Goal: Task Accomplishment & Management: Manage account settings

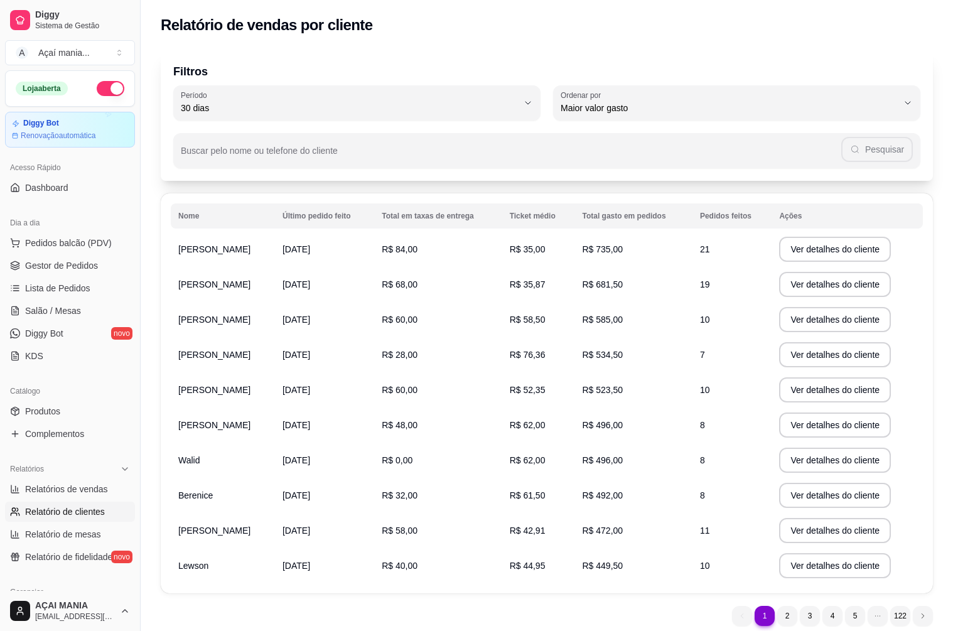
select select "30"
select select "HIGHEST_TOTAL_SPENT_WITH_ORDERS"
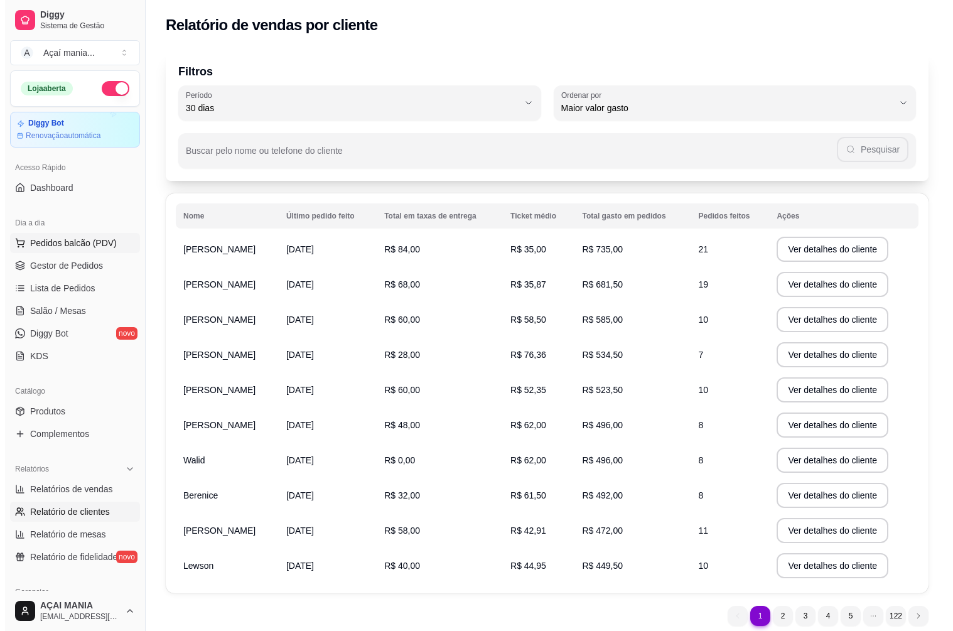
scroll to position [21, 0]
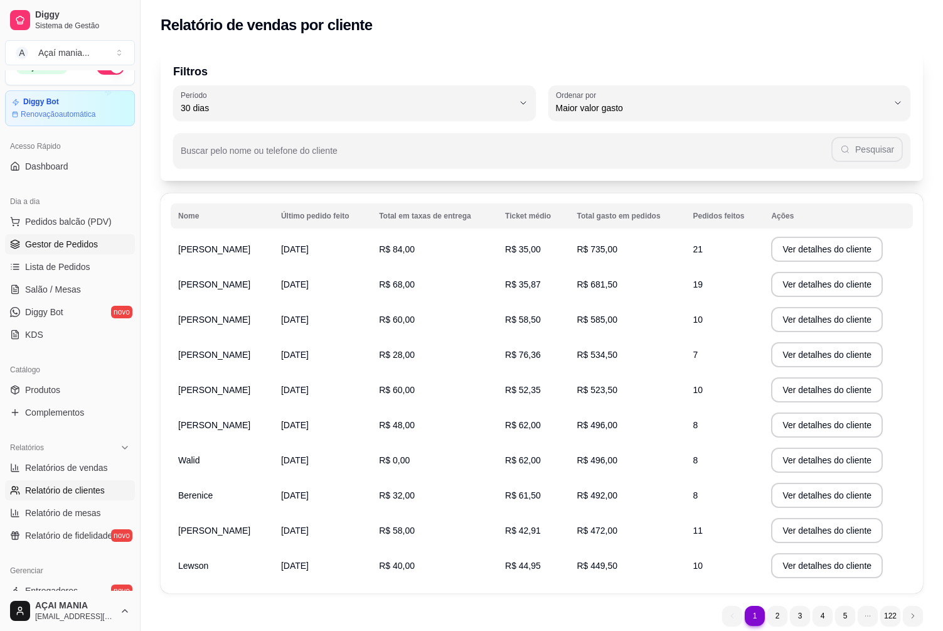
click at [62, 240] on span "Gestor de Pedidos" at bounding box center [61, 244] width 73 height 13
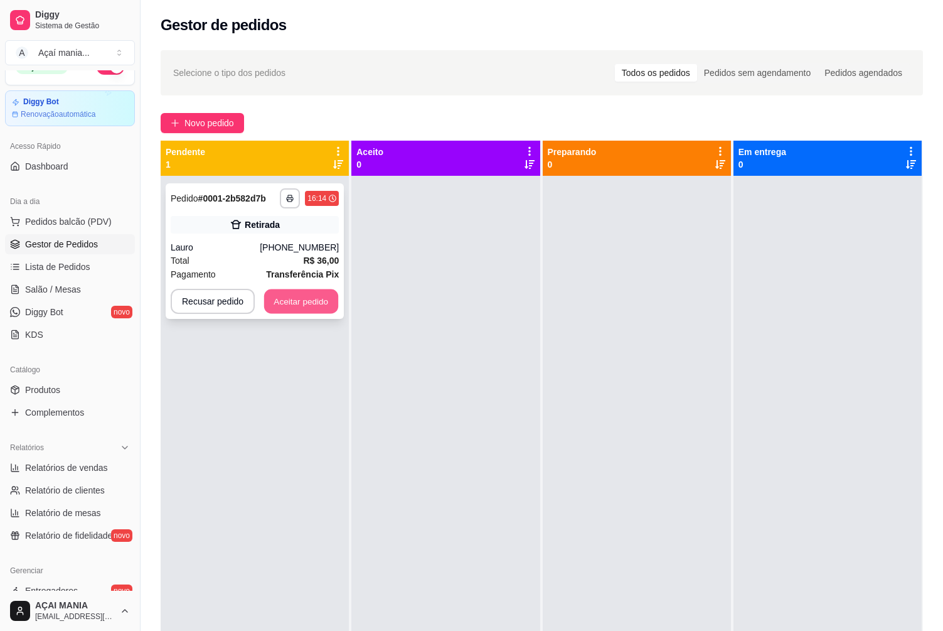
click at [297, 306] on button "Aceitar pedido" at bounding box center [301, 301] width 74 height 24
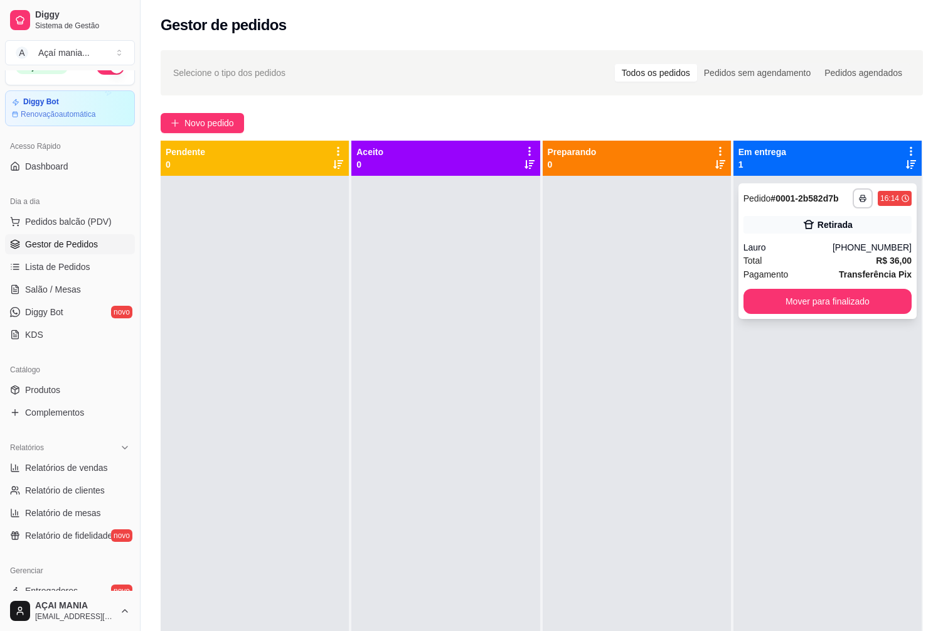
click at [788, 206] on div "**********" at bounding box center [828, 198] width 168 height 20
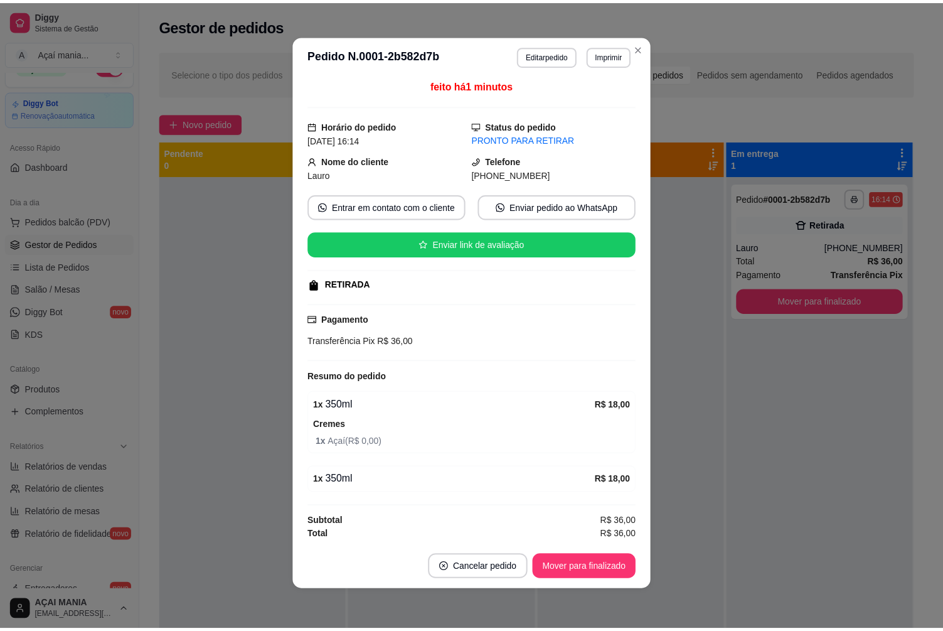
scroll to position [5, 0]
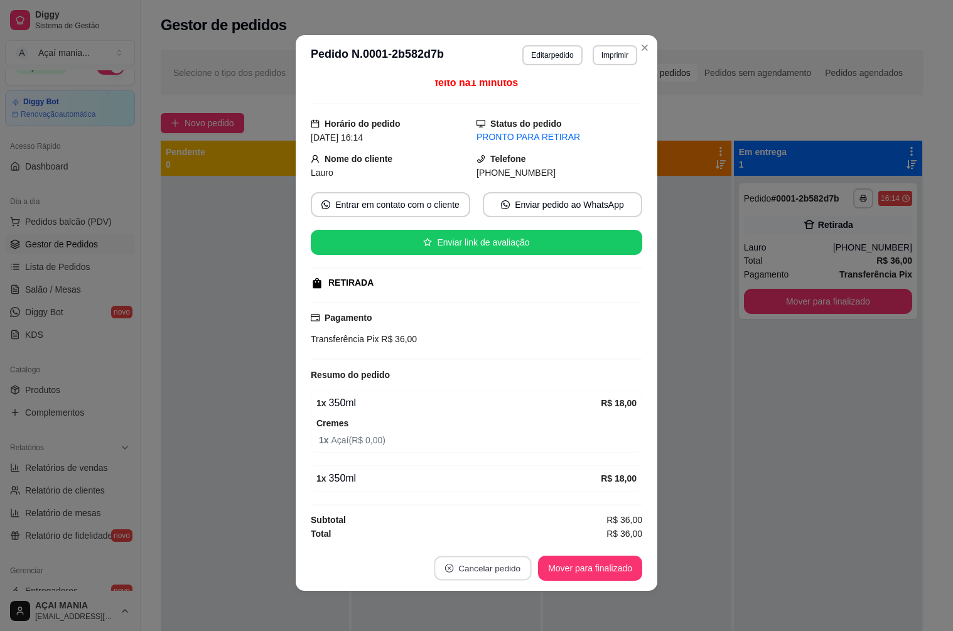
click at [500, 567] on button "Cancelar pedido" at bounding box center [482, 568] width 97 height 24
click at [523, 532] on button "Sim" at bounding box center [512, 537] width 49 height 24
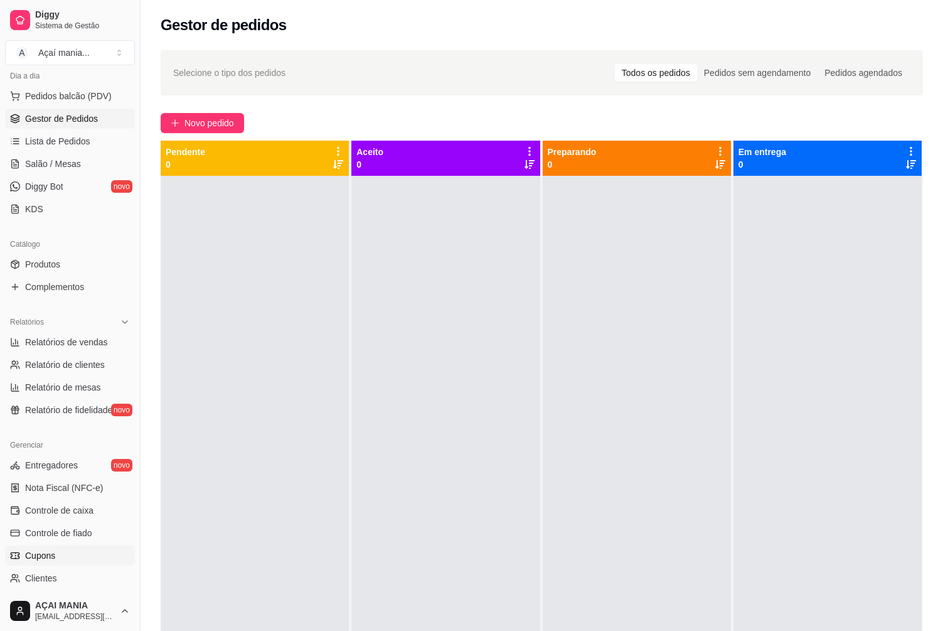
scroll to position [210, 0]
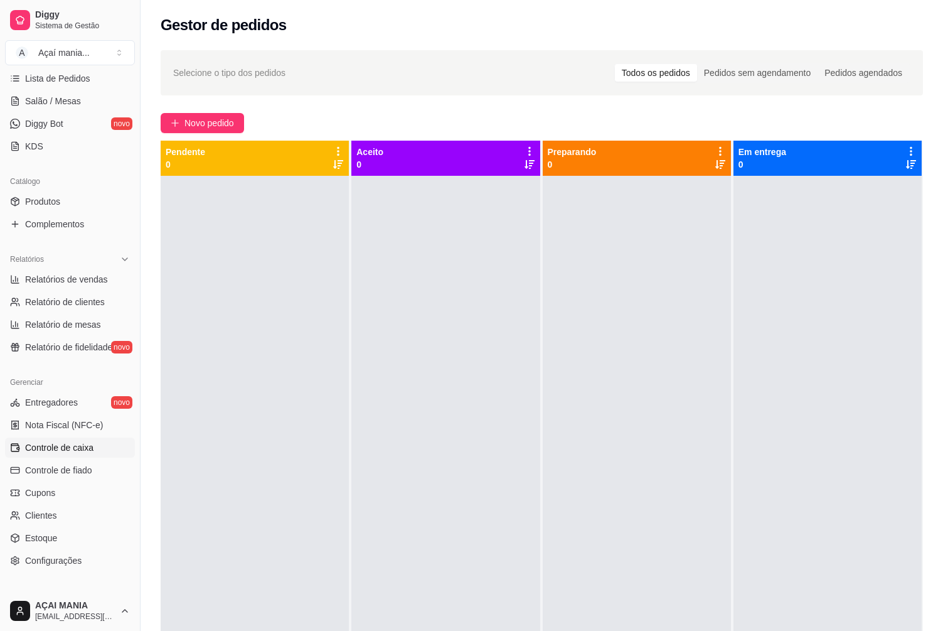
click at [78, 444] on span "Controle de caixa" at bounding box center [59, 447] width 68 height 13
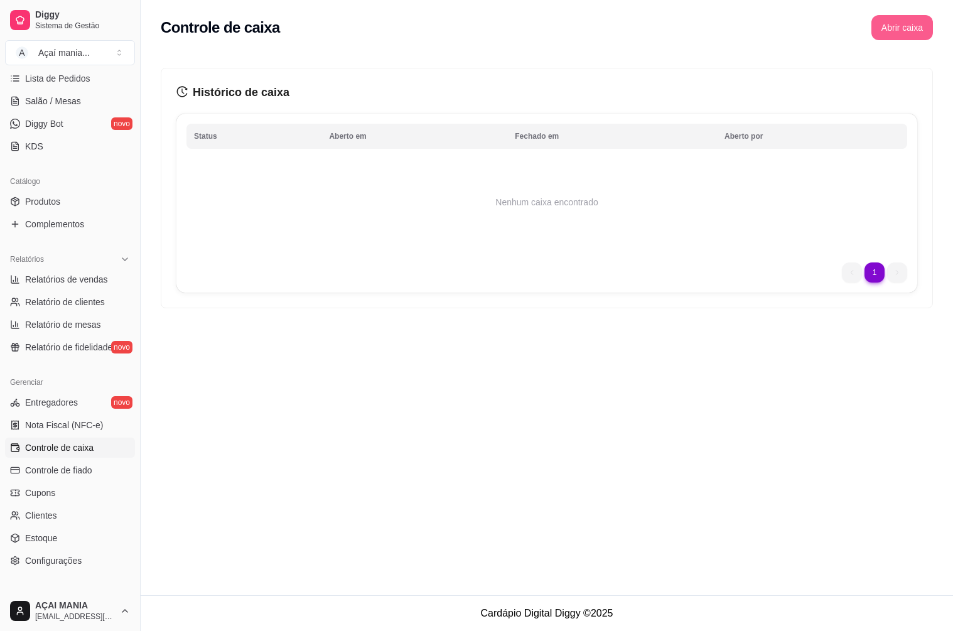
click at [895, 29] on button "Abrir caixa" at bounding box center [902, 27] width 62 height 25
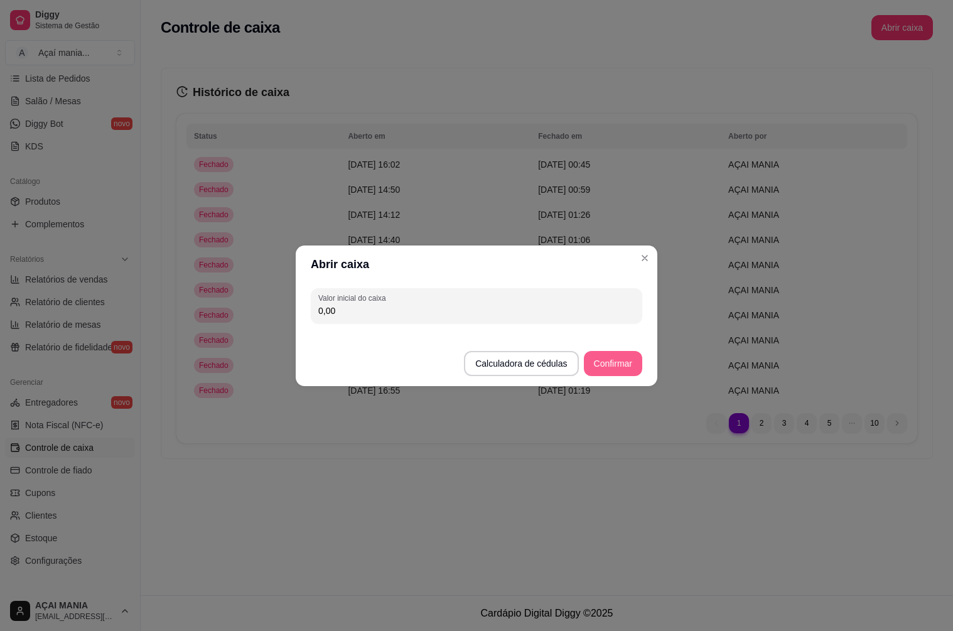
click at [602, 363] on button "Confirmar" at bounding box center [613, 363] width 58 height 25
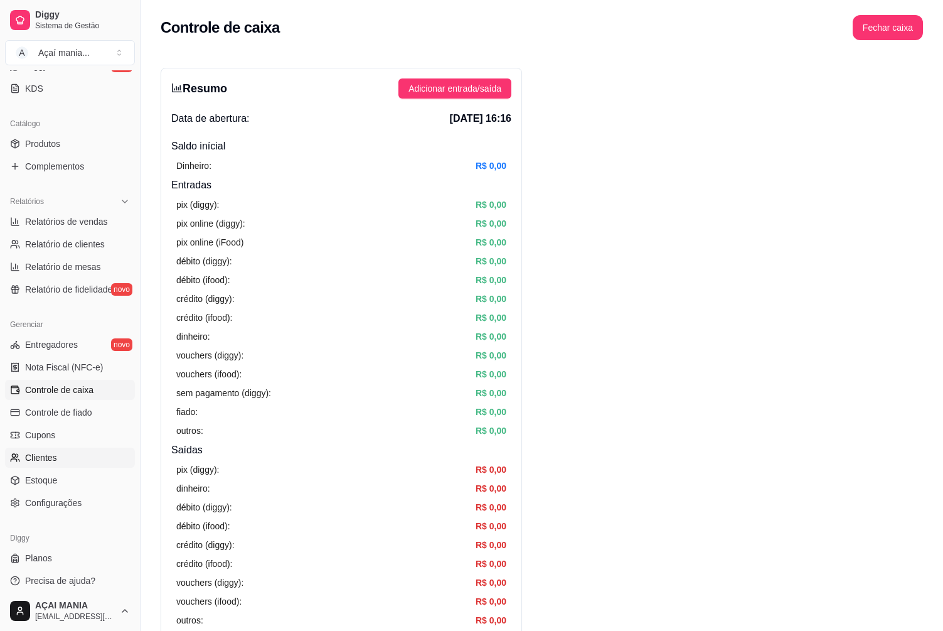
scroll to position [272, 0]
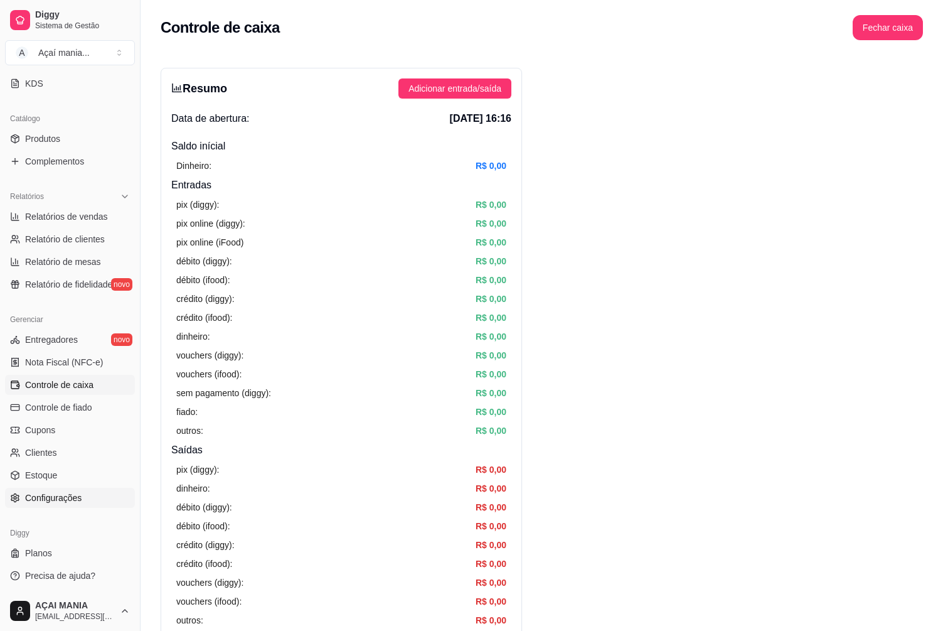
click at [72, 502] on span "Configurações" at bounding box center [53, 498] width 56 height 13
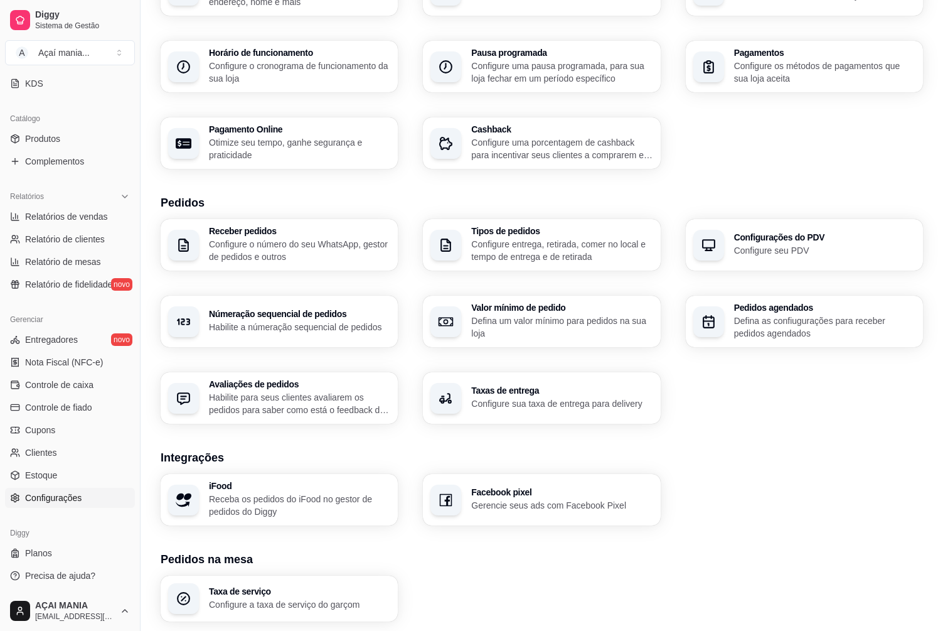
scroll to position [60, 0]
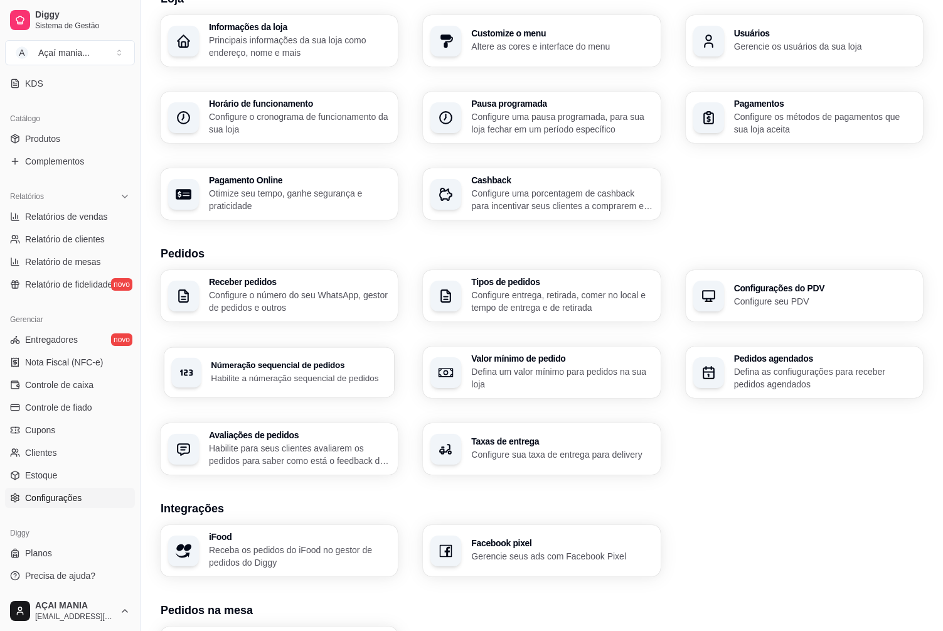
click at [267, 365] on h3 "Númeração sequencial de pedidos" at bounding box center [299, 365] width 176 height 9
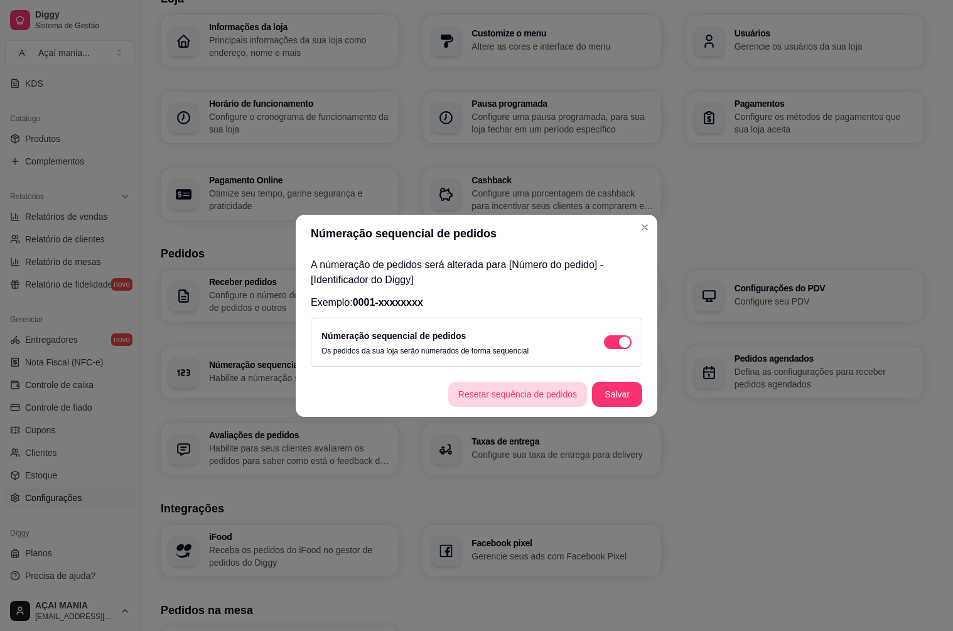
click at [507, 390] on button "Resetar sequência de pedidos" at bounding box center [517, 394] width 139 height 25
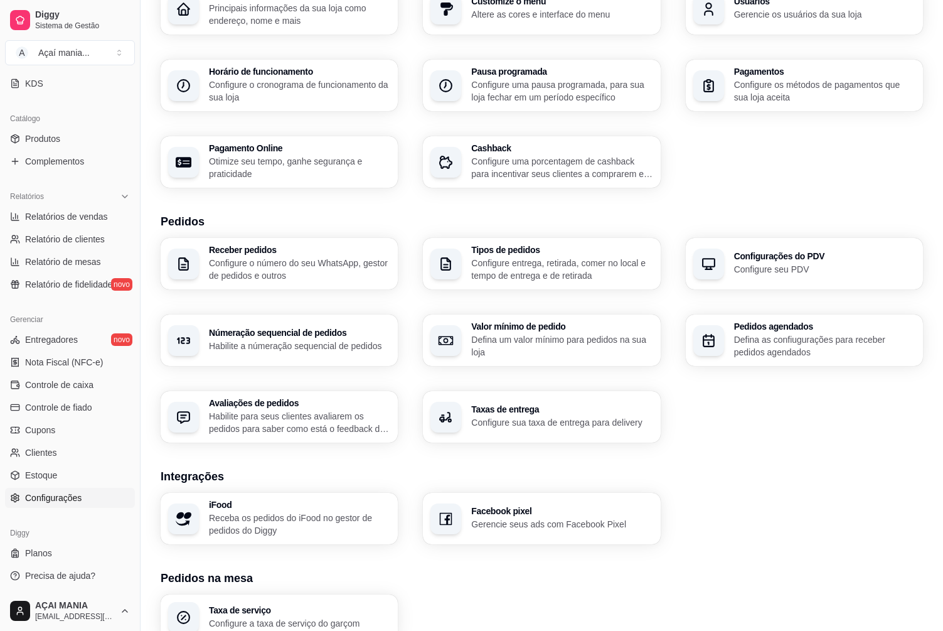
scroll to position [0, 0]
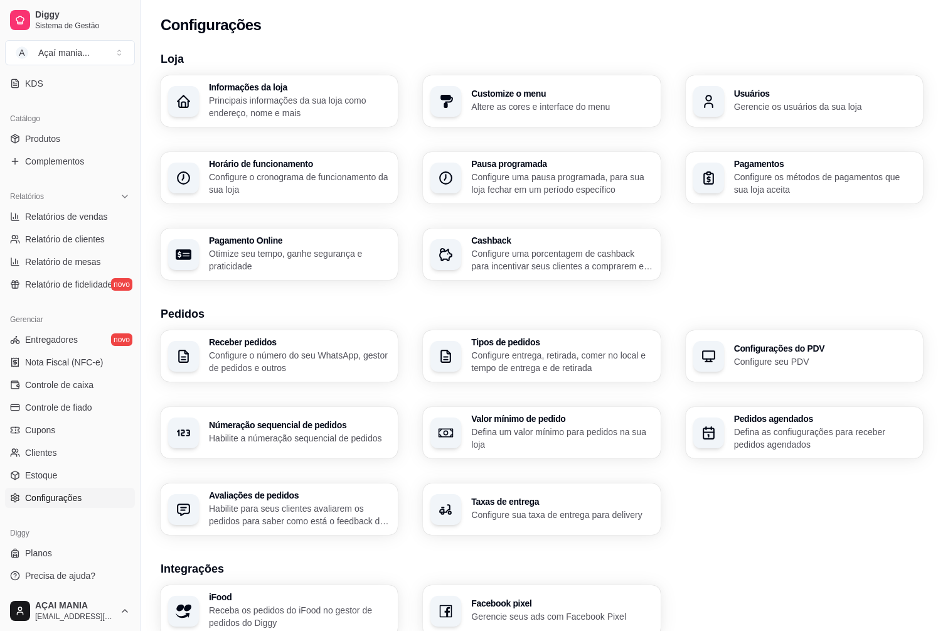
click at [791, 101] on p "Gerencie os usuários da sua loja" at bounding box center [824, 106] width 181 height 13
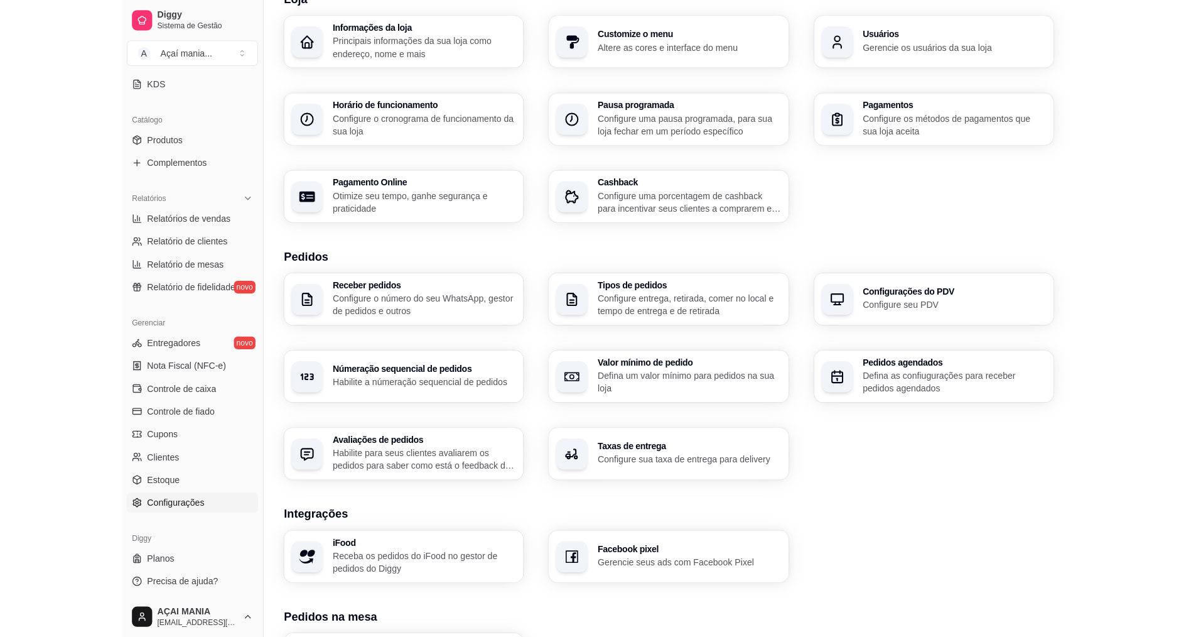
scroll to position [63, 0]
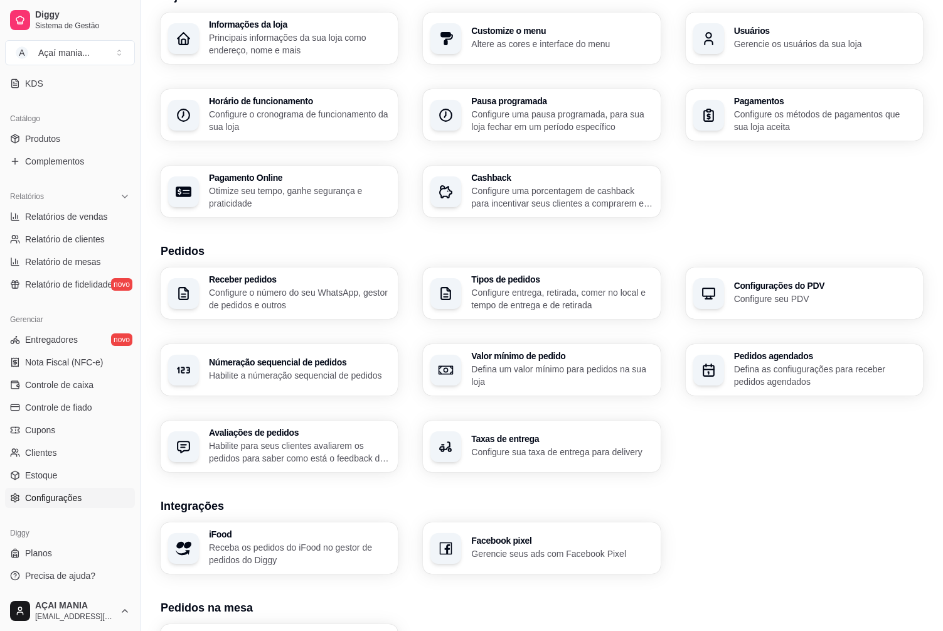
click at [276, 290] on p "Configure o número do seu WhatsApp, gestor de pedidos e outros" at bounding box center [299, 298] width 181 height 25
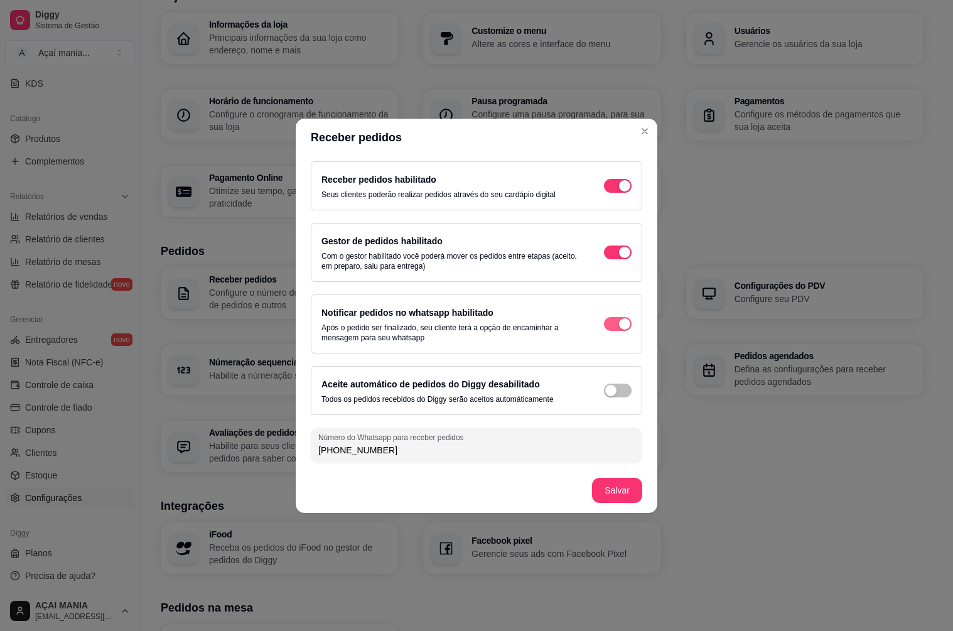
click at [625, 328] on div "button" at bounding box center [624, 323] width 11 height 11
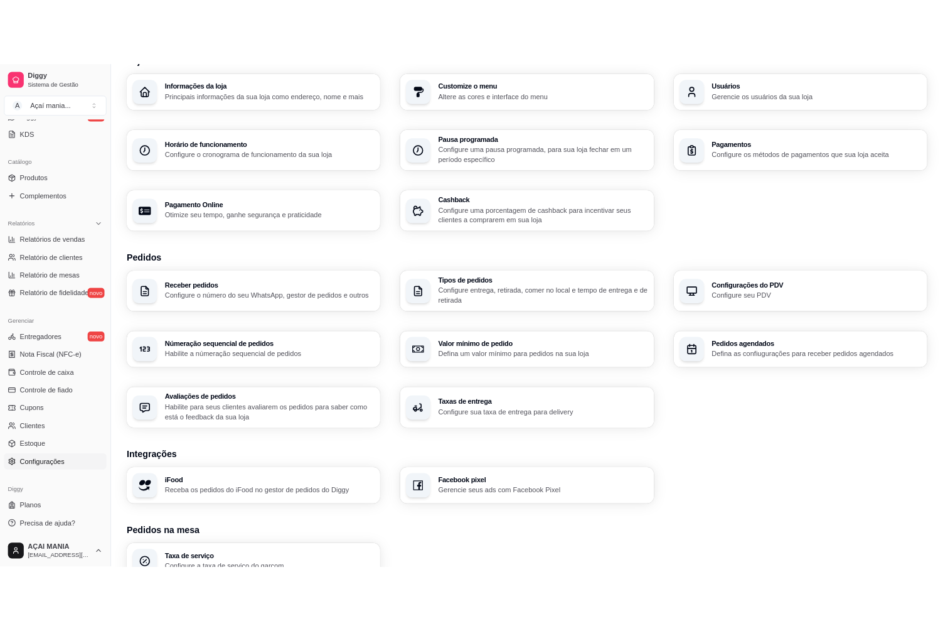
scroll to position [272, 0]
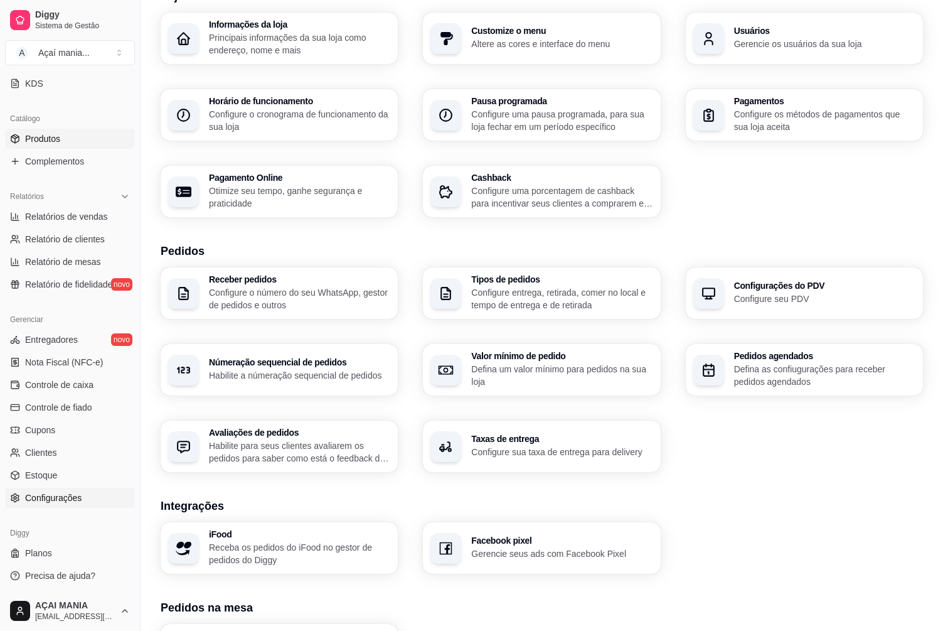
click at [103, 143] on link "Produtos" at bounding box center [70, 139] width 130 height 20
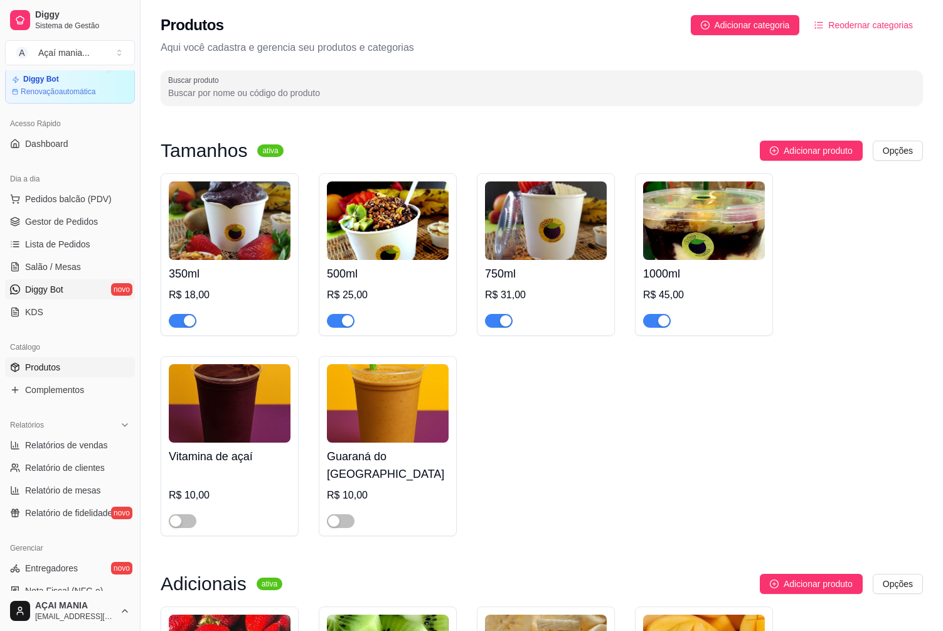
scroll to position [21, 0]
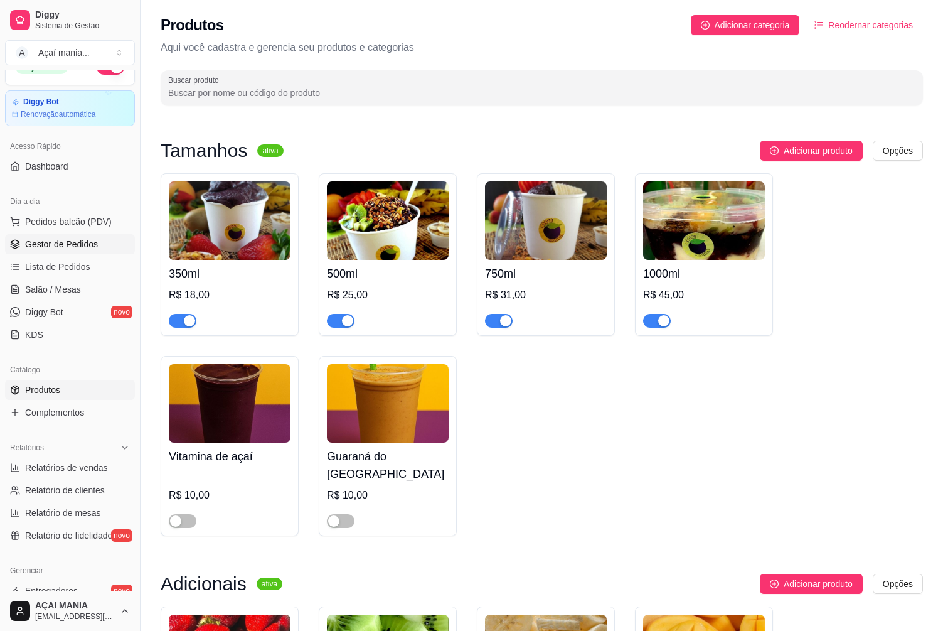
click at [72, 240] on span "Gestor de Pedidos" at bounding box center [61, 244] width 73 height 13
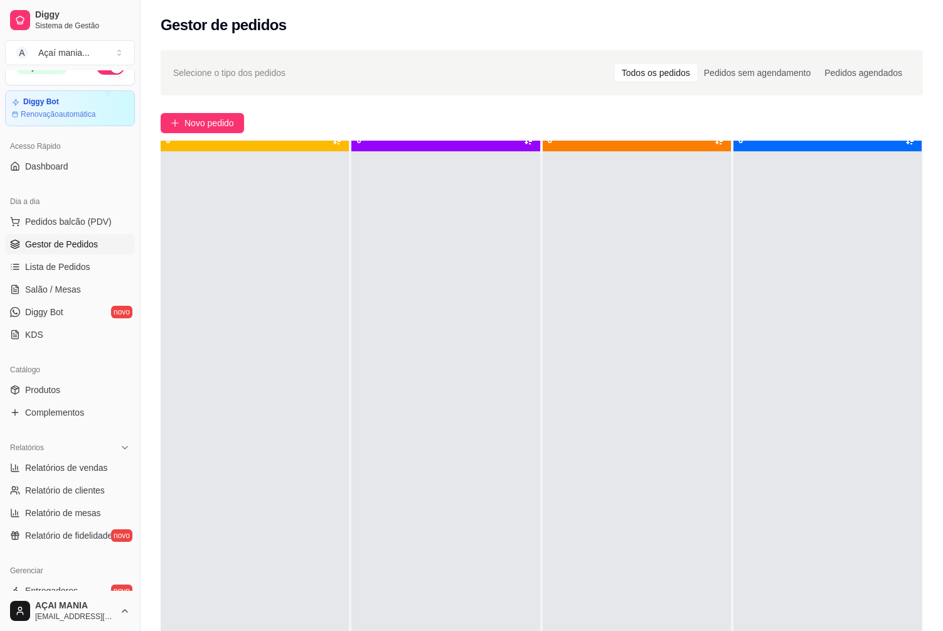
scroll to position [35, 0]
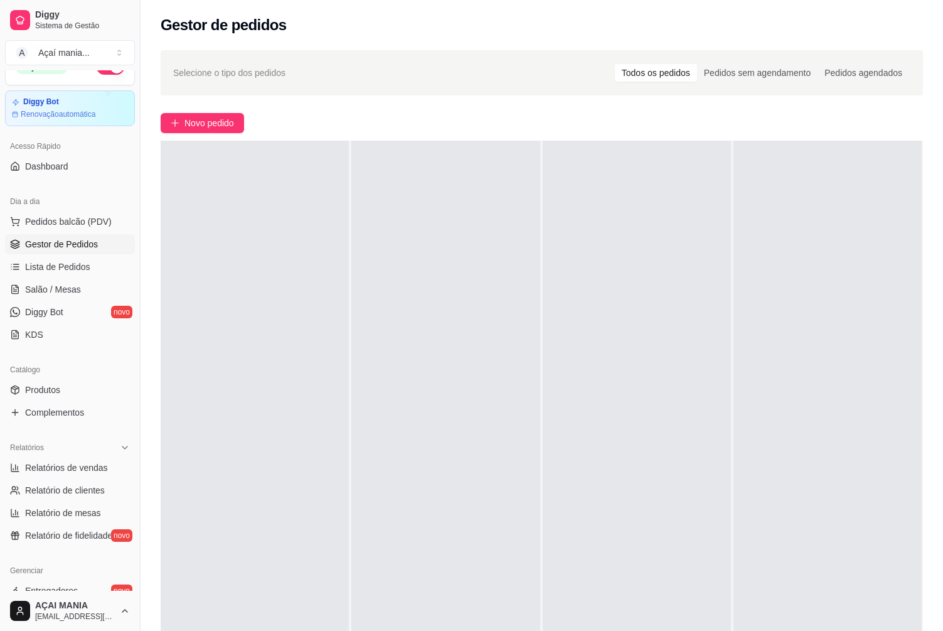
click at [519, 38] on div "Gestor de pedidos" at bounding box center [542, 21] width 803 height 43
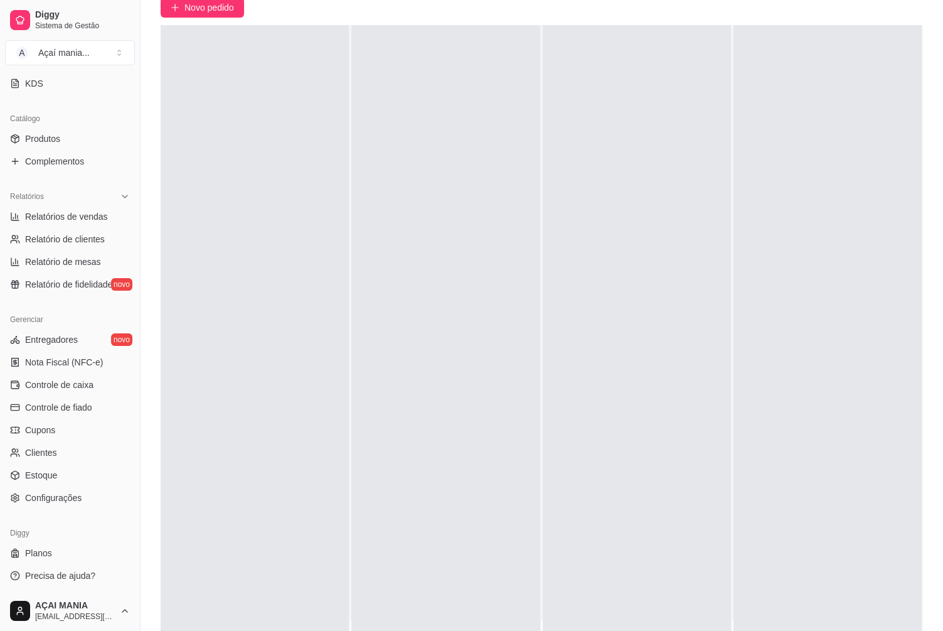
scroll to position [126, 0]
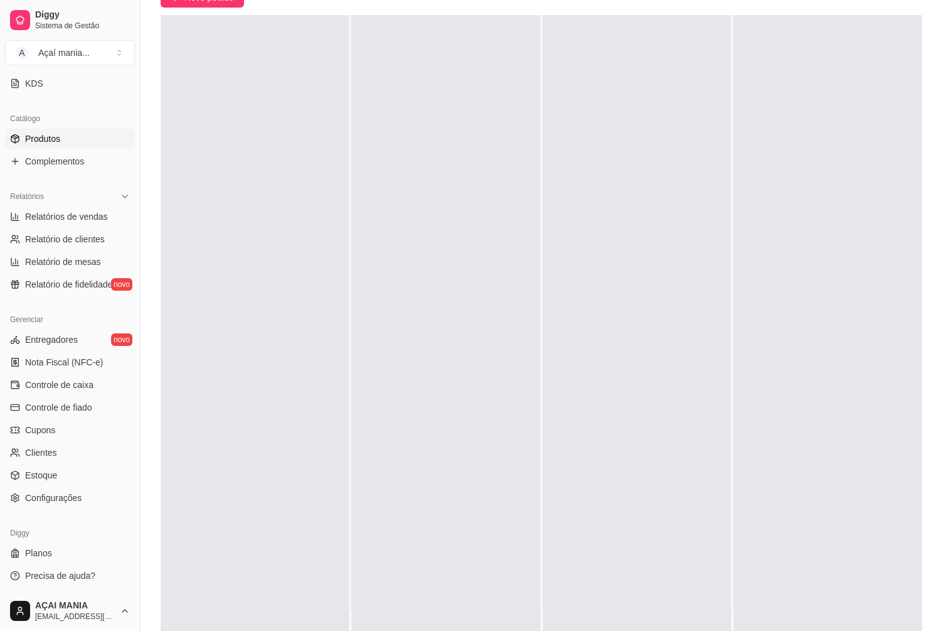
click at [118, 132] on link "Produtos" at bounding box center [70, 139] width 130 height 20
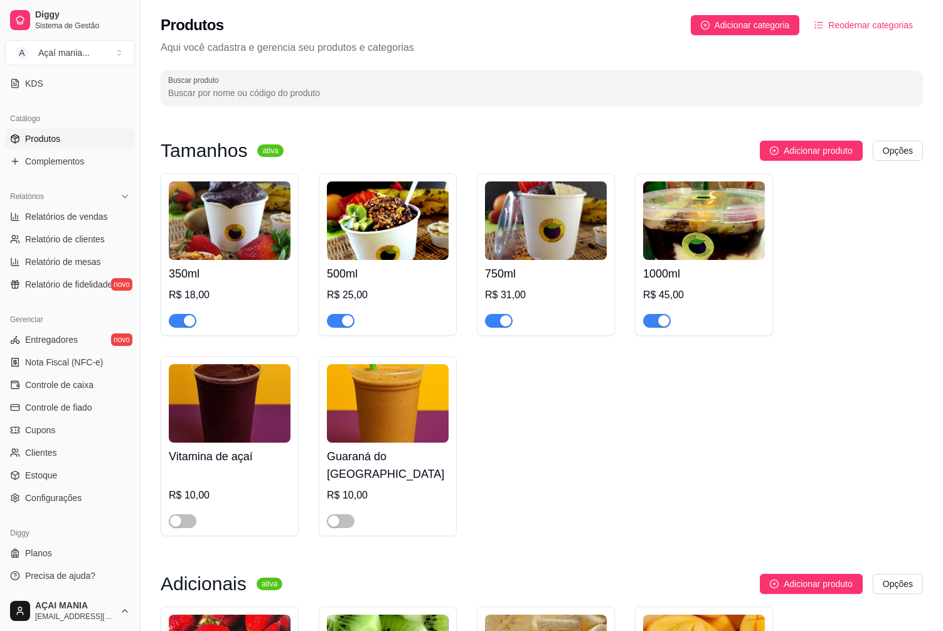
click at [395, 237] on img at bounding box center [388, 220] width 122 height 78
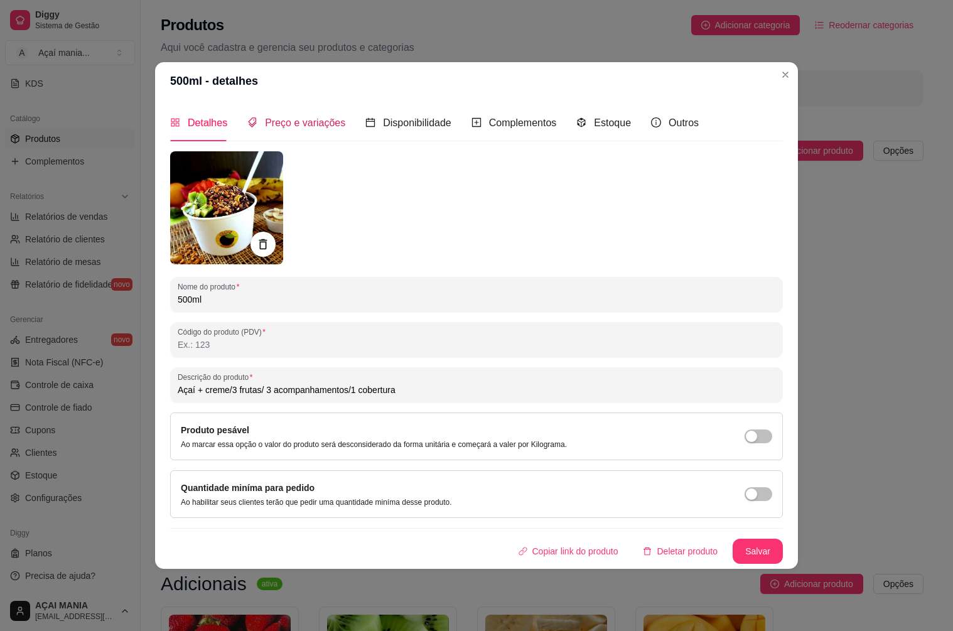
click at [311, 126] on span "Preço e variações" at bounding box center [305, 122] width 80 height 11
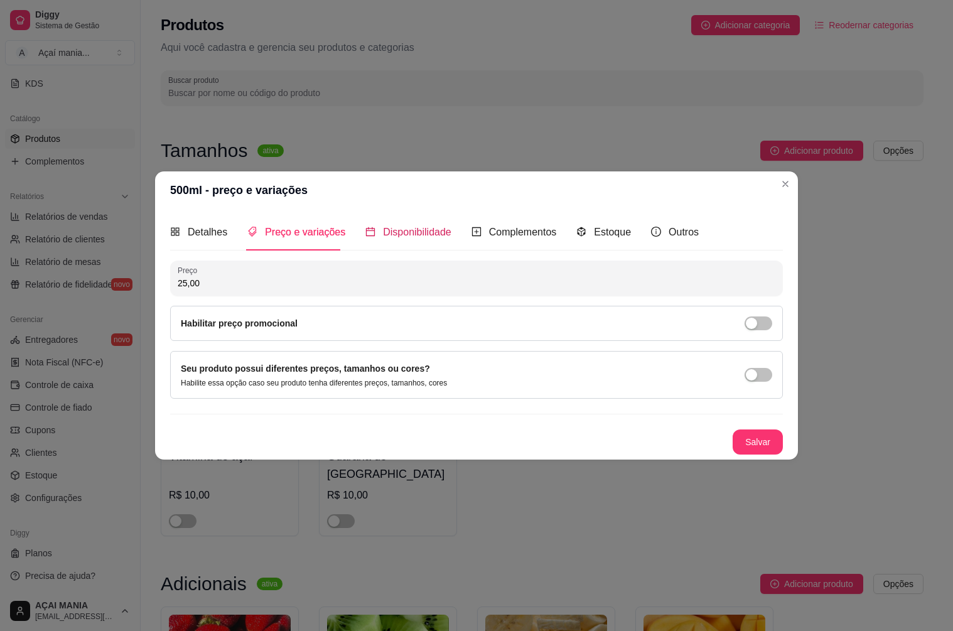
click at [409, 233] on span "Disponibilidade" at bounding box center [417, 232] width 68 height 11
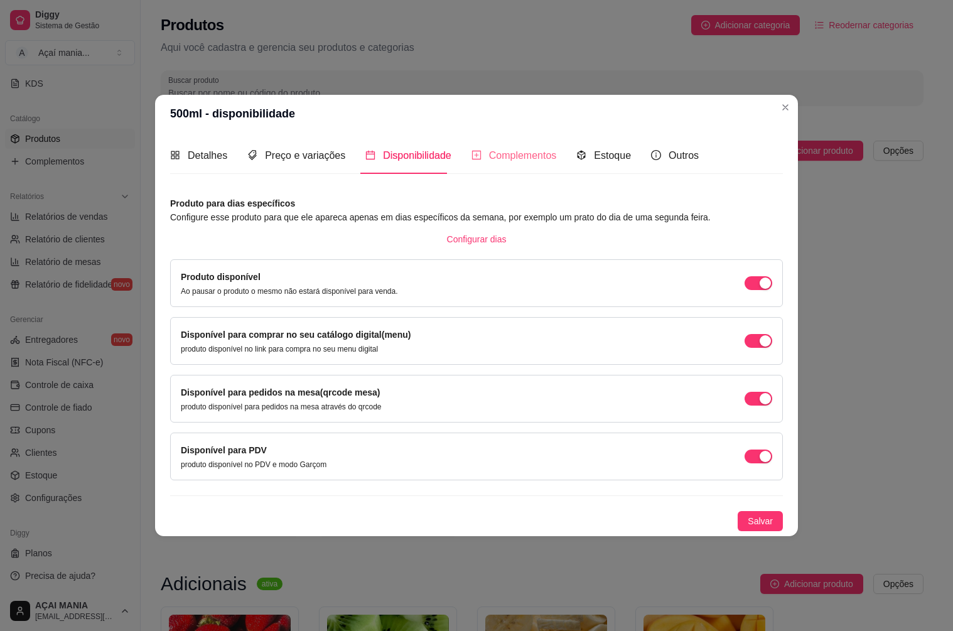
click at [518, 146] on div "Complementos" at bounding box center [513, 155] width 85 height 36
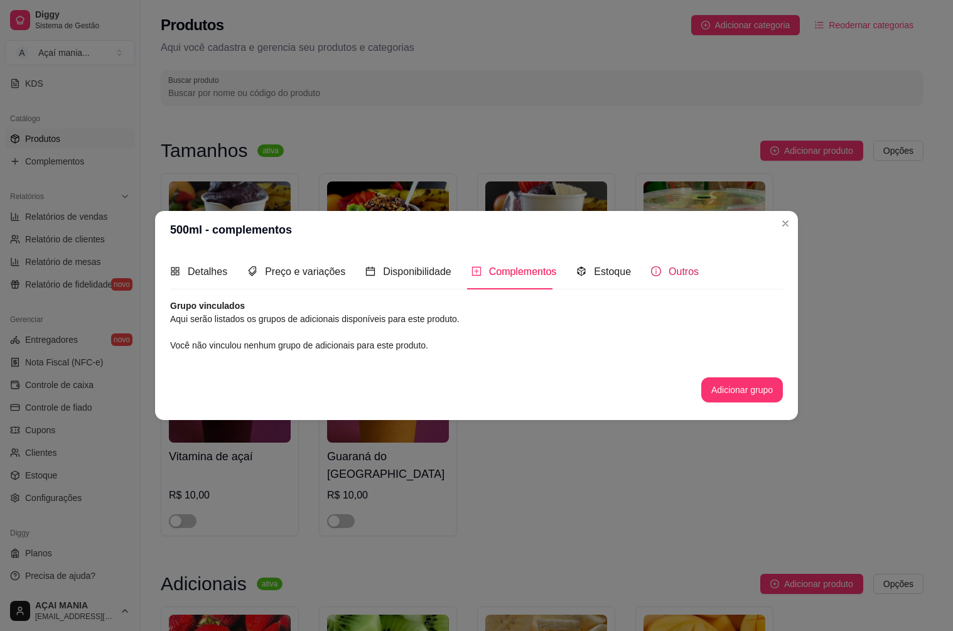
click at [673, 266] on span "Outros" at bounding box center [684, 271] width 30 height 11
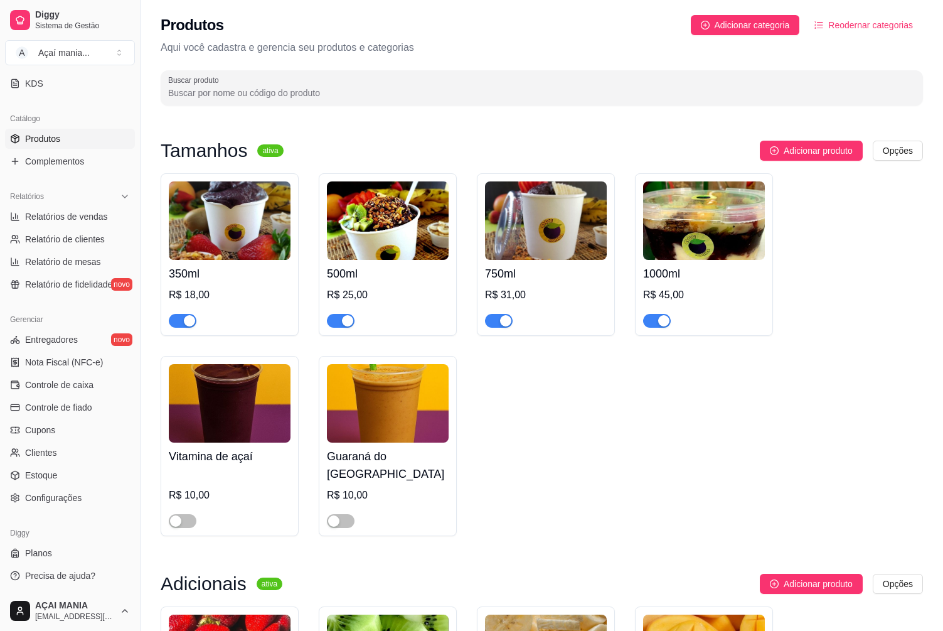
click at [896, 149] on html "Diggy Sistema de Gestão A Açaí mania ... Loja aberta Diggy Bot Renovação automá…" at bounding box center [471, 315] width 943 height 631
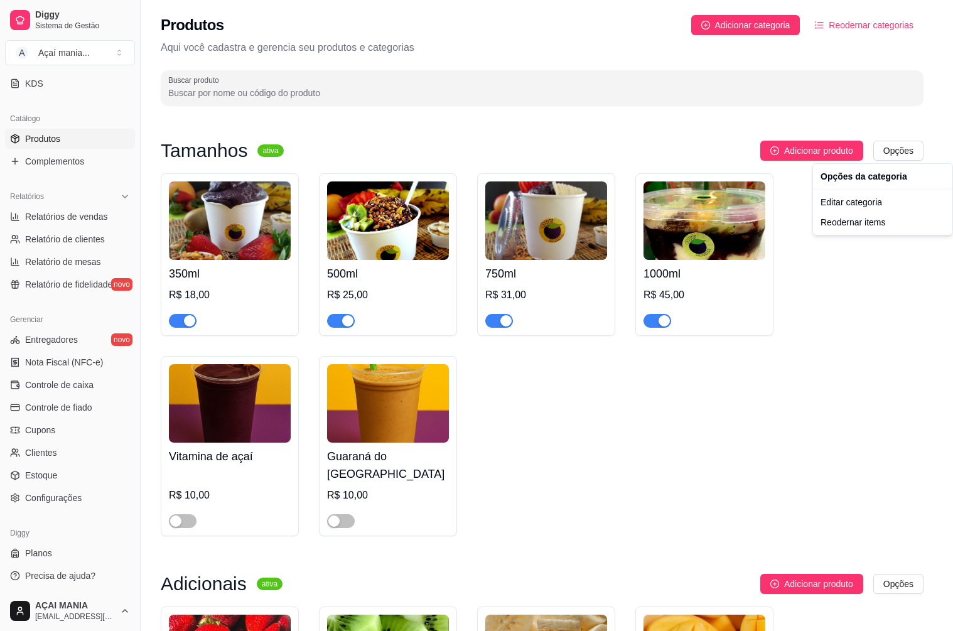
click at [674, 475] on html "Diggy Sistema de Gestão A Açaí mania ... Loja aberta Diggy Bot Renovação automá…" at bounding box center [476, 315] width 953 height 631
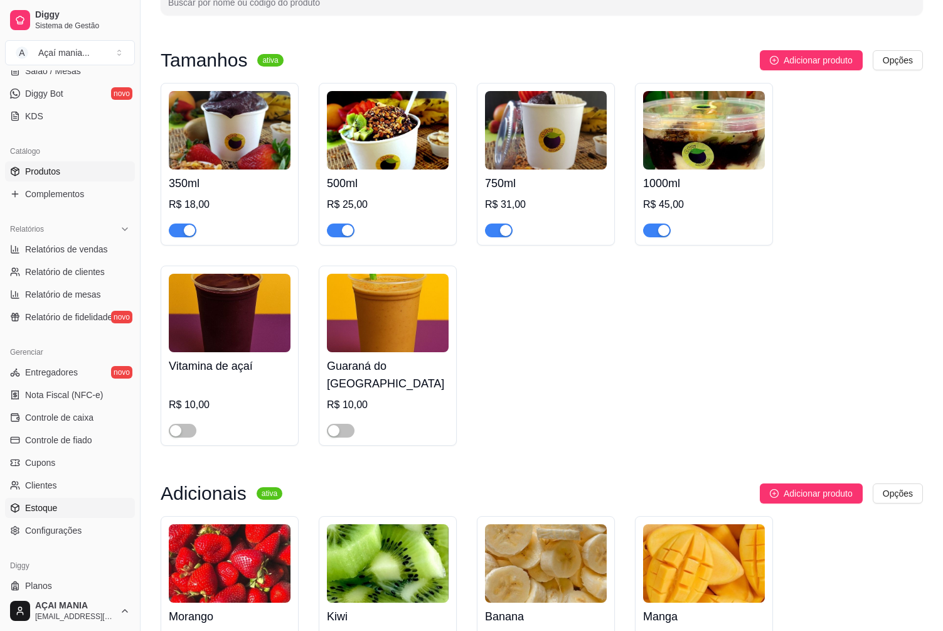
scroll to position [272, 0]
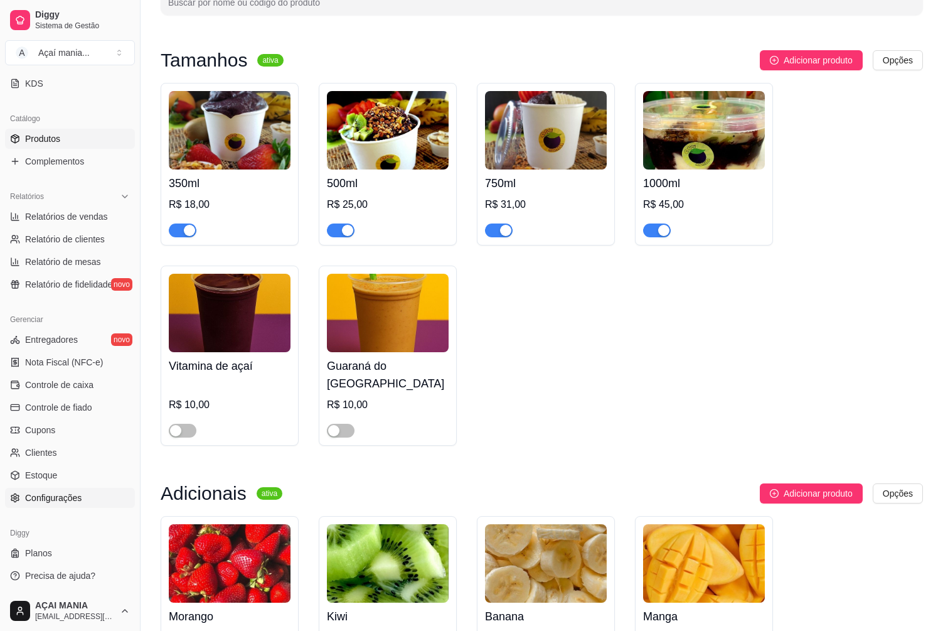
click at [82, 500] on link "Configurações" at bounding box center [70, 498] width 130 height 20
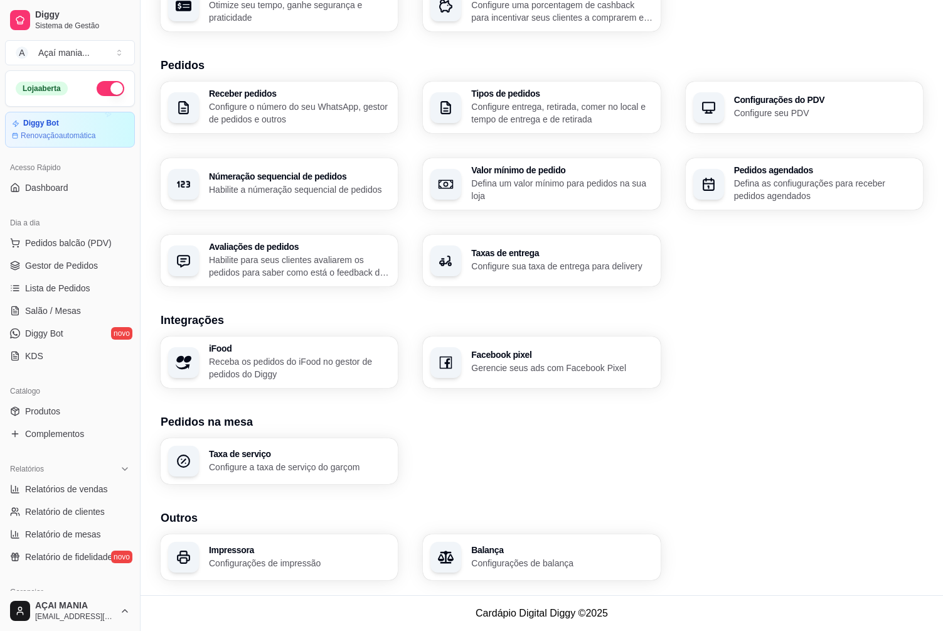
click at [281, 99] on div "Receber pedidos Configure o número do seu WhatsApp, gestor de pedidos e outros" at bounding box center [299, 107] width 181 height 36
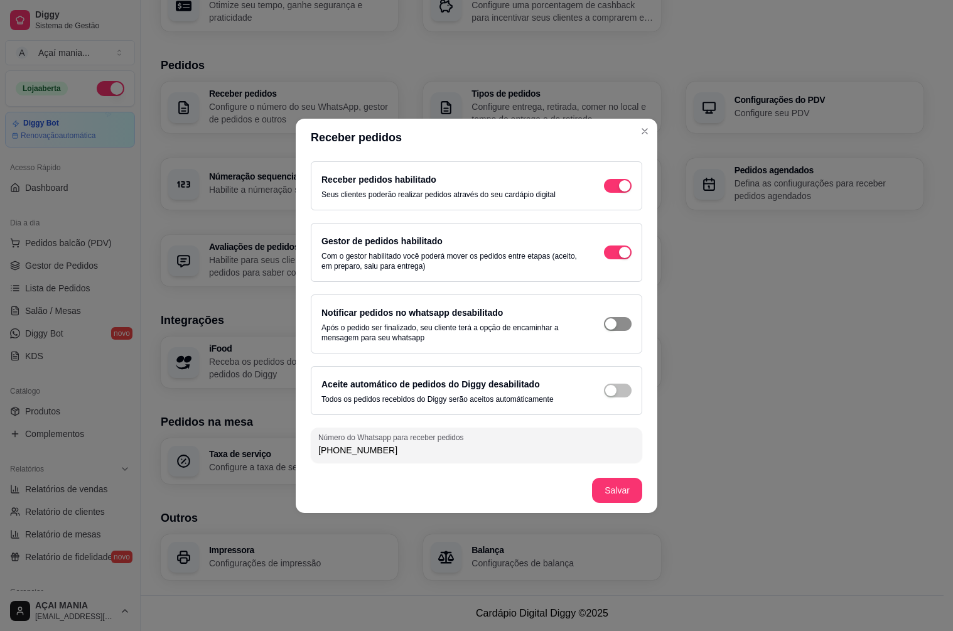
click at [611, 323] on div "button" at bounding box center [610, 323] width 11 height 11
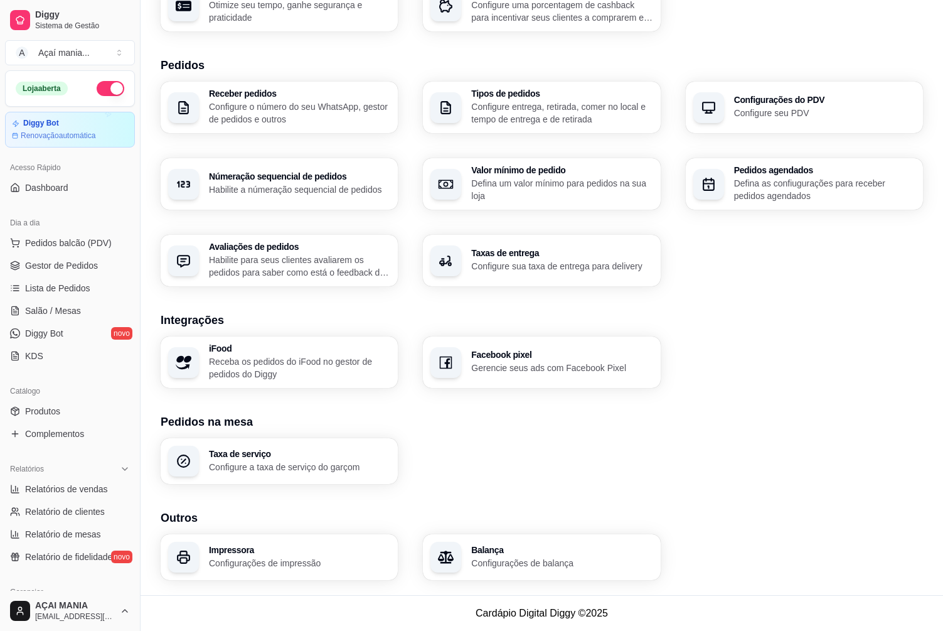
click at [870, 330] on section "Integrações iFood Receba os pedidos do iFood no gestor de pedidos do Diggy Face…" at bounding box center [542, 349] width 763 height 77
click at [763, 358] on div "iFood Receba os pedidos do iFood no gestor de pedidos do Diggy Facebook pixel G…" at bounding box center [542, 361] width 763 height 51
click at [793, 396] on div "Loja Informações da loja Principais informações da sua loja como endereço, nome…" at bounding box center [542, 191] width 763 height 778
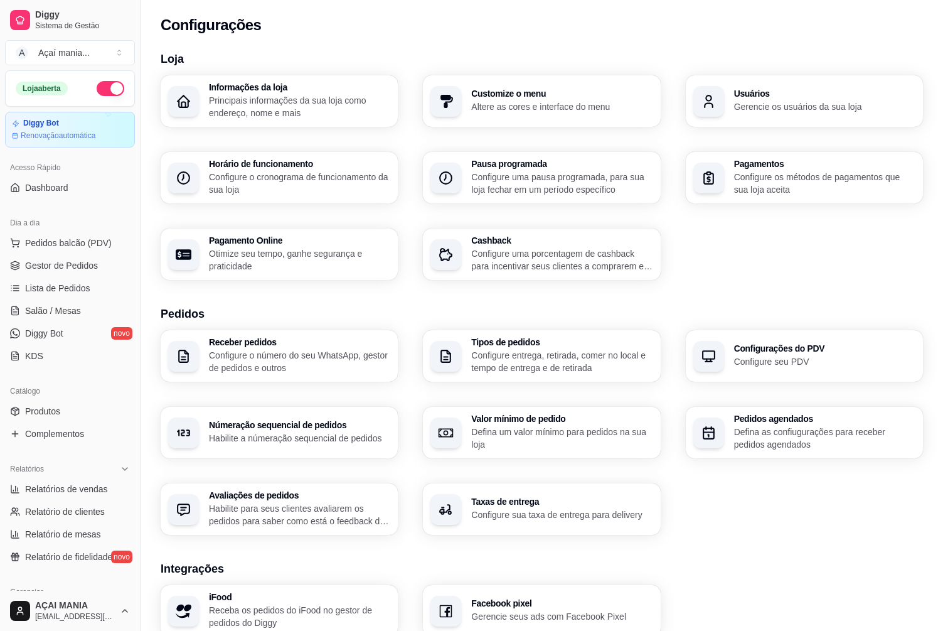
click at [561, 256] on p "Configure uma porcentagem de cashback para incentivar seus clientes a comprarem…" at bounding box center [561, 259] width 181 height 25
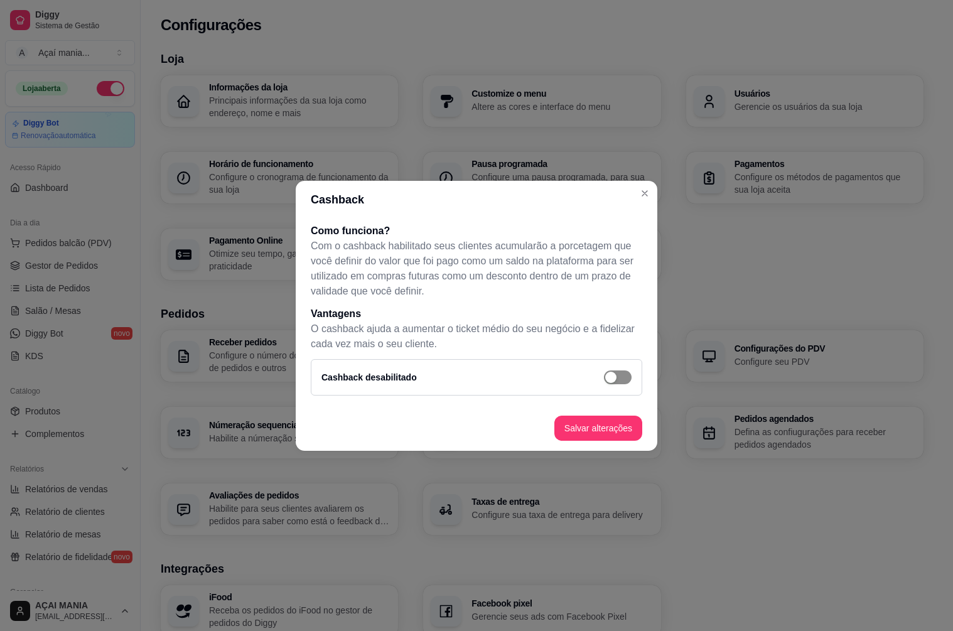
click at [613, 374] on div "button" at bounding box center [610, 377] width 11 height 11
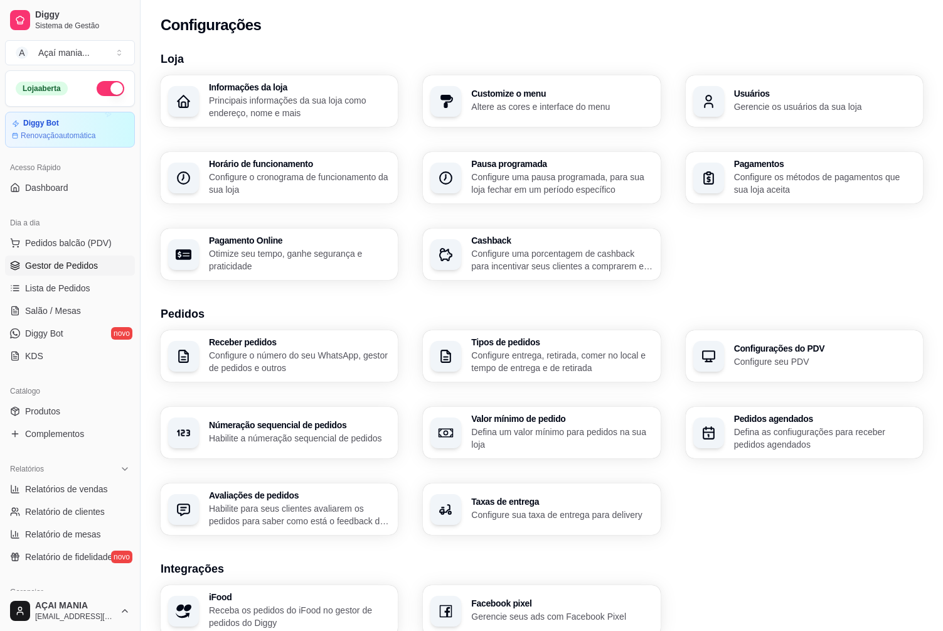
click at [83, 267] on span "Gestor de Pedidos" at bounding box center [61, 265] width 73 height 13
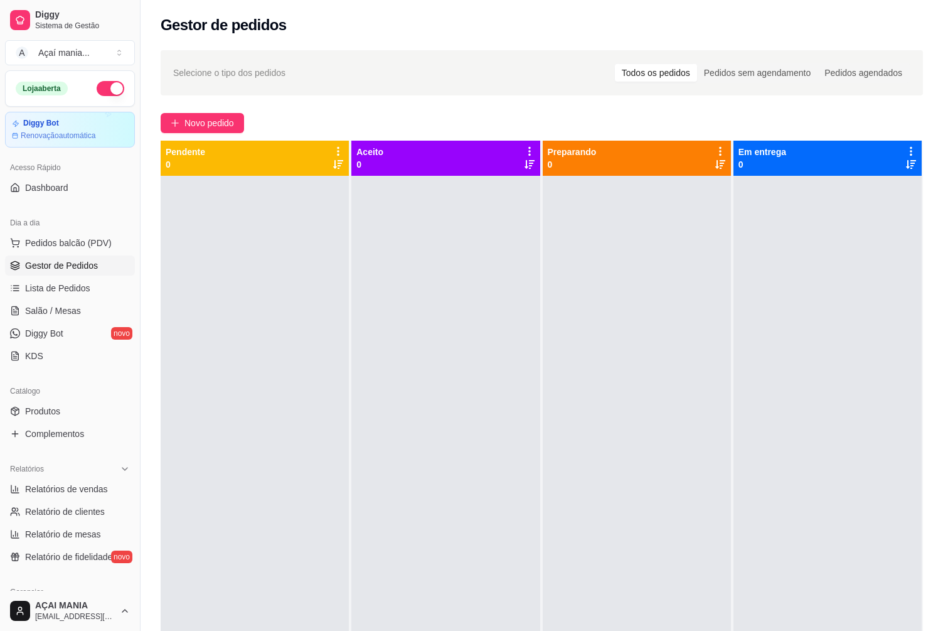
click at [113, 392] on div "Catálogo" at bounding box center [70, 391] width 130 height 20
click at [107, 196] on link "Dashboard" at bounding box center [70, 188] width 130 height 20
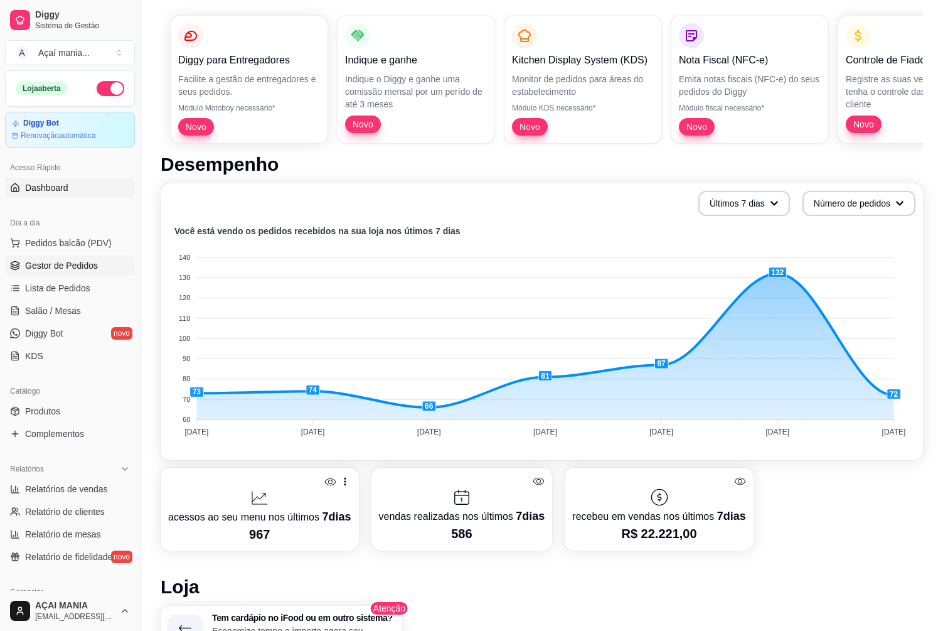
click at [64, 267] on span "Gestor de Pedidos" at bounding box center [61, 265] width 73 height 13
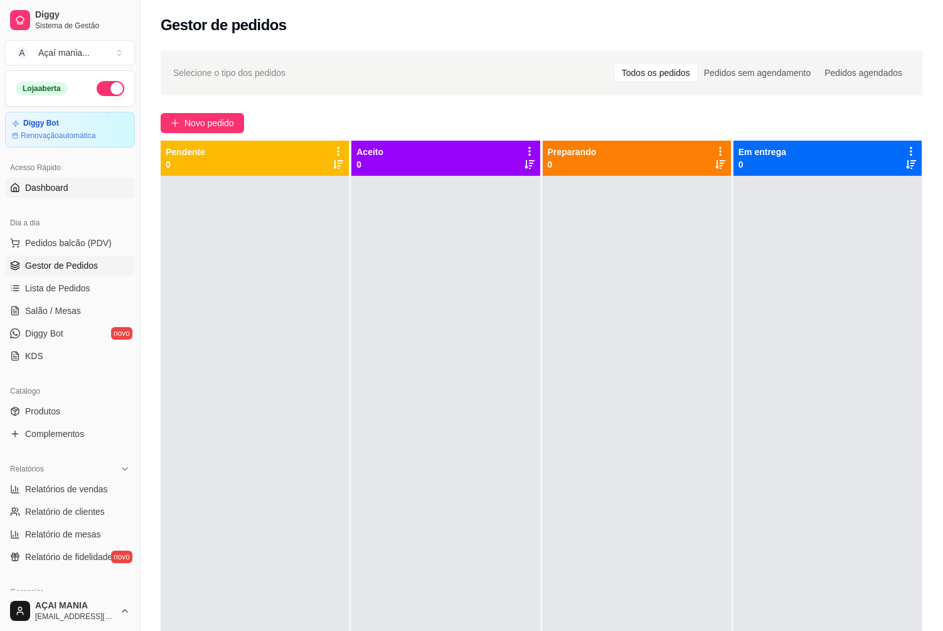
click at [99, 178] on link "Dashboard" at bounding box center [70, 188] width 130 height 20
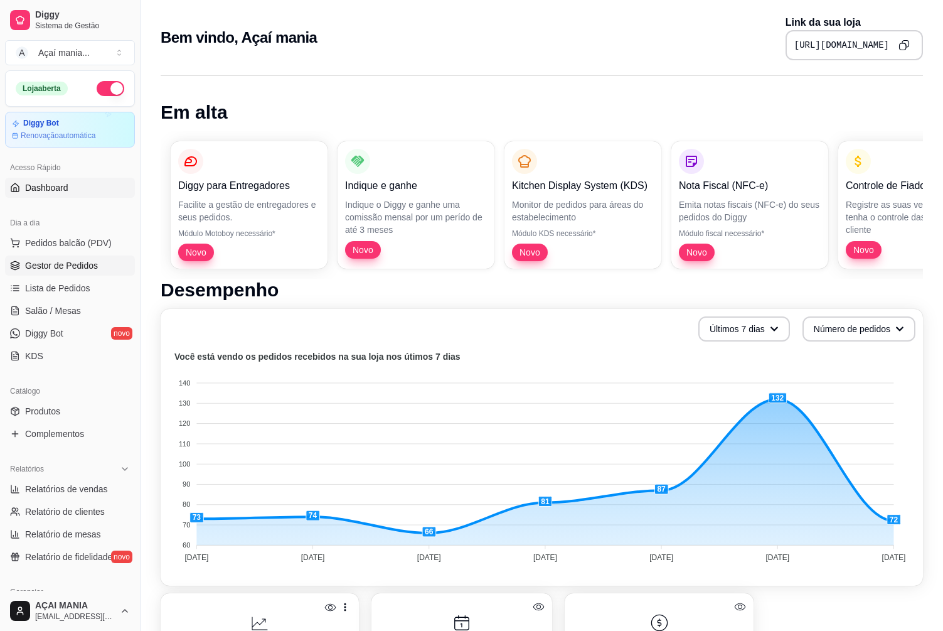
click at [68, 270] on span "Gestor de Pedidos" at bounding box center [61, 265] width 73 height 13
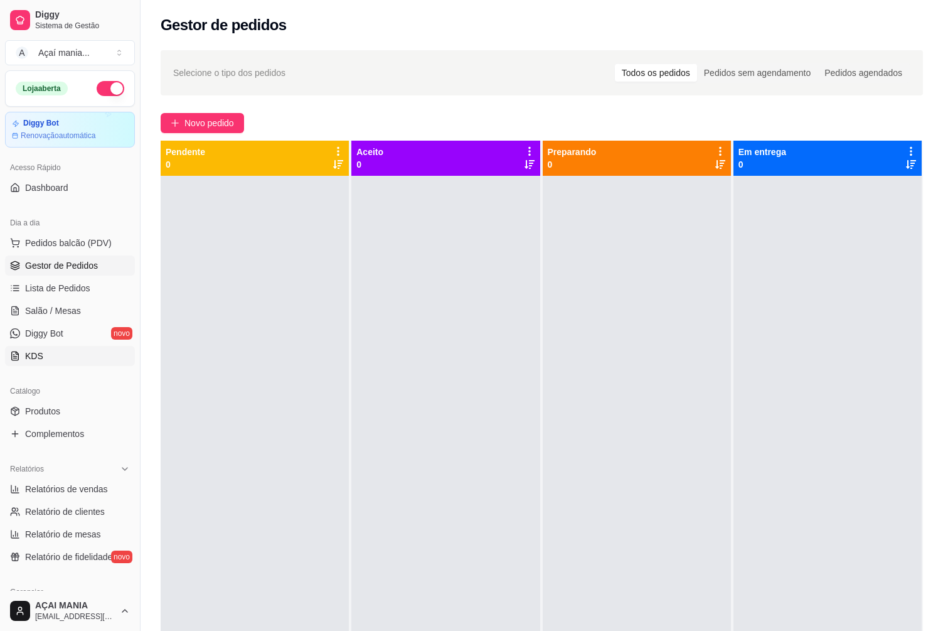
click at [106, 364] on link "KDS" at bounding box center [70, 356] width 130 height 20
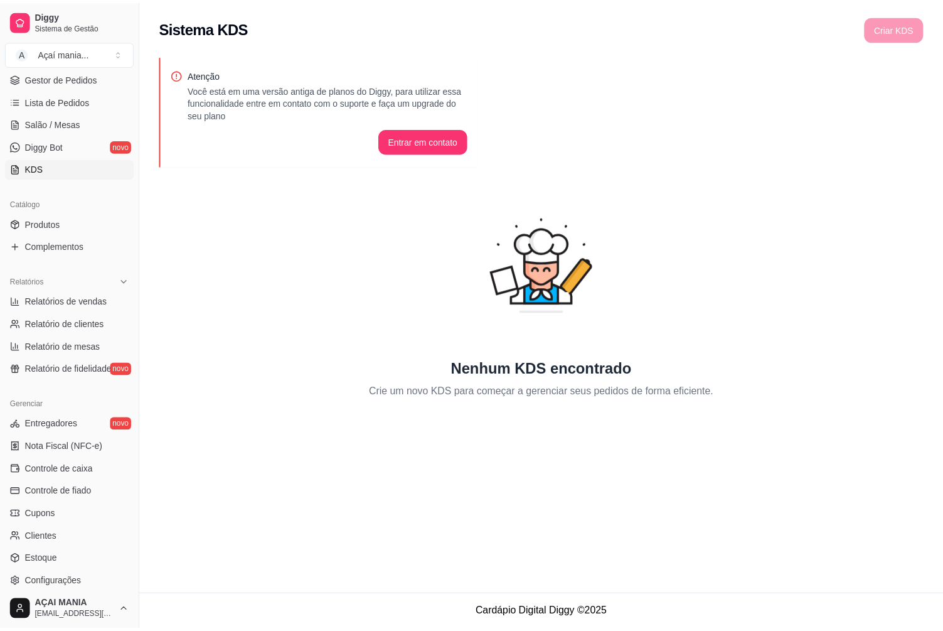
scroll to position [188, 0]
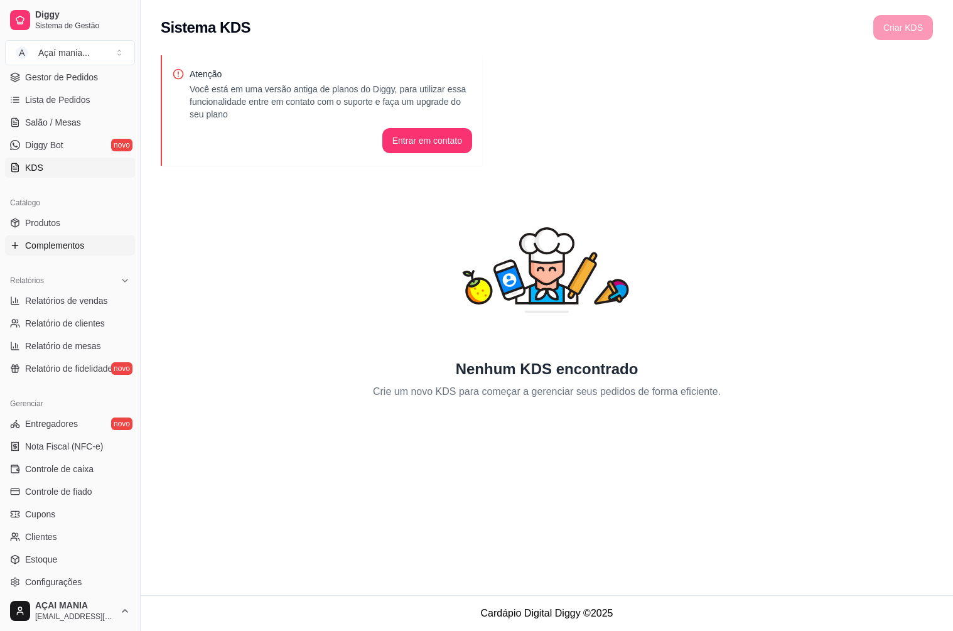
click at [104, 247] on link "Complementos" at bounding box center [70, 245] width 130 height 20
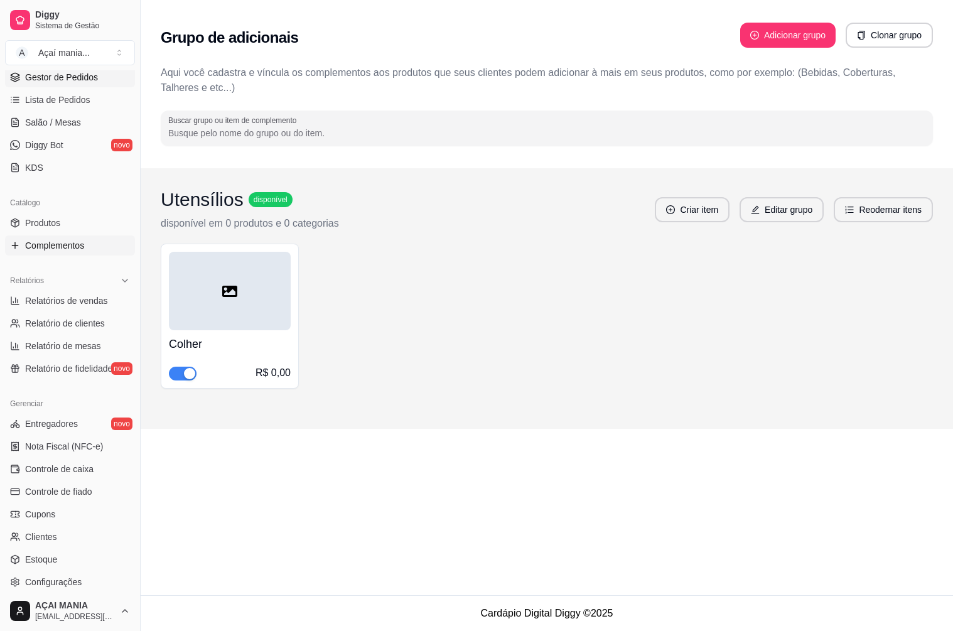
click at [70, 80] on span "Gestor de Pedidos" at bounding box center [61, 77] width 73 height 13
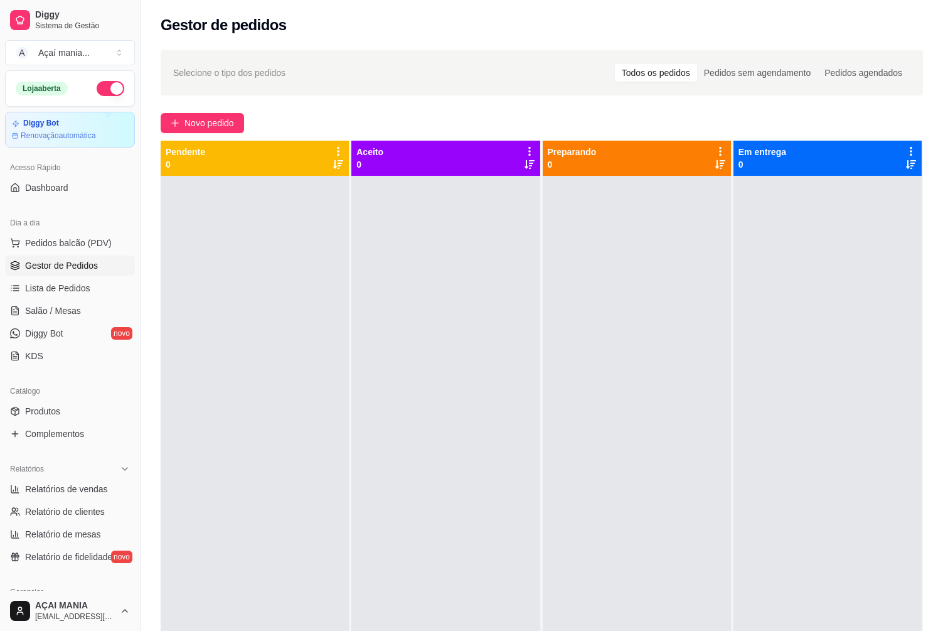
click at [54, 264] on span "Gestor de Pedidos" at bounding box center [61, 265] width 73 height 13
click at [407, 323] on div at bounding box center [446, 491] width 188 height 631
drag, startPoint x: 284, startPoint y: 486, endPoint x: 276, endPoint y: 493, distance: 11.2
click at [284, 486] on div at bounding box center [255, 491] width 188 height 631
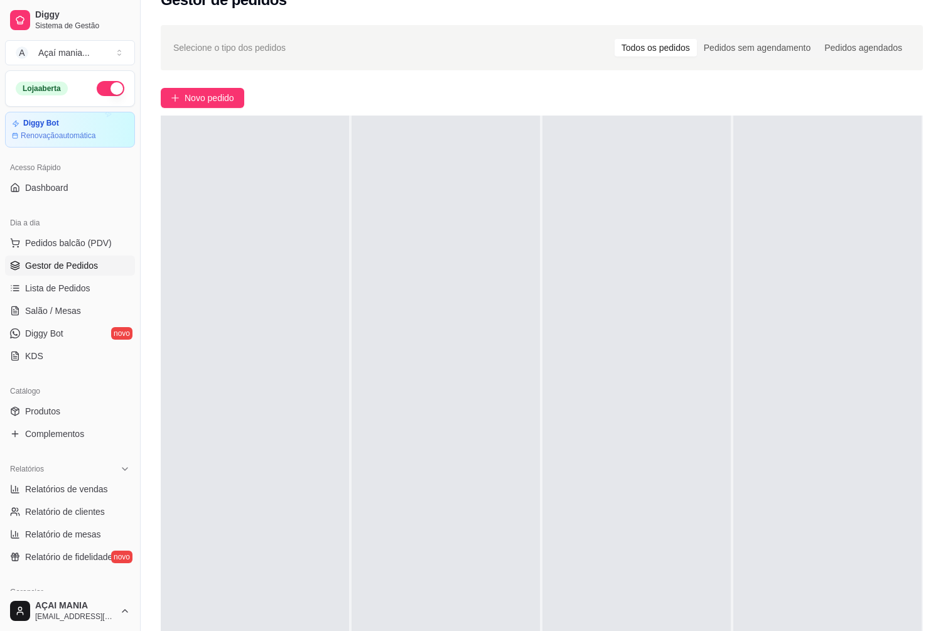
scroll to position [191, 0]
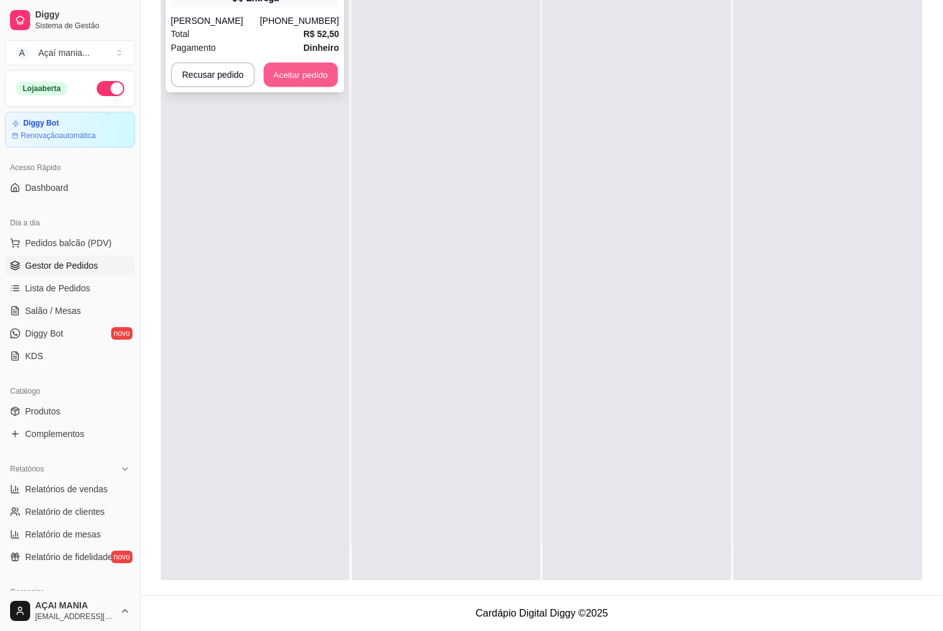
click at [274, 71] on button "Aceitar pedido" at bounding box center [301, 75] width 74 height 24
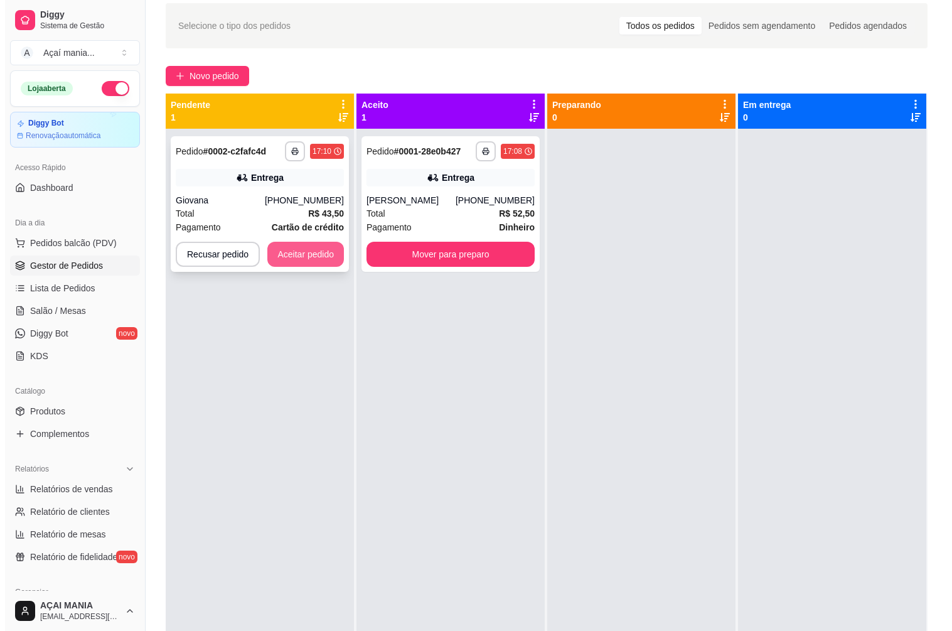
scroll to position [0, 0]
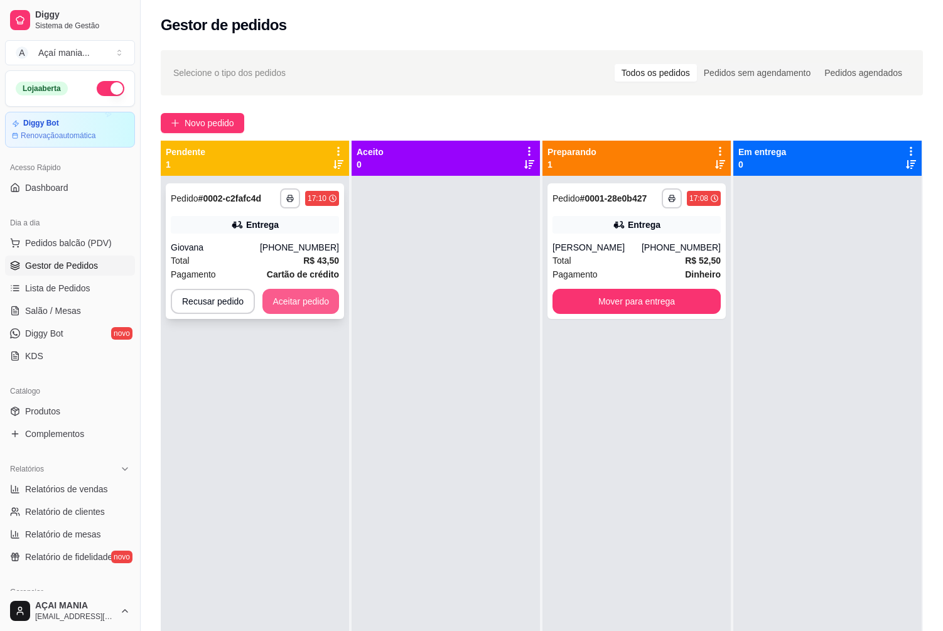
click at [294, 297] on button "Aceitar pedido" at bounding box center [300, 301] width 77 height 25
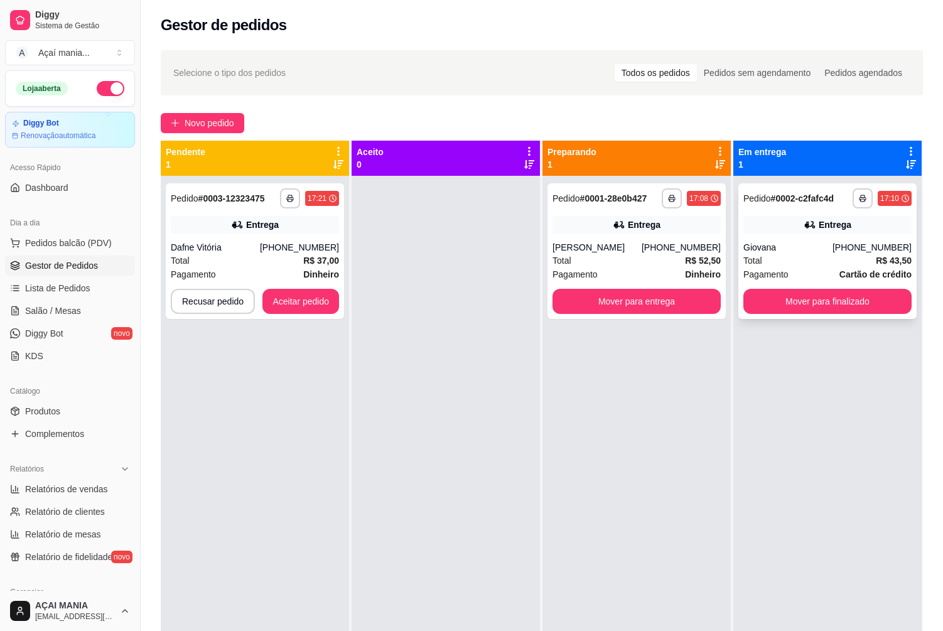
drag, startPoint x: 788, startPoint y: 245, endPoint x: 839, endPoint y: 208, distance: 62.9
click at [839, 208] on div "**********" at bounding box center [827, 198] width 168 height 20
click at [859, 200] on icon "button" at bounding box center [862, 199] width 6 height 3
click at [858, 214] on div "Escolha a impressora IMPRESSORA" at bounding box center [820, 233] width 104 height 43
click at [876, 222] on div "Entrega" at bounding box center [827, 225] width 168 height 18
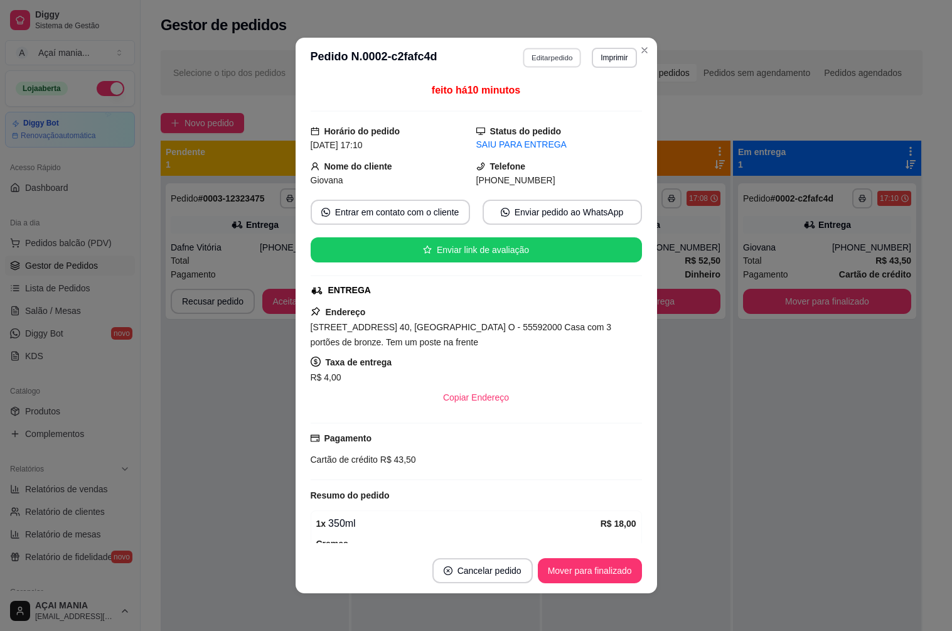
click at [534, 53] on button "Editar pedido" at bounding box center [552, 57] width 58 height 19
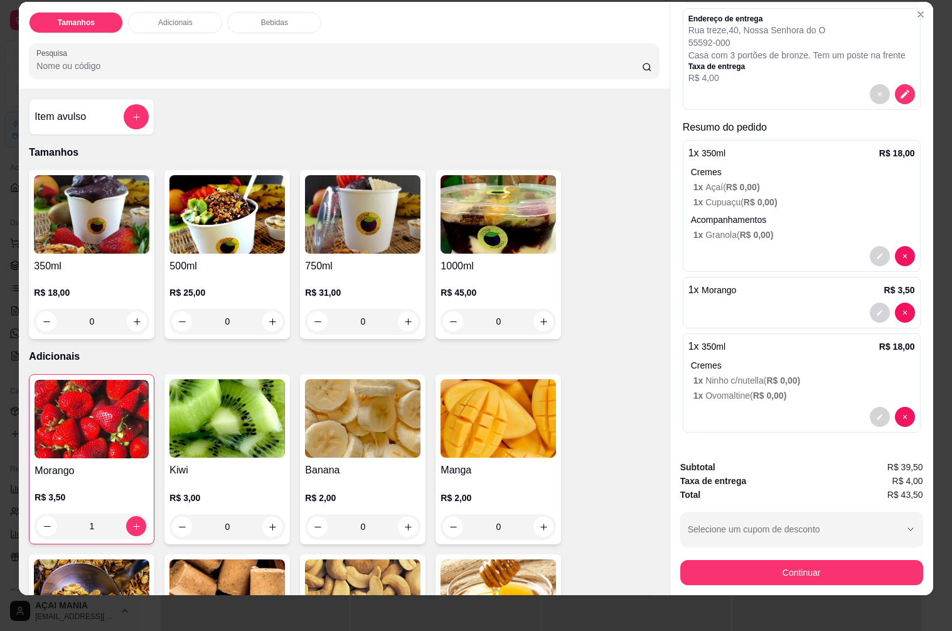
scroll to position [26, 0]
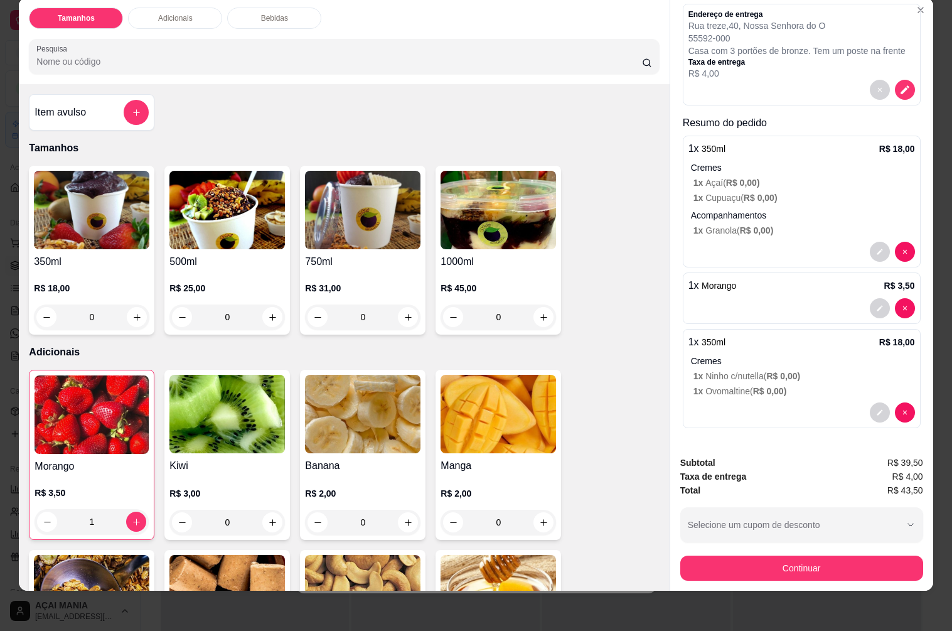
click at [788, 193] on p "1 x Cupuaçu ( R$ 0,00 )" at bounding box center [805, 197] width 222 height 13
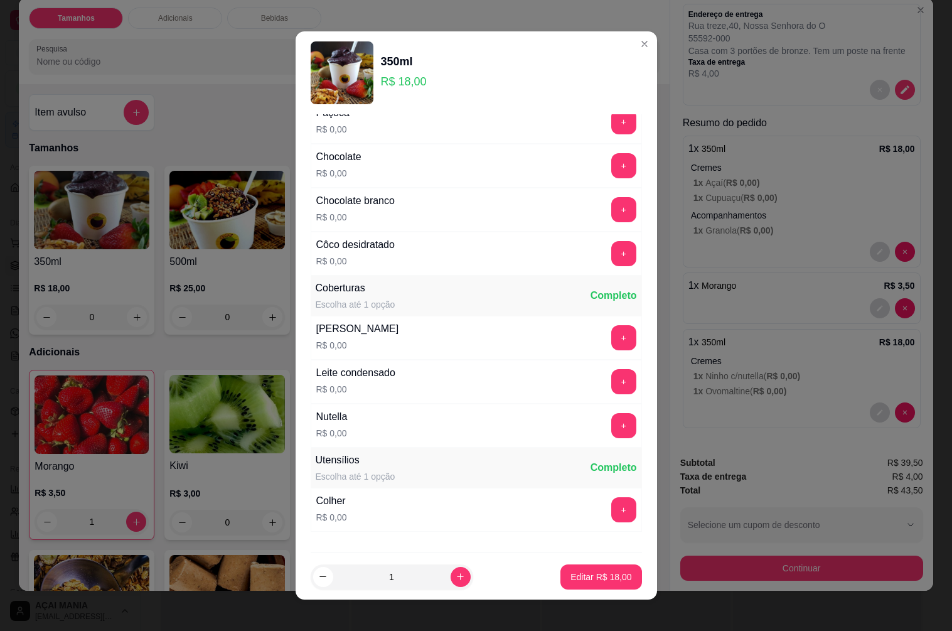
scroll to position [784, 0]
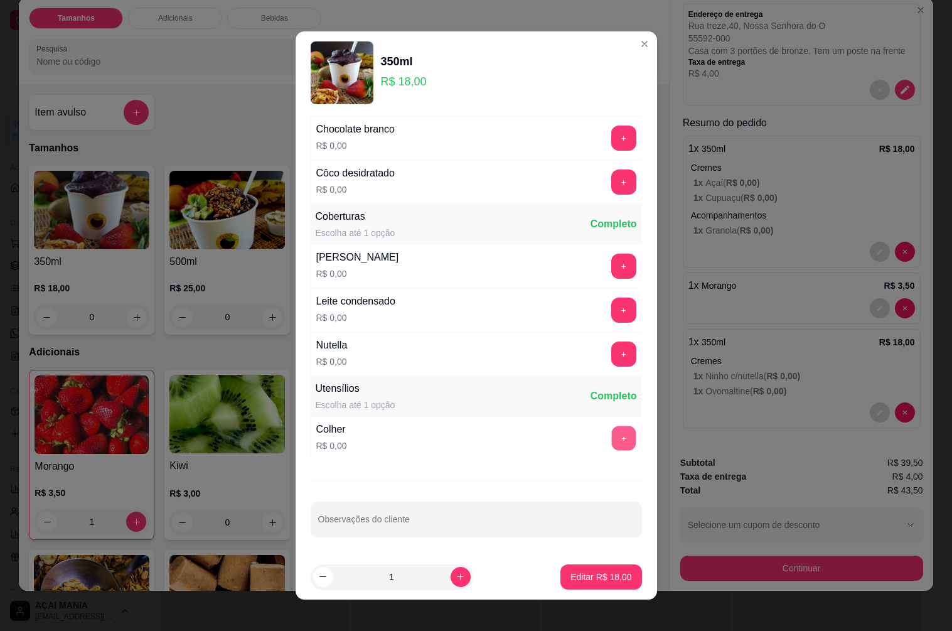
click at [611, 437] on button "+" at bounding box center [623, 438] width 24 height 24
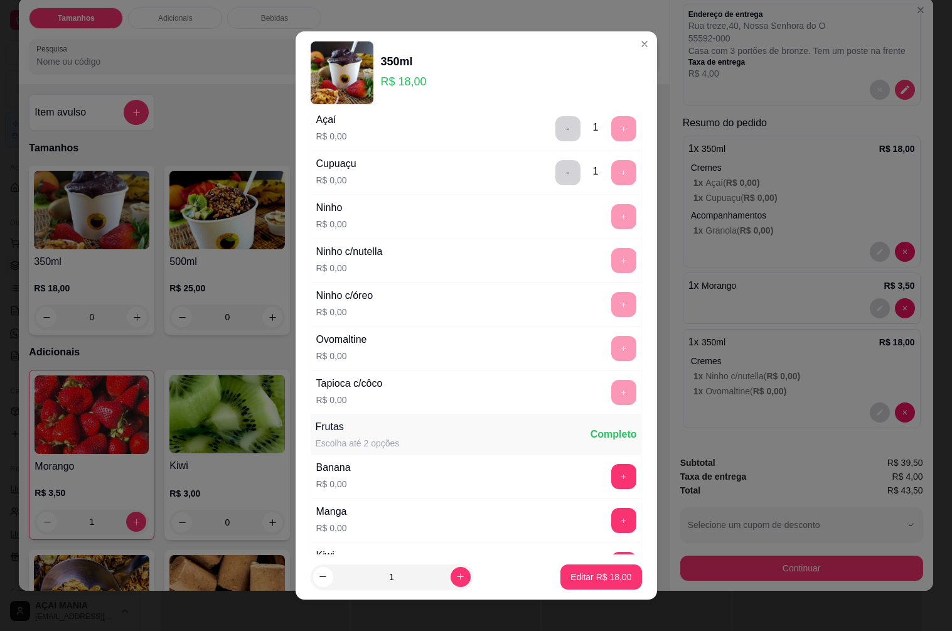
scroll to position [0, 0]
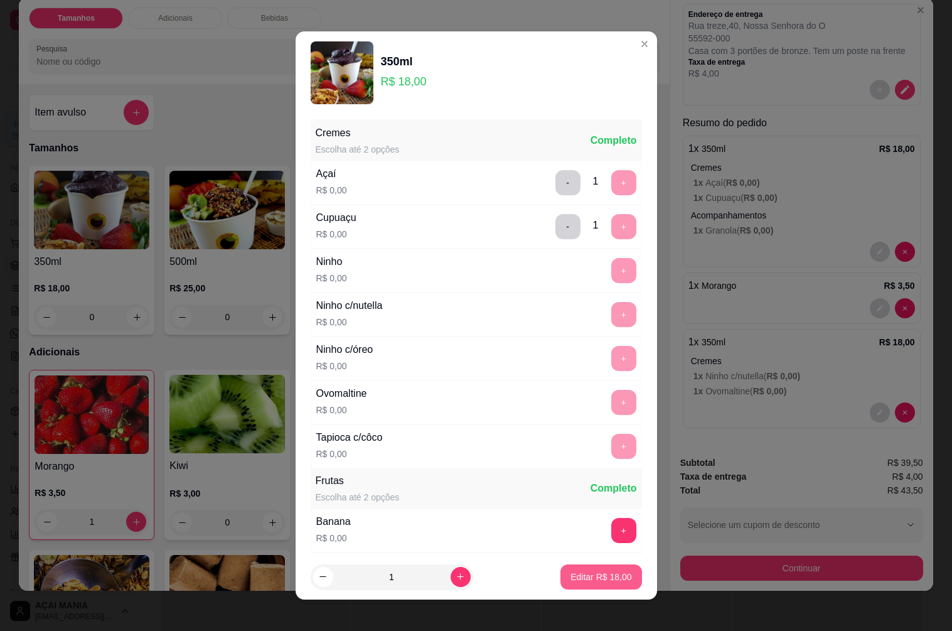
click at [601, 578] on p "Editar R$ 18,00" at bounding box center [601, 577] width 61 height 13
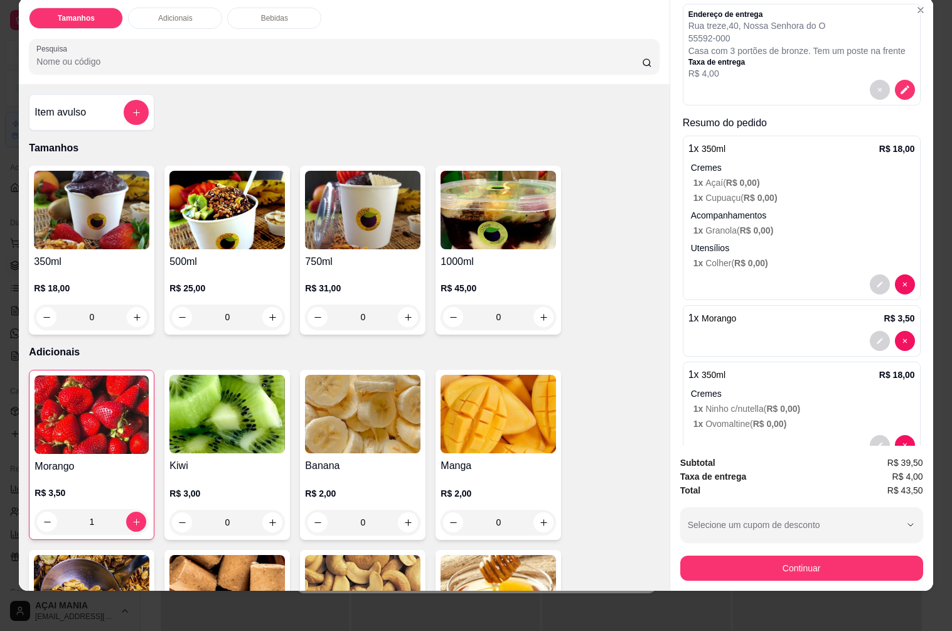
click at [770, 387] on p "Cremes" at bounding box center [803, 393] width 224 height 13
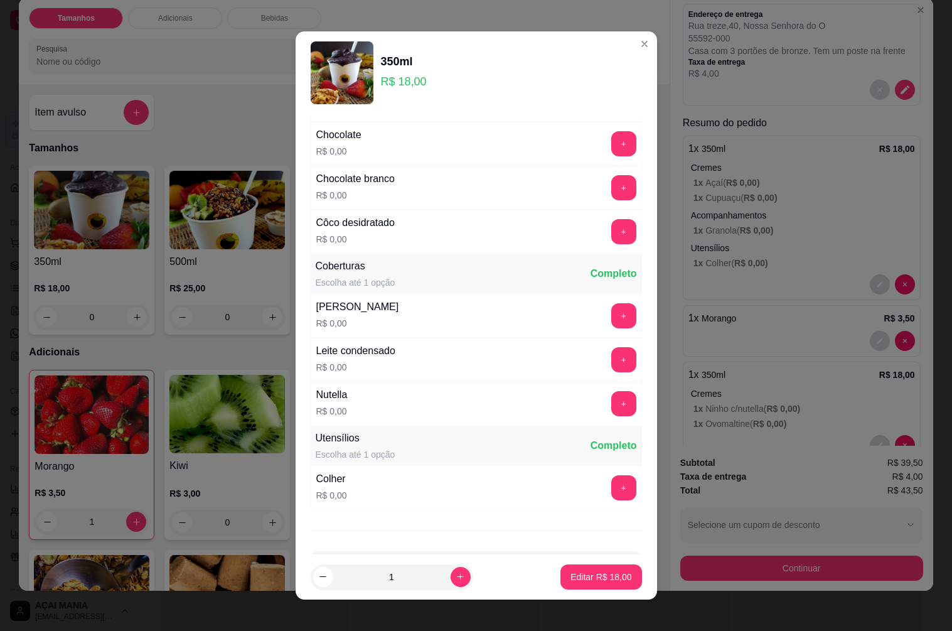
scroll to position [784, 0]
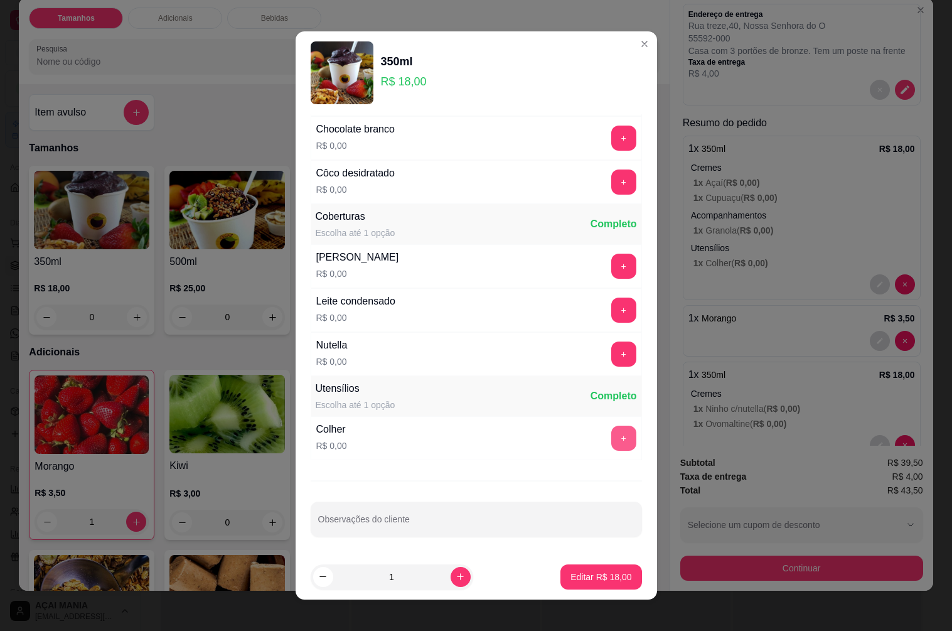
click at [611, 445] on button "+" at bounding box center [623, 438] width 25 height 25
click at [602, 584] on button "Editar R$ 18,00" at bounding box center [601, 576] width 78 height 24
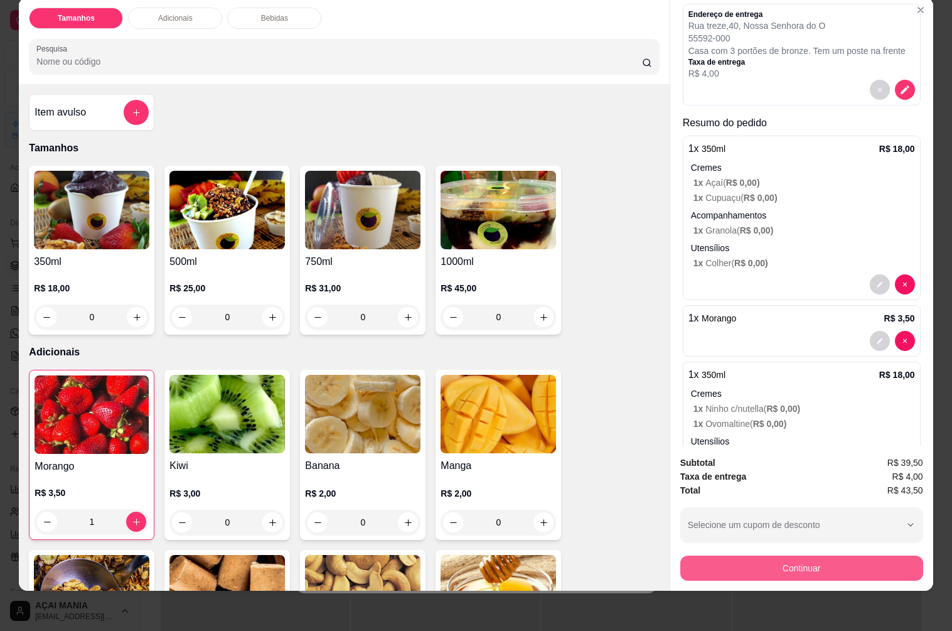
click at [801, 558] on button "Continuar" at bounding box center [801, 568] width 243 height 25
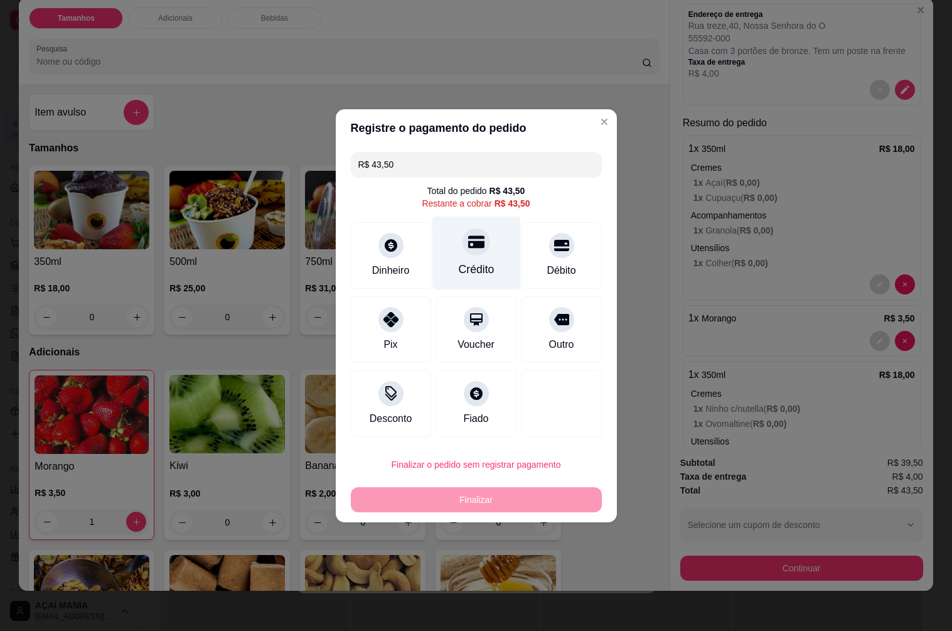
click at [468, 249] on icon at bounding box center [476, 242] width 16 height 16
type input "R$ 0,00"
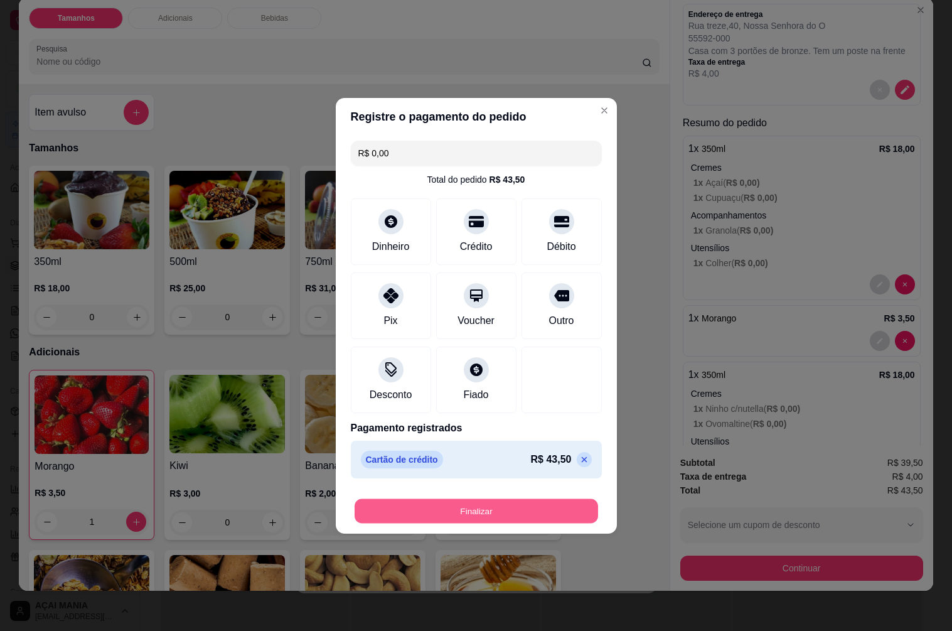
click at [461, 510] on button "Finalizar" at bounding box center [477, 510] width 244 height 24
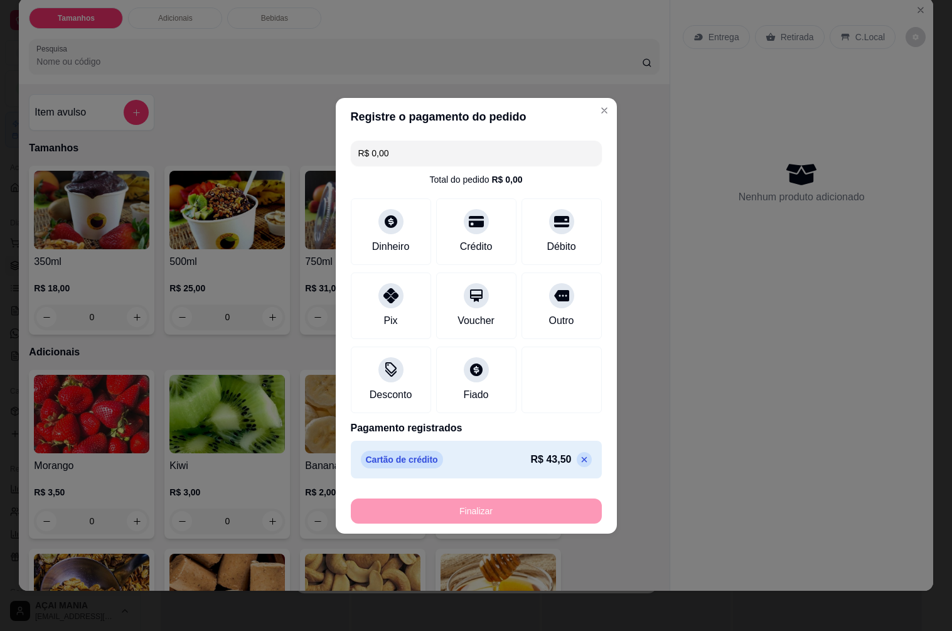
type input "0"
type input "-R$ 43,50"
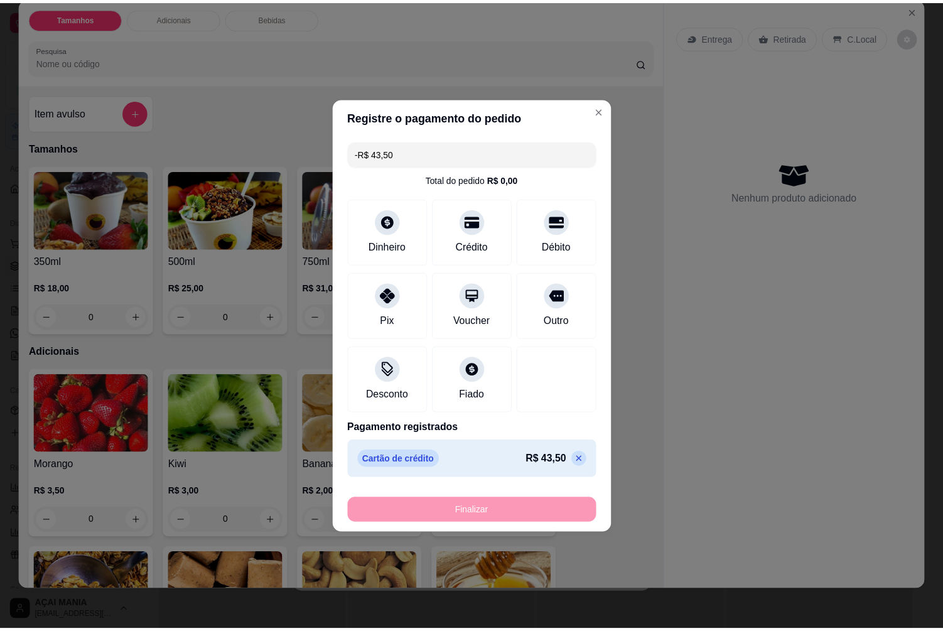
scroll to position [0, 0]
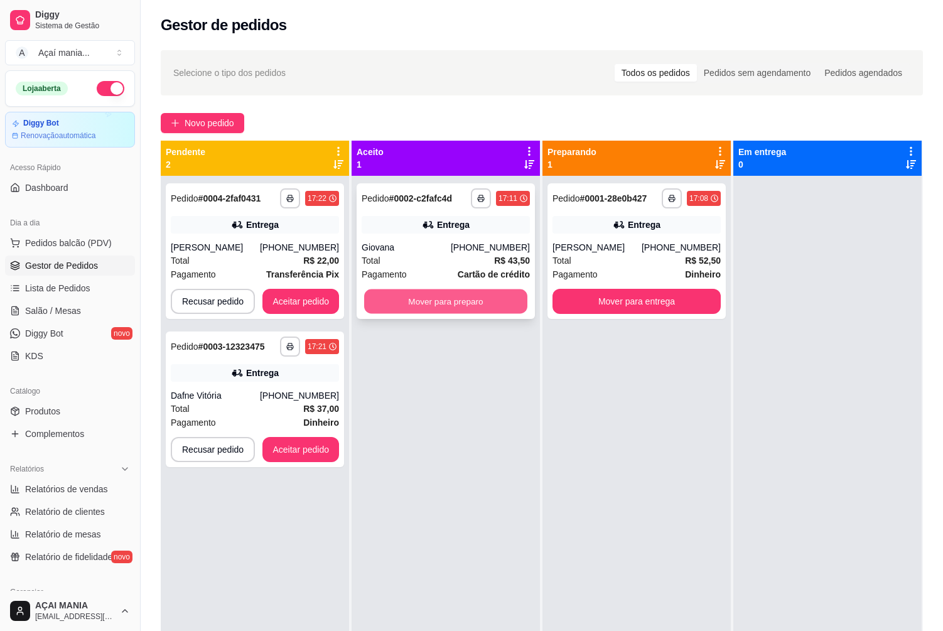
click at [476, 296] on button "Mover para preparo" at bounding box center [445, 301] width 163 height 24
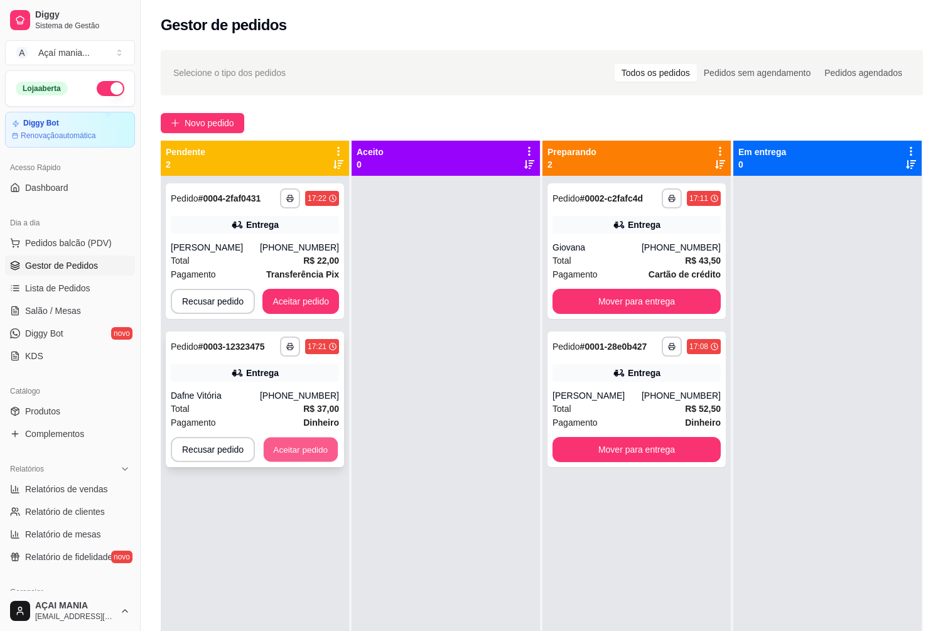
click at [311, 454] on button "Aceitar pedido" at bounding box center [301, 450] width 74 height 24
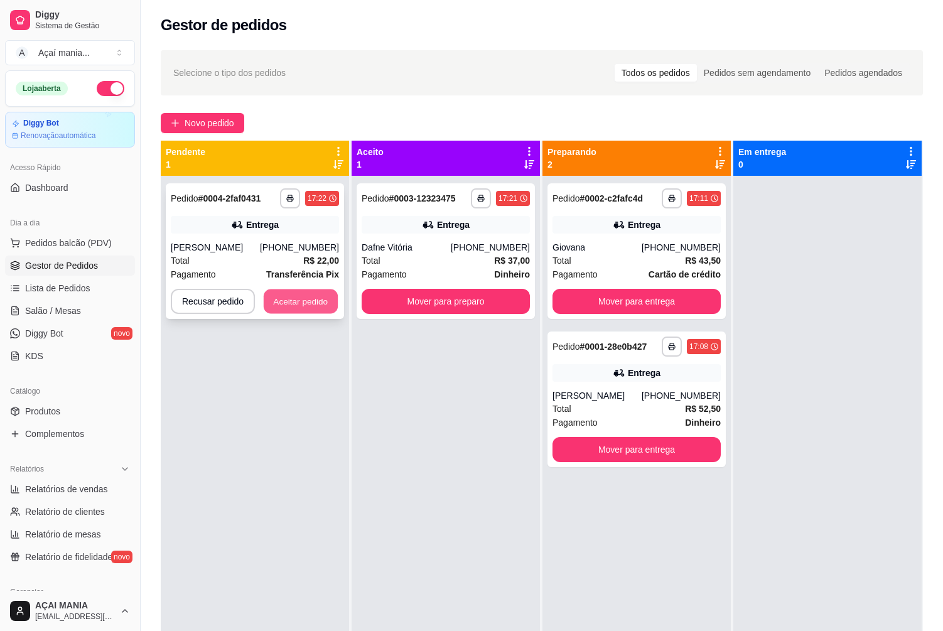
click at [284, 298] on button "Aceitar pedido" at bounding box center [301, 301] width 74 height 24
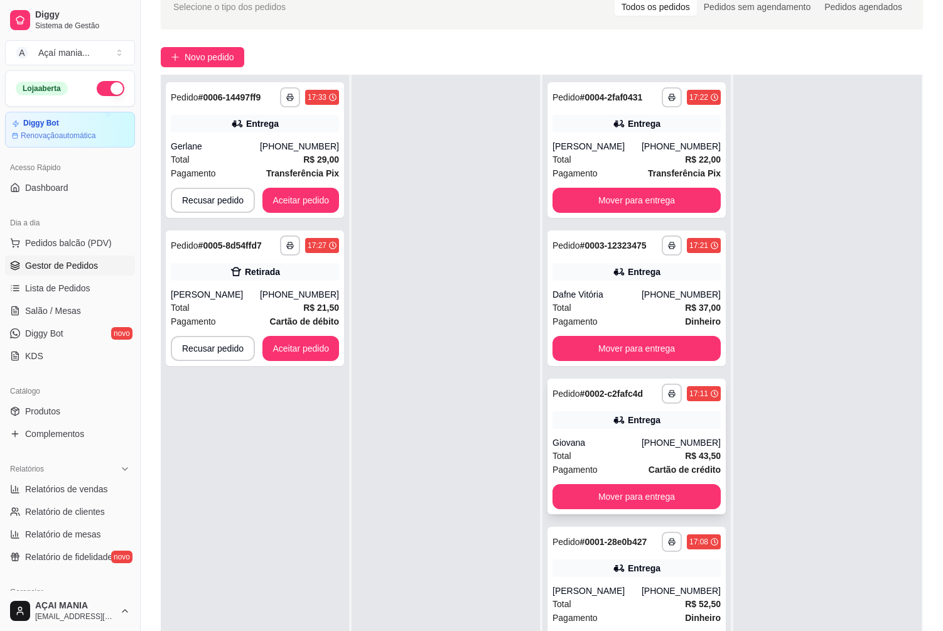
scroll to position [191, 0]
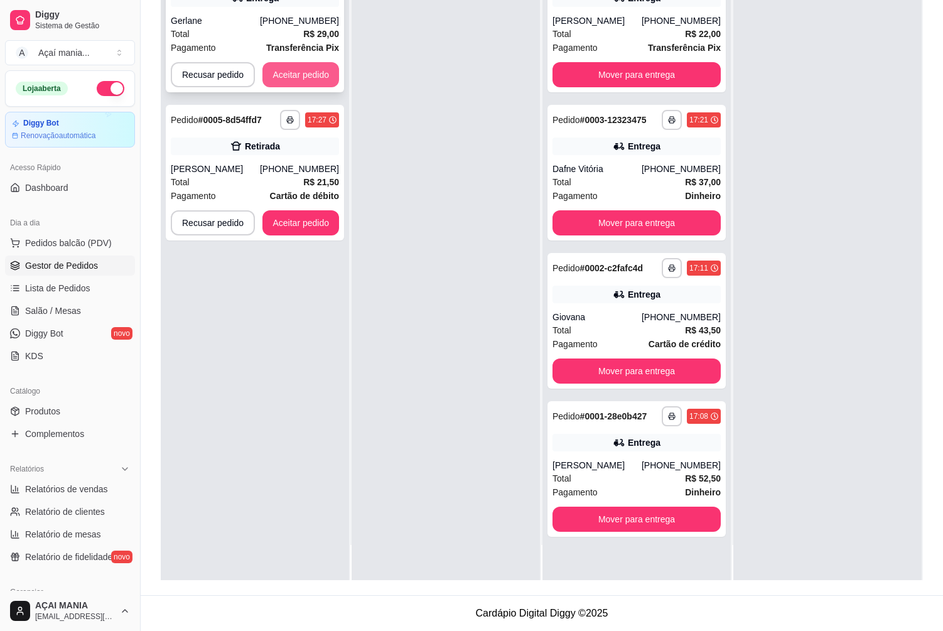
click at [299, 77] on button "Aceitar pedido" at bounding box center [300, 74] width 77 height 25
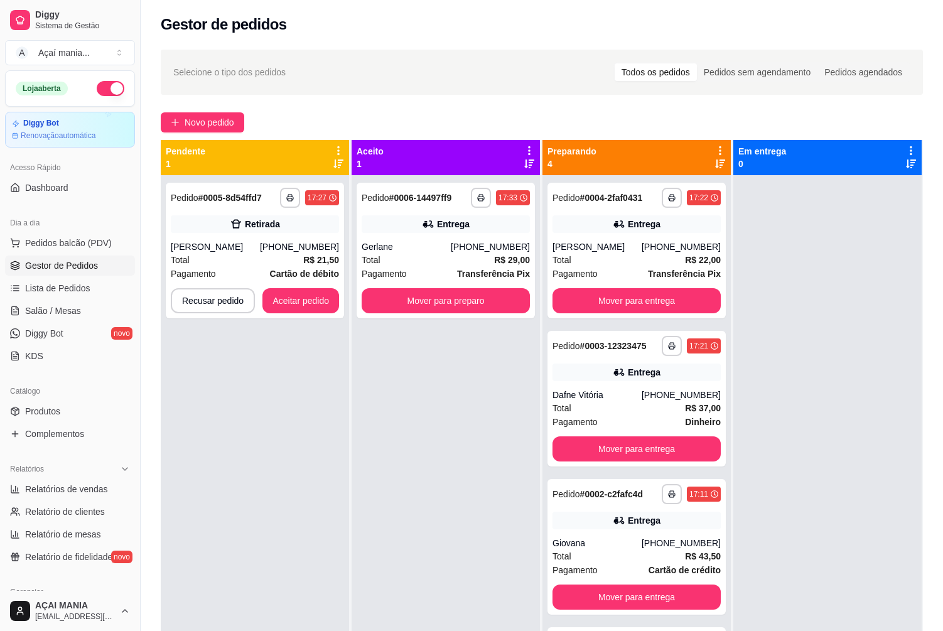
scroll to position [0, 0]
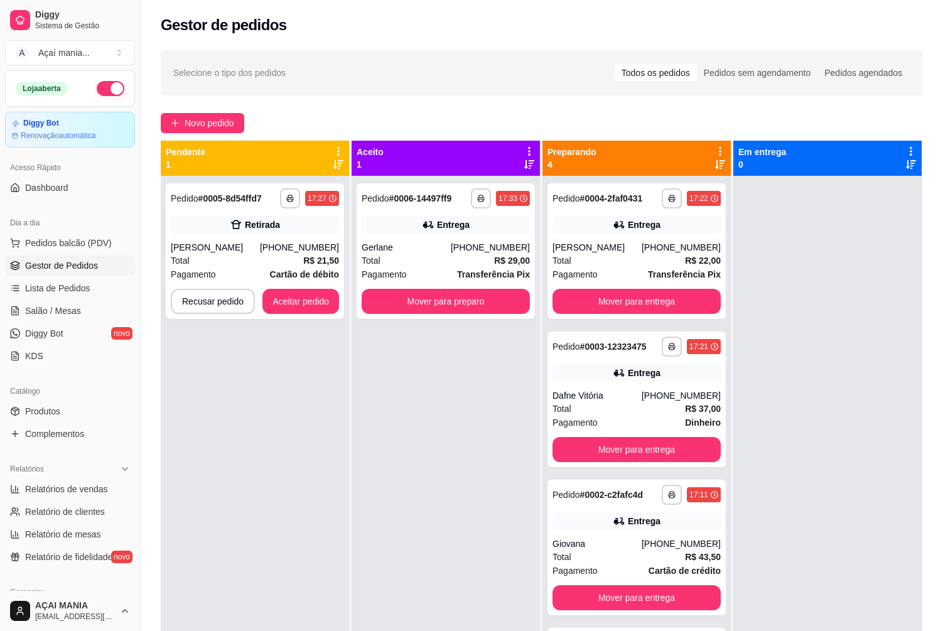
click at [335, 577] on div "**********" at bounding box center [255, 491] width 188 height 631
click at [336, 576] on div "**********" at bounding box center [255, 491] width 188 height 631
click at [259, 401] on div "**********" at bounding box center [255, 491] width 188 height 631
click at [276, 358] on div "**********" at bounding box center [255, 491] width 188 height 631
click at [290, 195] on polyline "button" at bounding box center [290, 196] width 4 height 2
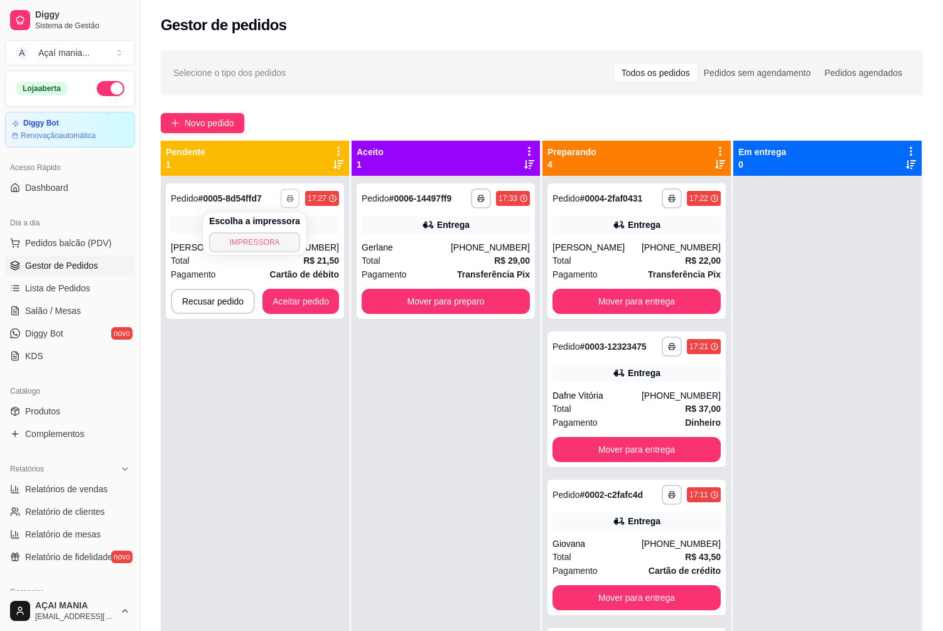
click at [247, 239] on button "IMPRESSORA" at bounding box center [254, 242] width 91 height 20
click at [310, 300] on button "Aceitar pedido" at bounding box center [301, 301] width 74 height 24
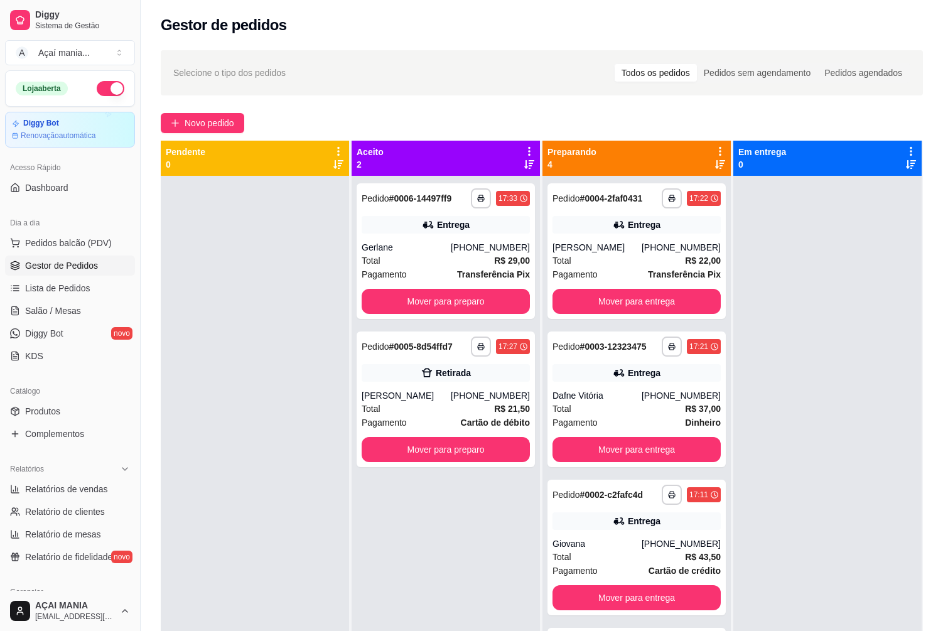
drag, startPoint x: 210, startPoint y: 346, endPoint x: 198, endPoint y: 363, distance: 21.2
click at [211, 347] on div at bounding box center [255, 491] width 188 height 631
click at [255, 318] on div at bounding box center [255, 491] width 188 height 631
click at [469, 452] on button "Mover para preparo" at bounding box center [445, 450] width 163 height 24
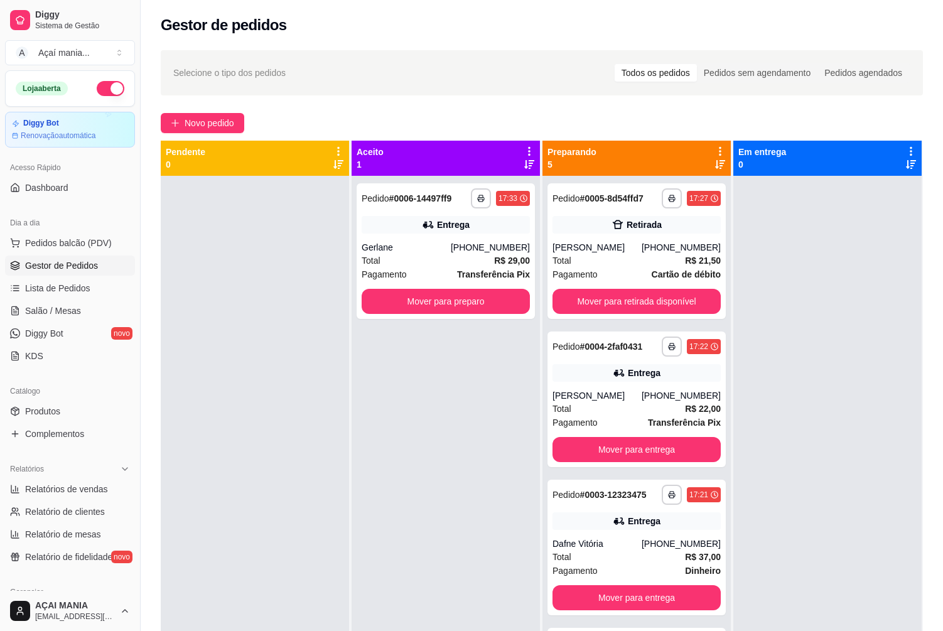
click at [36, 262] on span "Gestor de Pedidos" at bounding box center [61, 265] width 73 height 13
click at [57, 330] on span "Diggy Bot" at bounding box center [44, 333] width 38 height 13
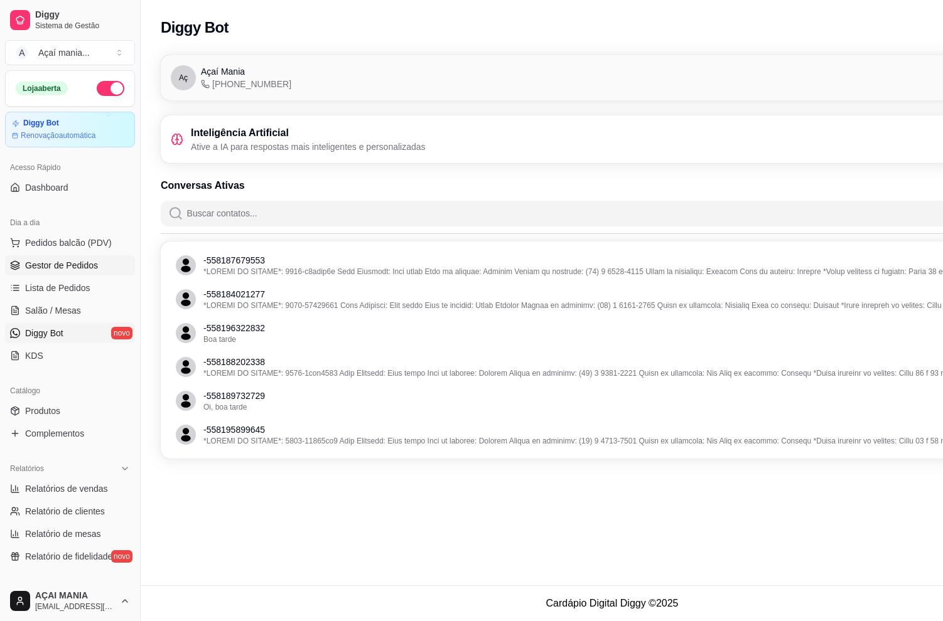
click at [58, 270] on span "Gestor de Pedidos" at bounding box center [61, 265] width 73 height 13
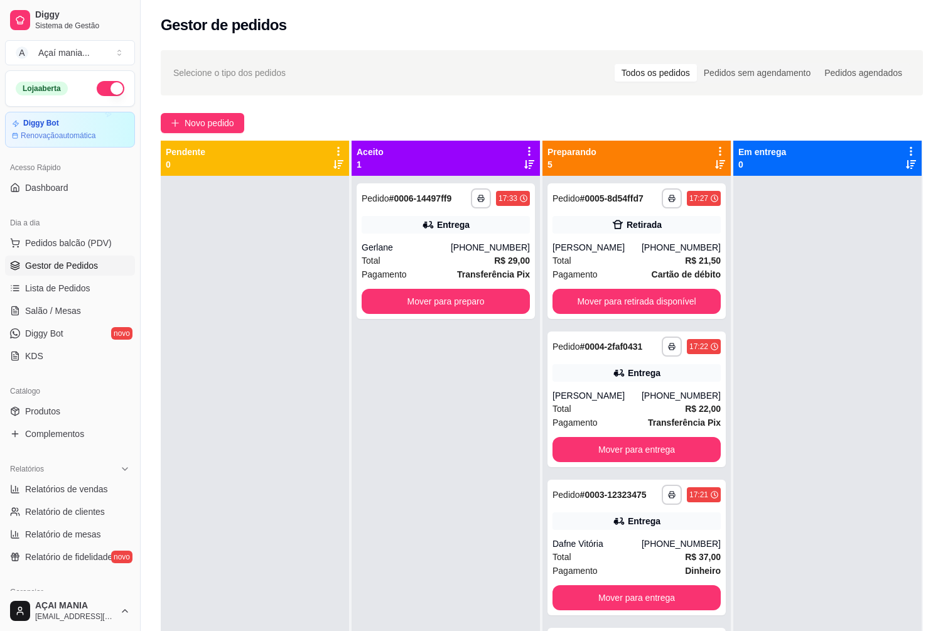
click at [289, 335] on div at bounding box center [255, 491] width 188 height 631
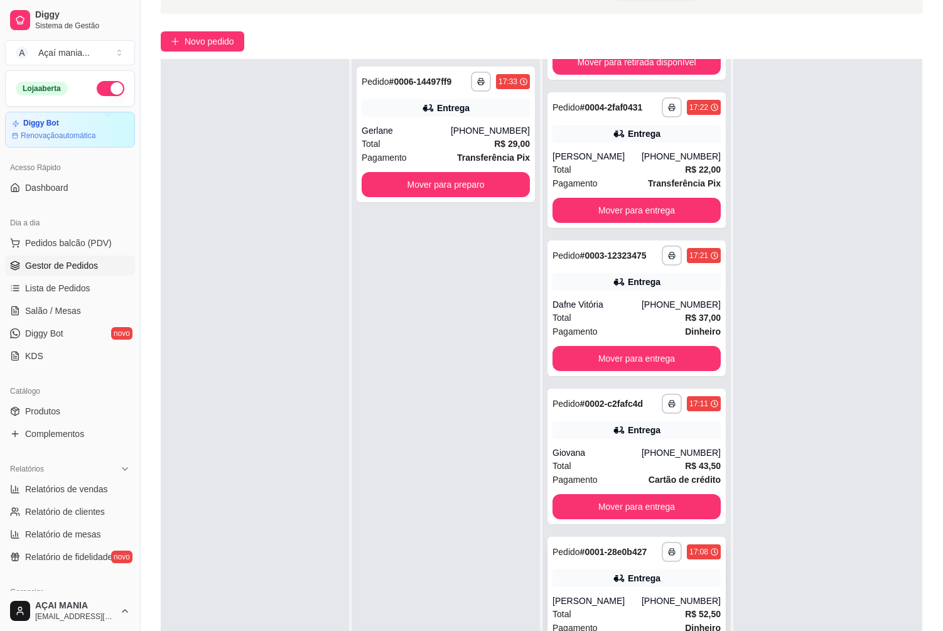
scroll to position [191, 0]
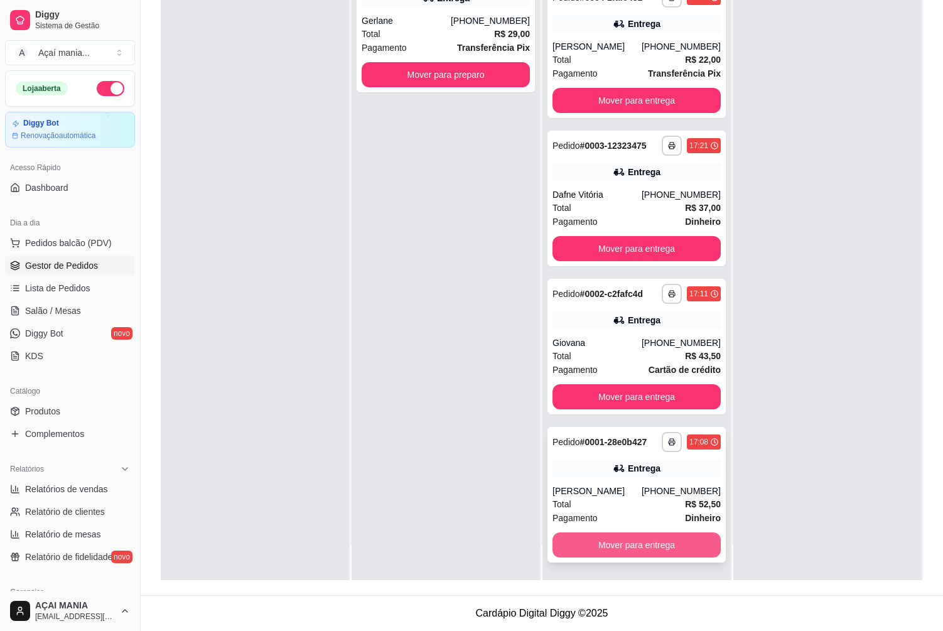
click at [648, 544] on button "Mover para entrega" at bounding box center [636, 544] width 168 height 25
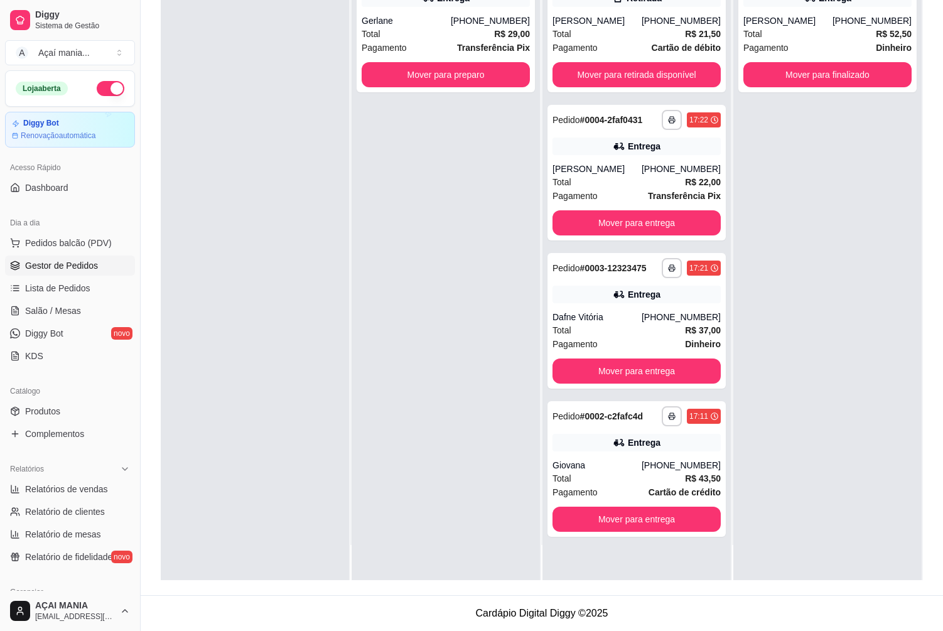
scroll to position [0, 0]
click at [642, 517] on button "Mover para entrega" at bounding box center [636, 519] width 168 height 25
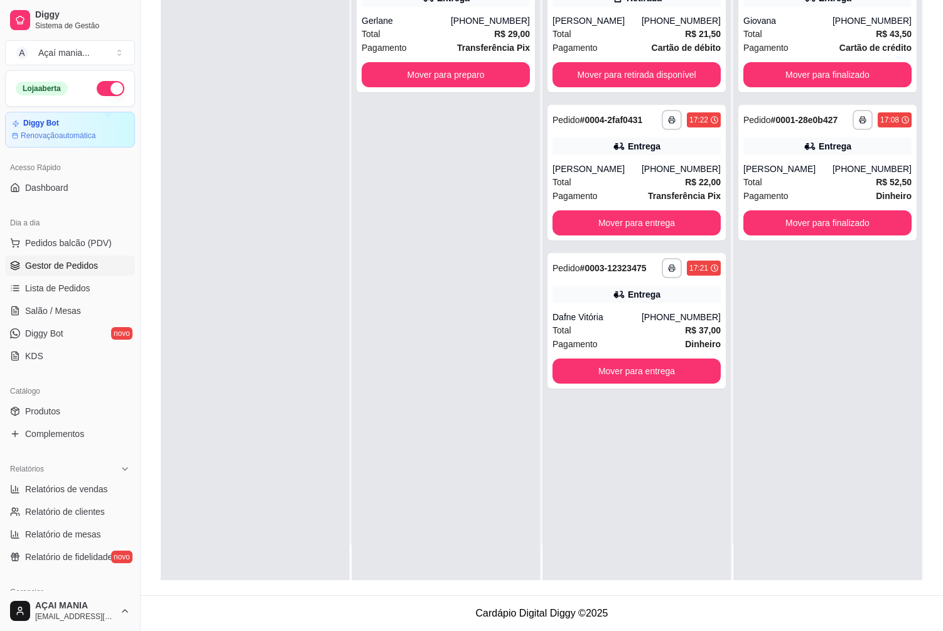
click at [628, 389] on div "**********" at bounding box center [636, 264] width 188 height 631
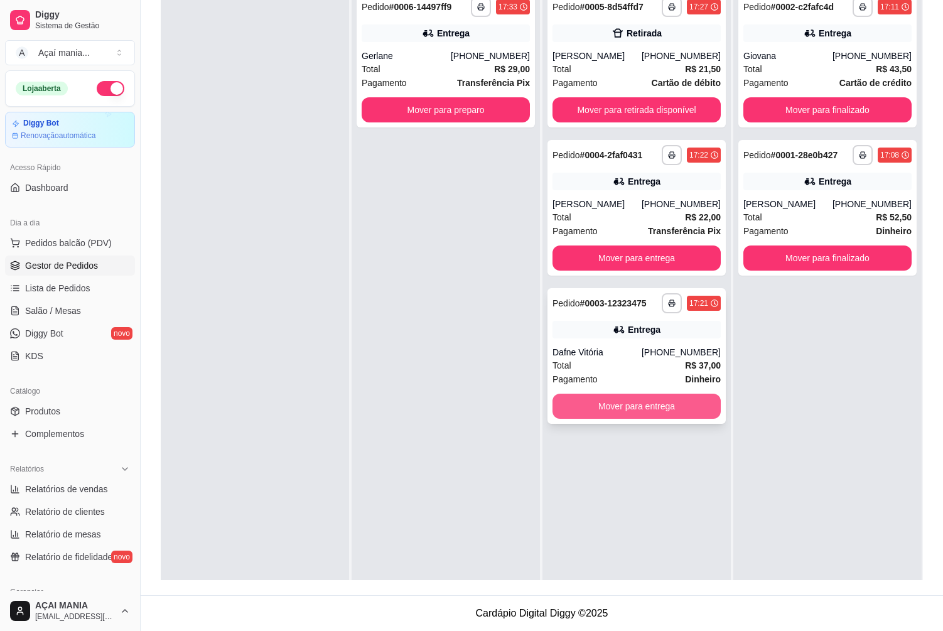
click at [657, 411] on button "Mover para entrega" at bounding box center [636, 406] width 168 height 25
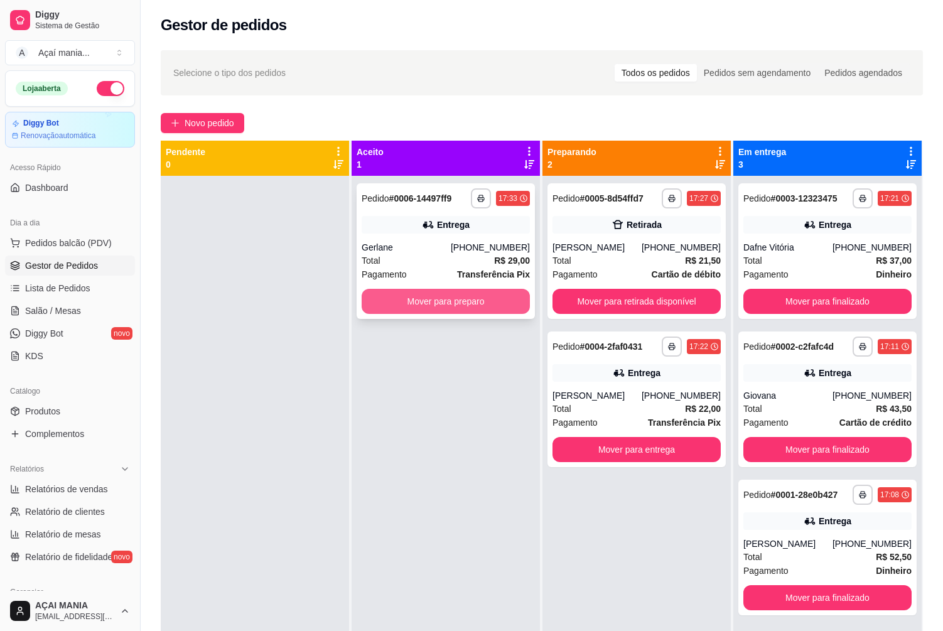
click at [437, 299] on button "Mover para preparo" at bounding box center [446, 301] width 168 height 25
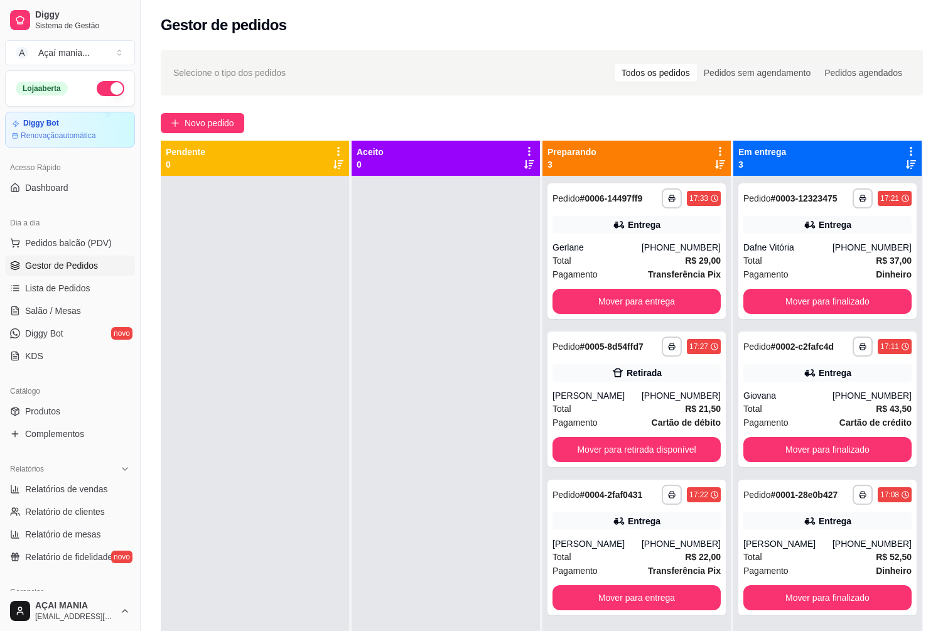
click at [439, 333] on div at bounding box center [446, 491] width 188 height 631
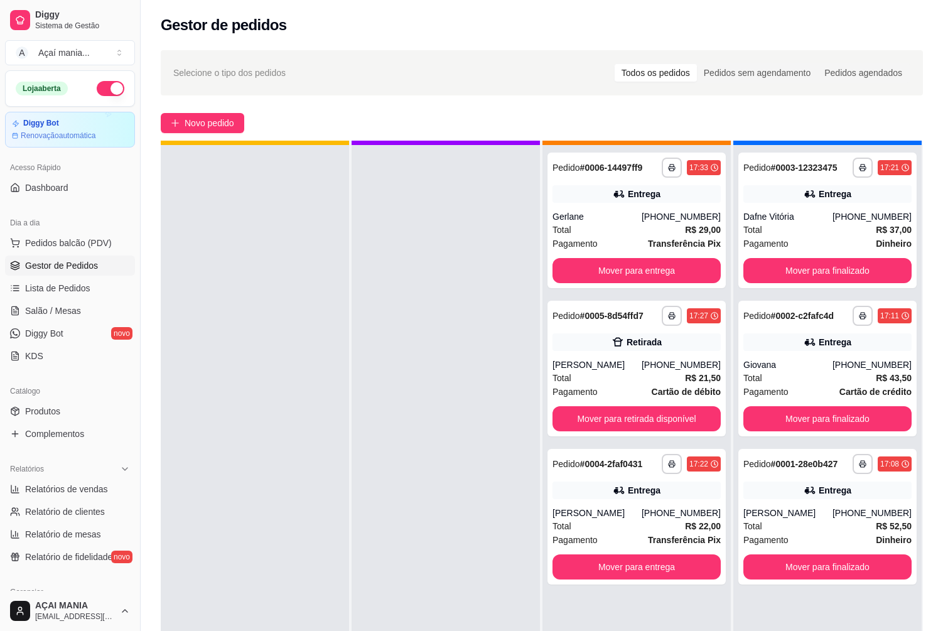
scroll to position [35, 0]
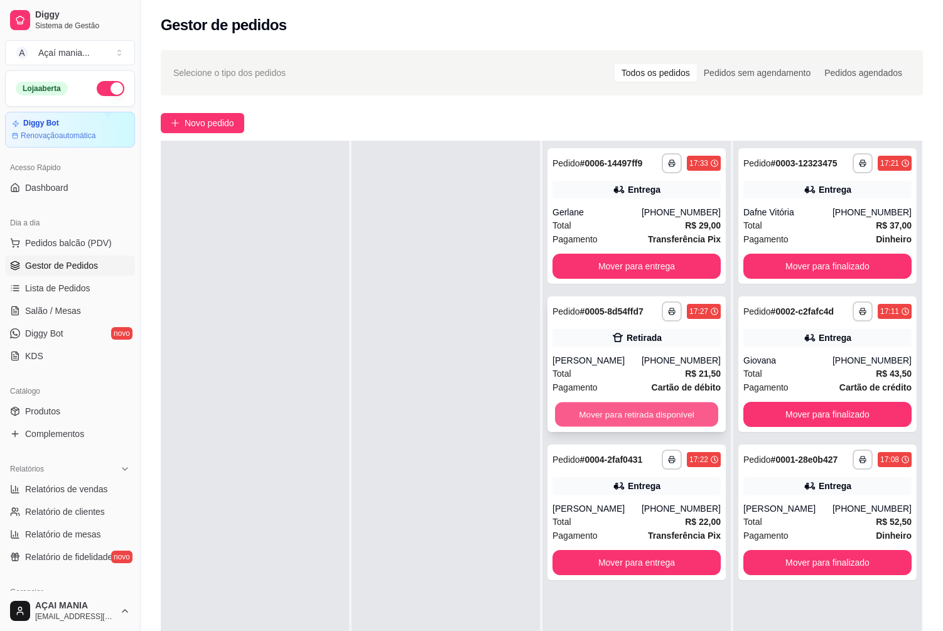
click at [664, 416] on button "Mover para retirada disponível" at bounding box center [636, 414] width 163 height 24
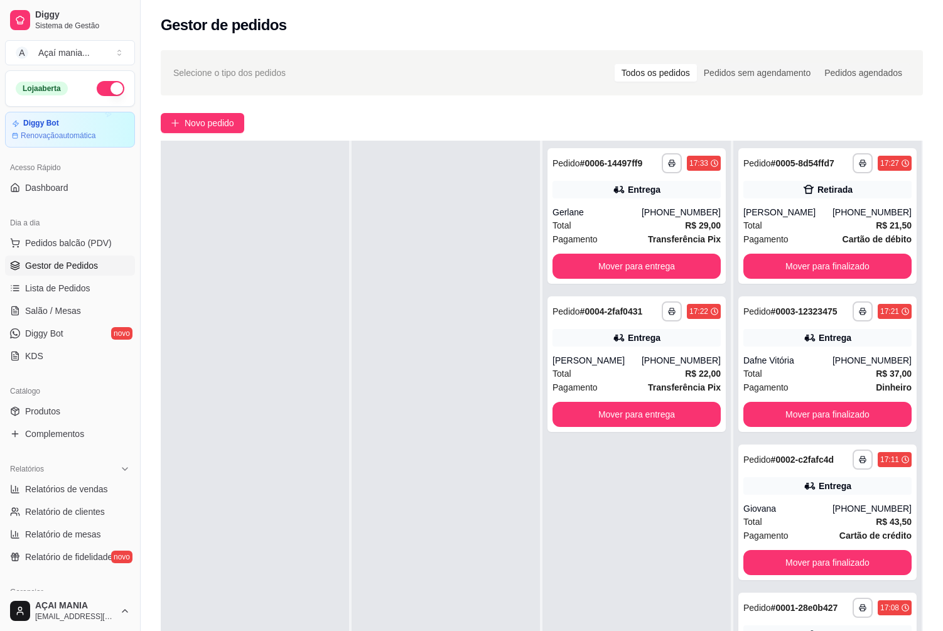
scroll to position [0, 0]
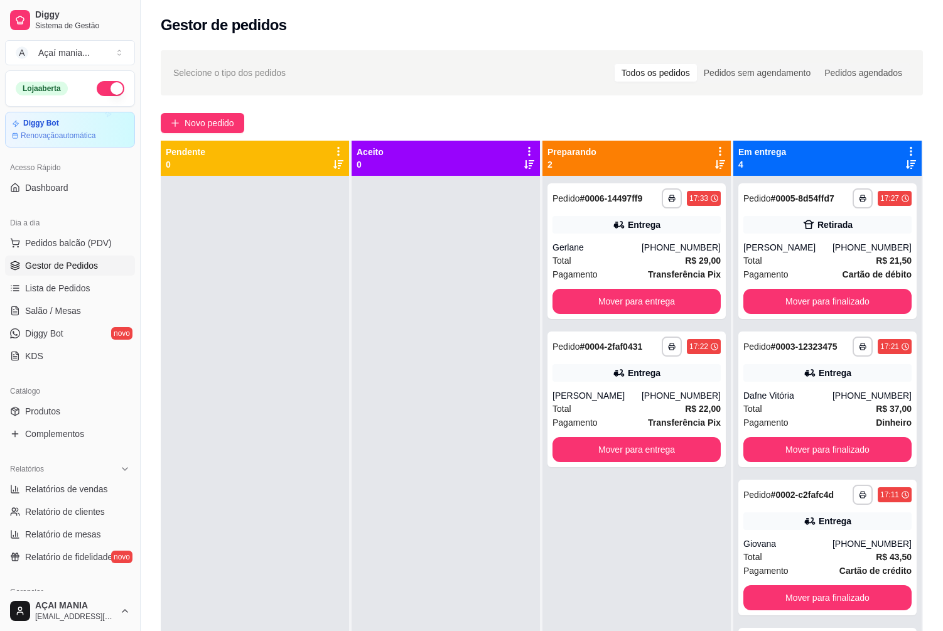
click at [274, 508] on div at bounding box center [255, 491] width 188 height 631
click at [851, 296] on button "Mover para finalizado" at bounding box center [827, 301] width 168 height 25
click at [395, 382] on div at bounding box center [446, 491] width 188 height 631
click at [403, 483] on div at bounding box center [446, 491] width 188 height 631
click at [676, 414] on div "Total R$ 22,00" at bounding box center [636, 409] width 168 height 14
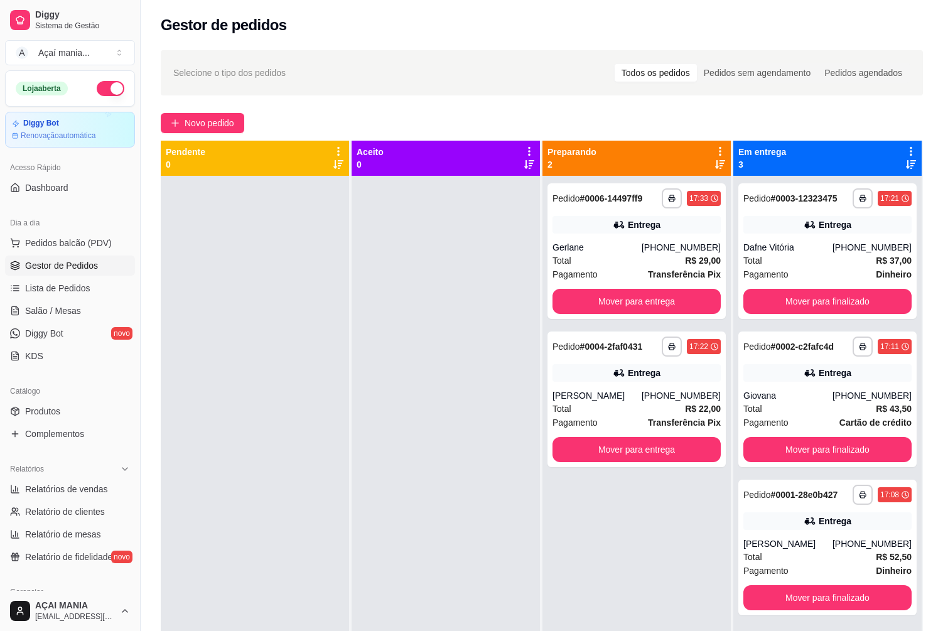
click at [520, 559] on div at bounding box center [446, 491] width 188 height 631
click at [366, 354] on div at bounding box center [446, 491] width 188 height 631
click at [635, 403] on div "Total R$ 22,00" at bounding box center [636, 409] width 168 height 14
click at [650, 412] on div "Total R$ 22,00" at bounding box center [636, 409] width 168 height 14
click at [302, 454] on div at bounding box center [255, 491] width 188 height 631
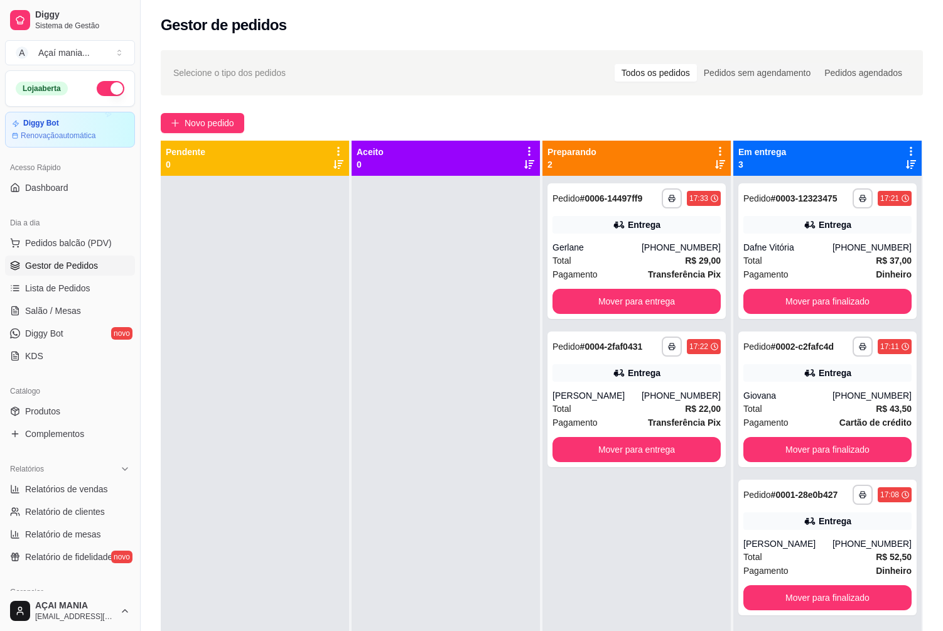
click at [252, 328] on div at bounding box center [255, 491] width 188 height 631
click at [683, 394] on div "[PHONE_NUMBER]" at bounding box center [681, 395] width 79 height 13
click at [805, 603] on button "Mover para finalizado" at bounding box center [827, 597] width 168 height 25
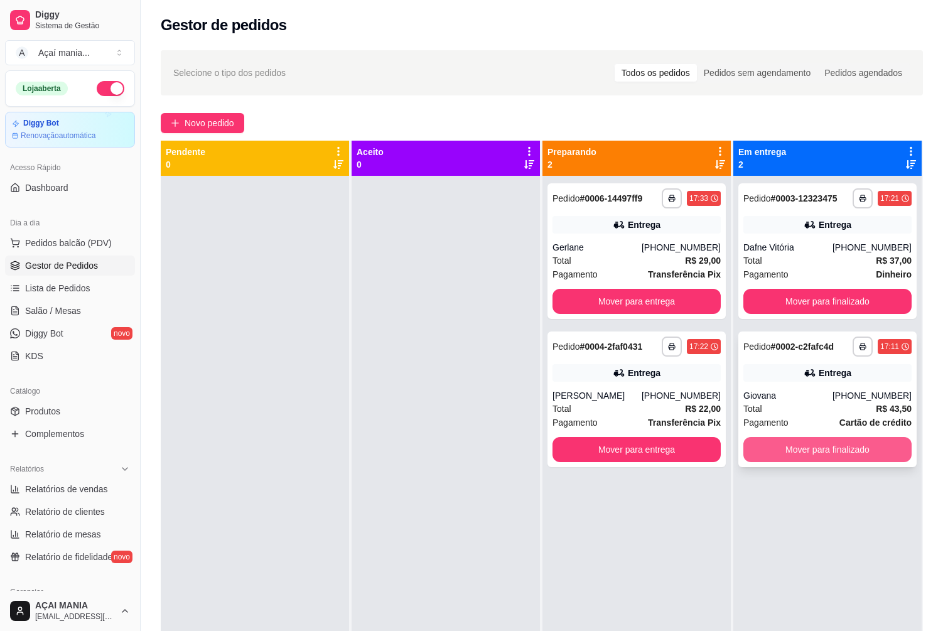
click at [809, 454] on button "Mover para finalizado" at bounding box center [827, 449] width 168 height 25
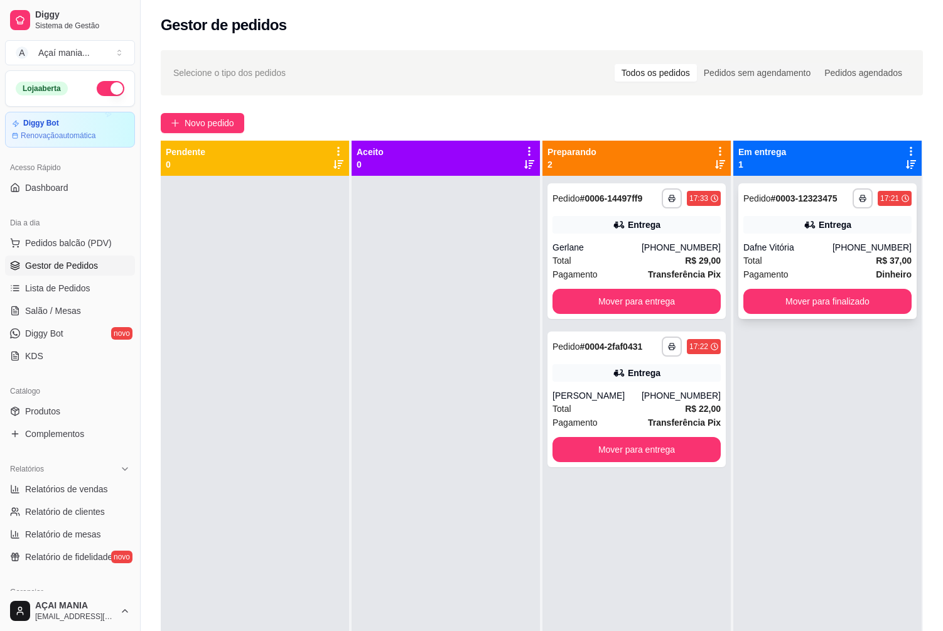
click at [794, 316] on div "**********" at bounding box center [827, 251] width 178 height 136
click at [819, 302] on button "Mover para finalizado" at bounding box center [827, 301] width 168 height 25
drag, startPoint x: 872, startPoint y: 487, endPoint x: 837, endPoint y: 562, distance: 82.3
click at [873, 493] on div "**********" at bounding box center [827, 491] width 188 height 631
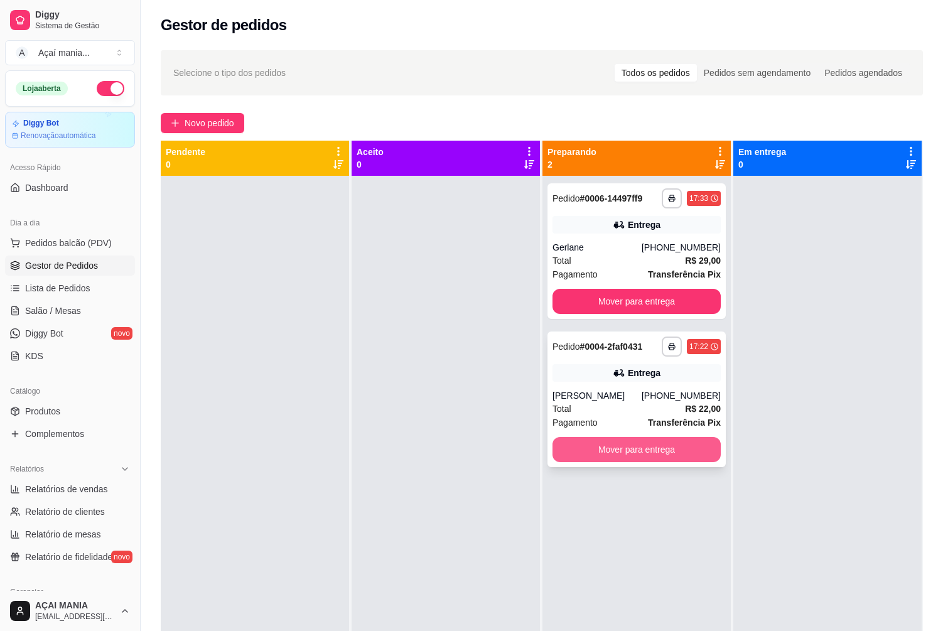
click at [677, 454] on button "Mover para entrega" at bounding box center [636, 449] width 168 height 25
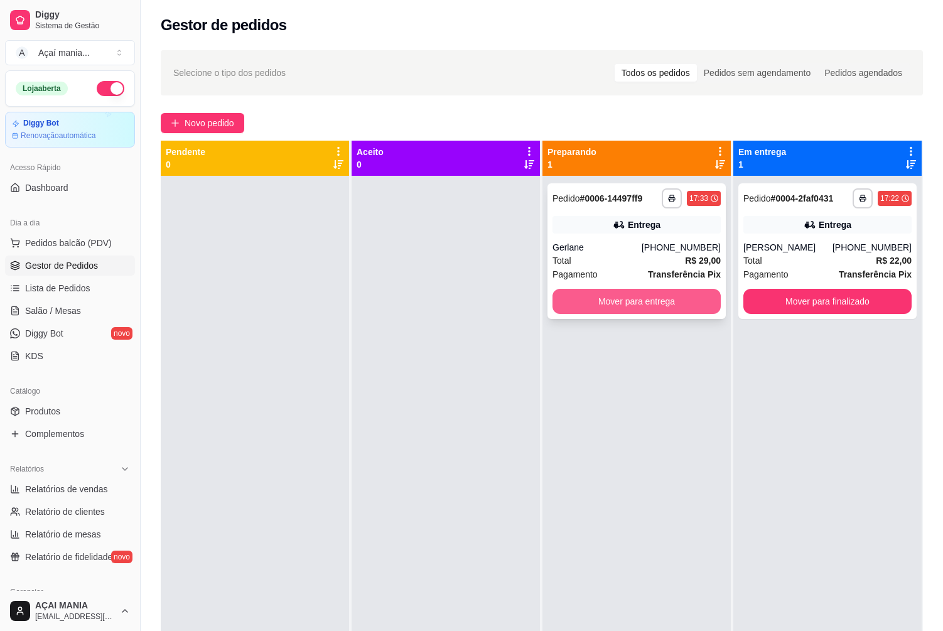
click at [647, 298] on button "Mover para entrega" at bounding box center [636, 301] width 168 height 25
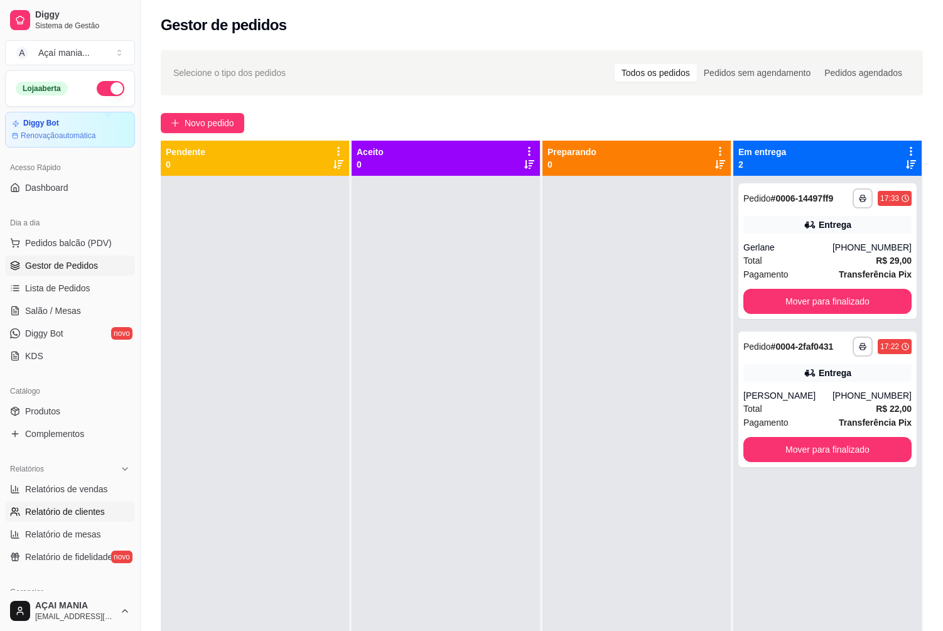
click at [26, 512] on span "Relatório de clientes" at bounding box center [65, 511] width 80 height 13
select select "30"
select select "HIGHEST_TOTAL_SPENT_WITH_ORDERS"
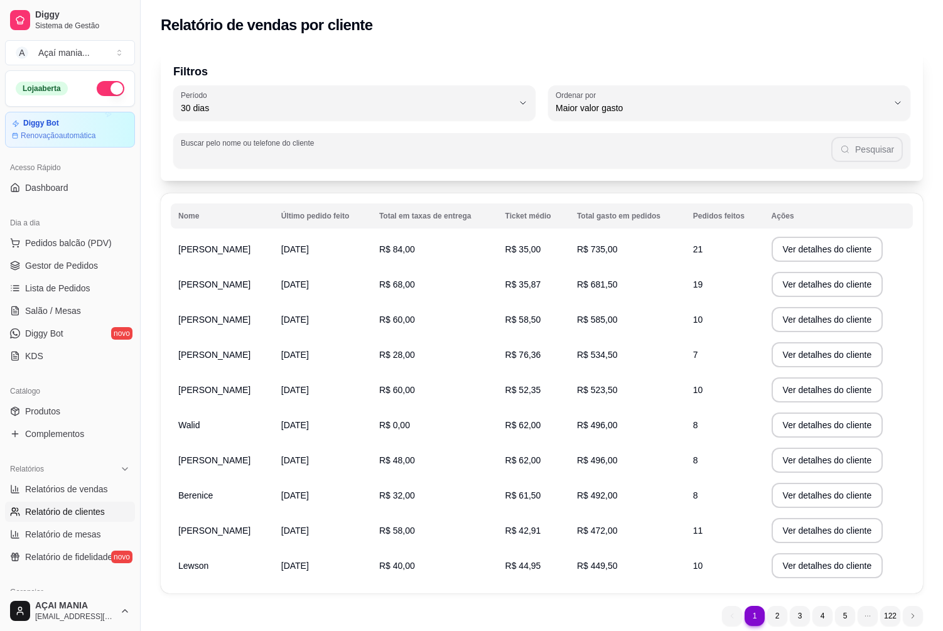
click at [209, 153] on input "Buscar pelo nome ou telefone do cliente" at bounding box center [506, 155] width 650 height 13
type input "narcos"
drag, startPoint x: 219, startPoint y: 153, endPoint x: 186, endPoint y: 161, distance: 34.4
click at [186, 161] on div "narcos Pesquisar" at bounding box center [542, 150] width 722 height 25
type input "[PERSON_NAME]"
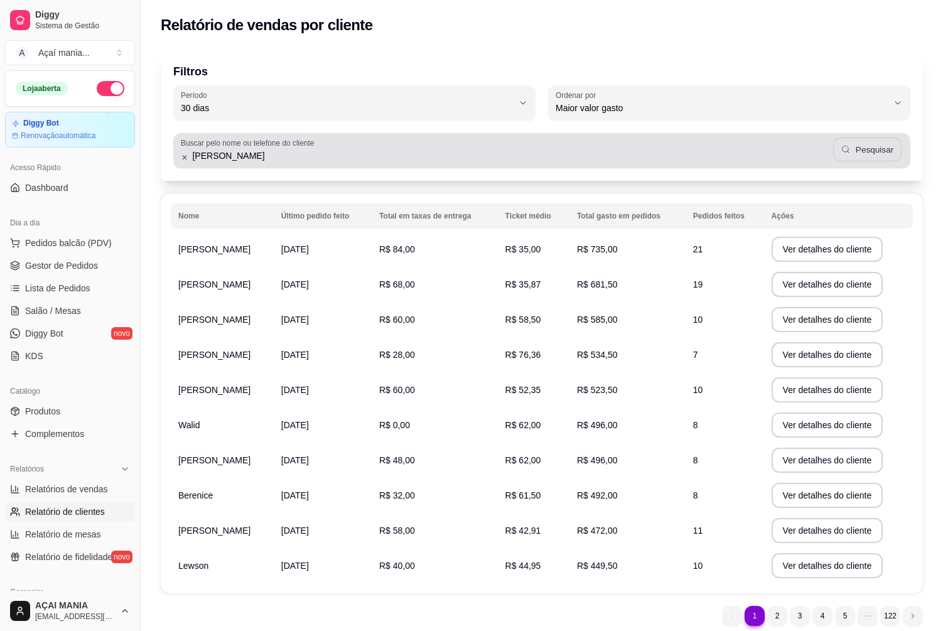
click at [881, 154] on button "Pesquisar" at bounding box center [867, 149] width 68 height 24
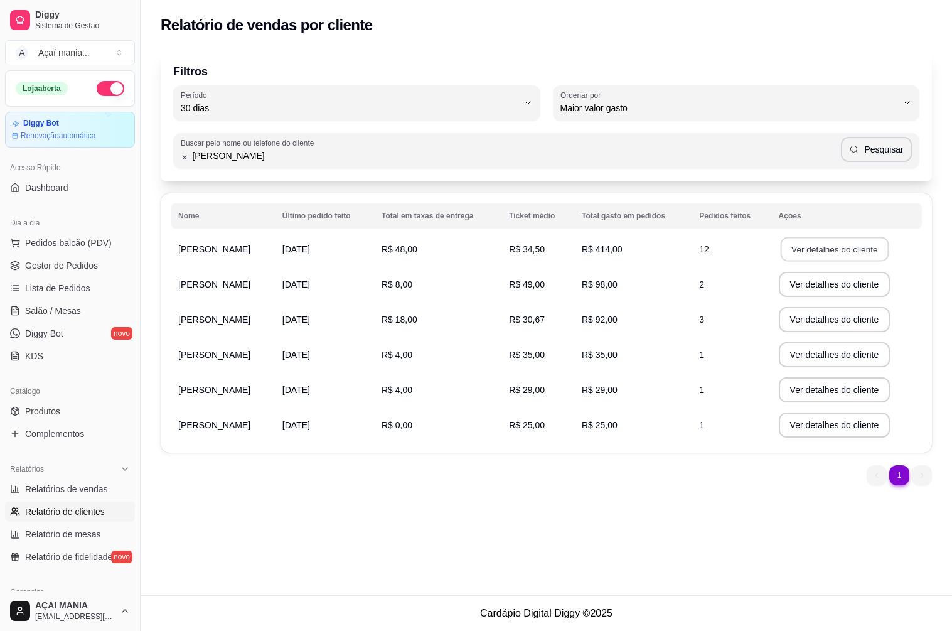
click at [811, 252] on button "Ver detalhes do cliente" at bounding box center [834, 249] width 108 height 24
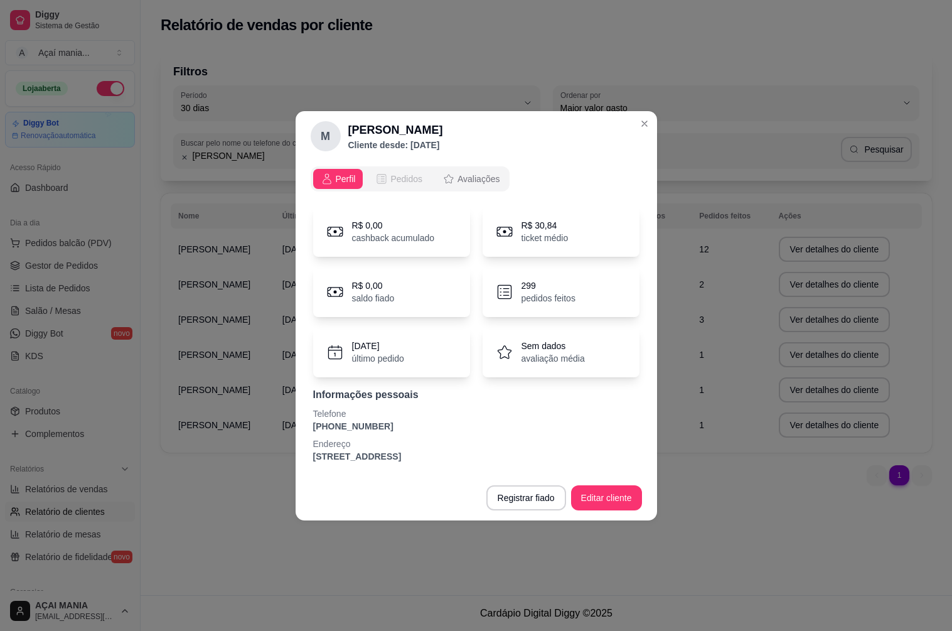
click at [390, 183] on span "Pedidos" at bounding box center [406, 179] width 32 height 13
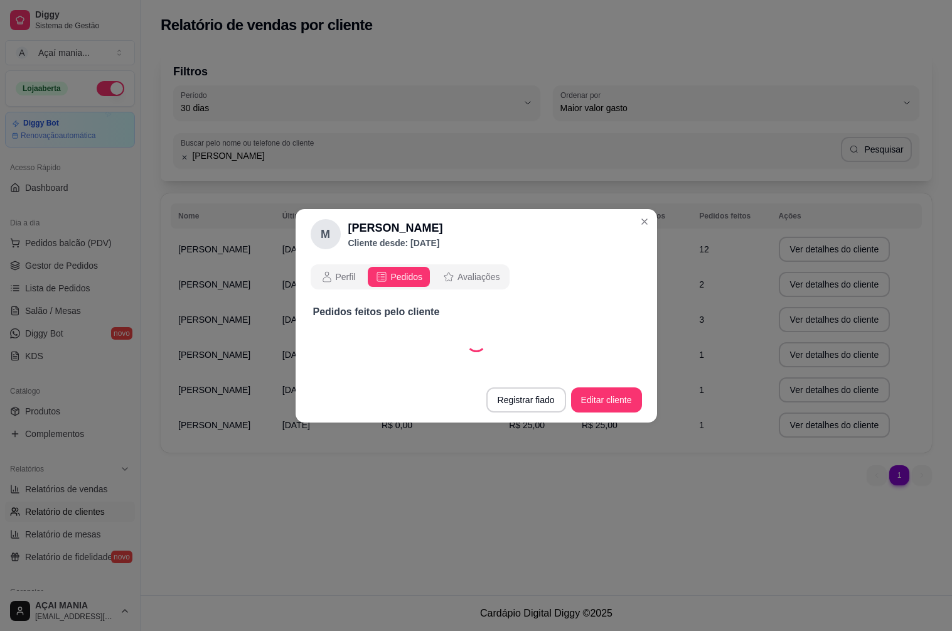
select select "30"
select select "ALL"
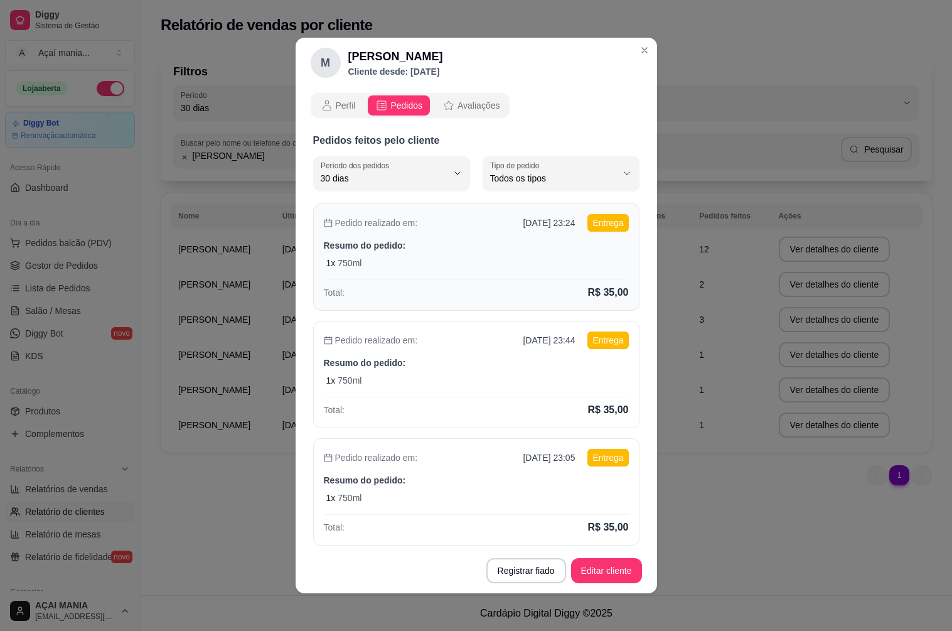
click at [417, 266] on div "1 x 750ml" at bounding box center [477, 263] width 303 height 13
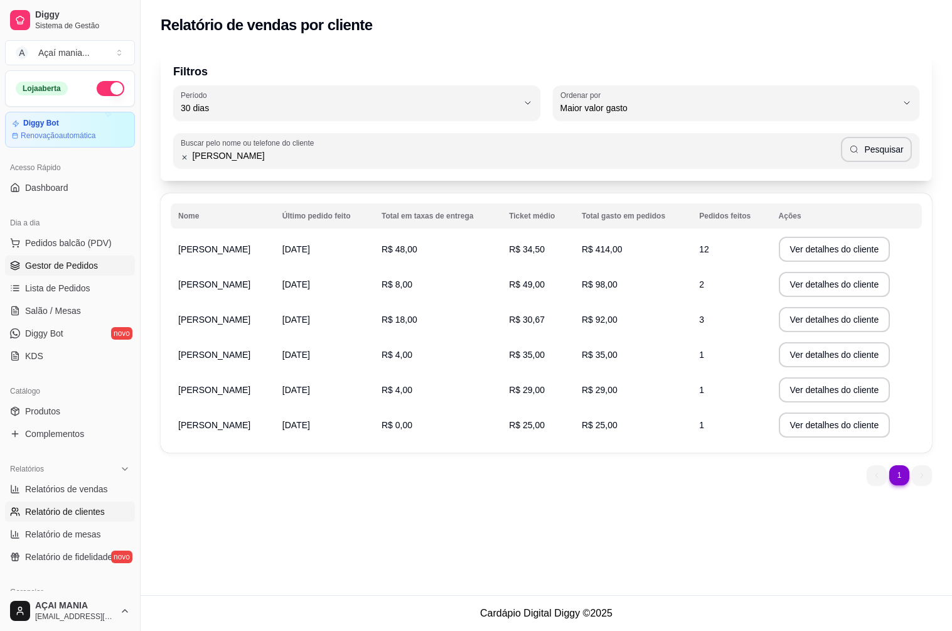
click at [68, 261] on span "Gestor de Pedidos" at bounding box center [61, 265] width 73 height 13
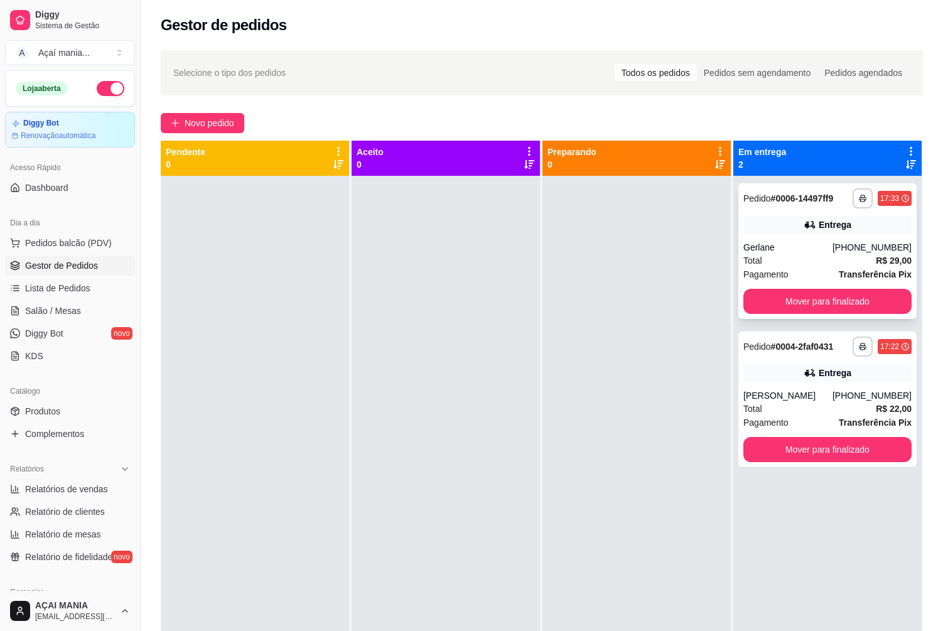
click at [766, 248] on div "Gerlane" at bounding box center [787, 247] width 89 height 13
click at [787, 401] on div "[PERSON_NAME]" at bounding box center [787, 395] width 89 height 13
click at [844, 313] on div "**********" at bounding box center [827, 251] width 178 height 136
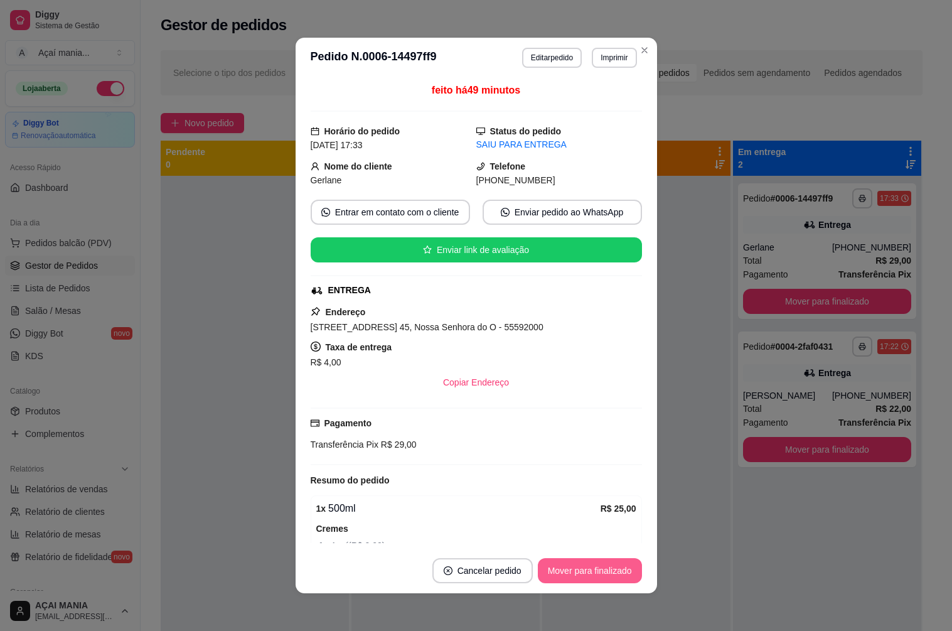
click at [573, 564] on button "Mover para finalizado" at bounding box center [590, 570] width 104 height 25
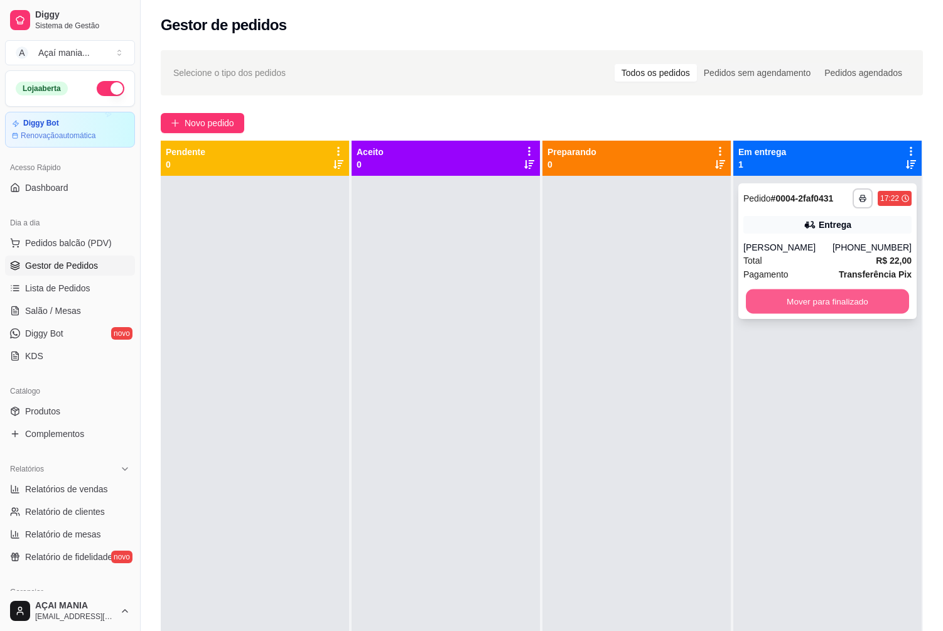
click at [825, 303] on button "Mover para finalizado" at bounding box center [827, 301] width 163 height 24
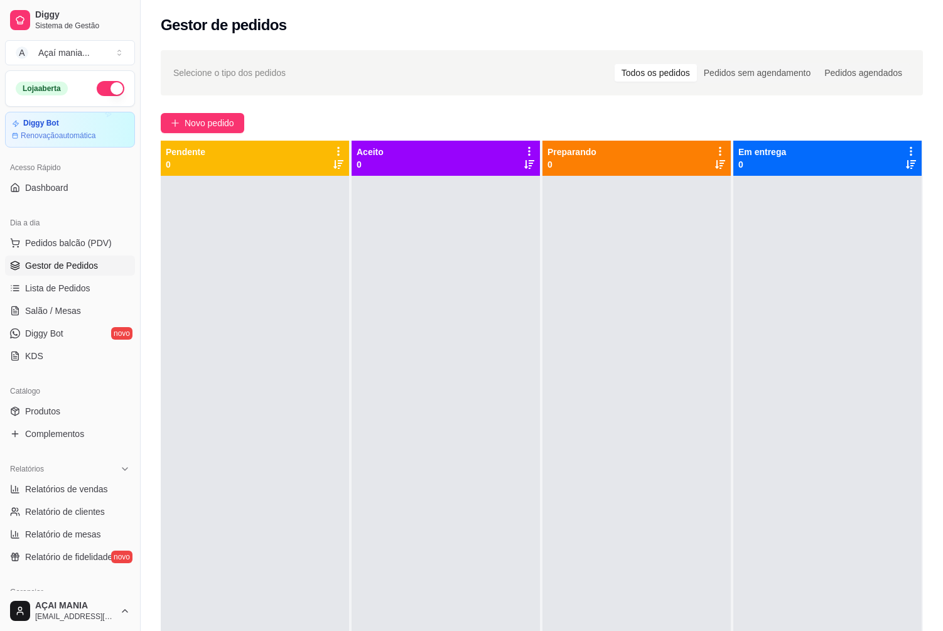
drag, startPoint x: 615, startPoint y: 382, endPoint x: 594, endPoint y: 389, distance: 21.2
click at [612, 388] on div at bounding box center [636, 491] width 188 height 631
click at [60, 486] on span "Relatórios de vendas" at bounding box center [66, 489] width 83 height 13
select select "ALL"
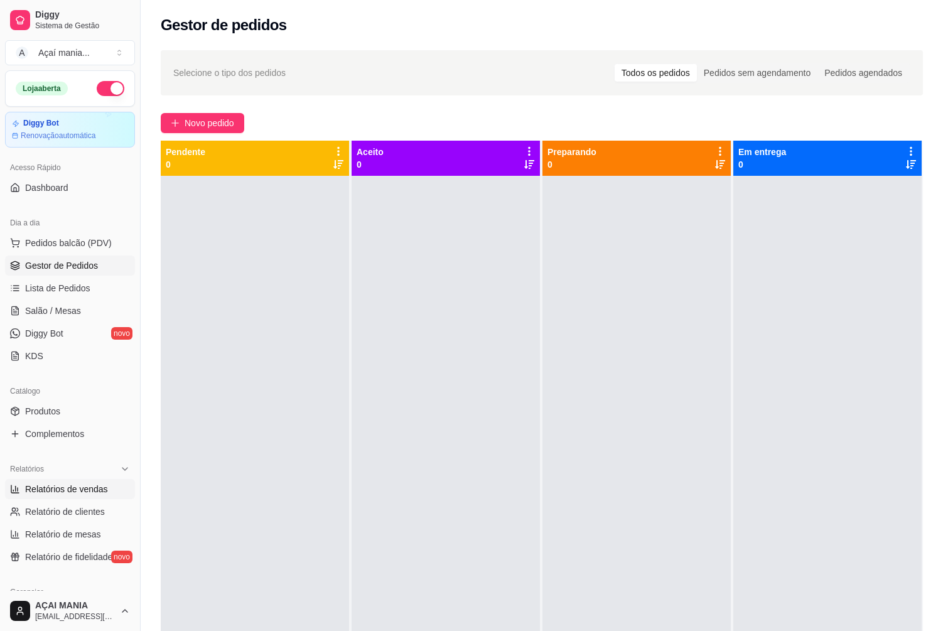
select select "0"
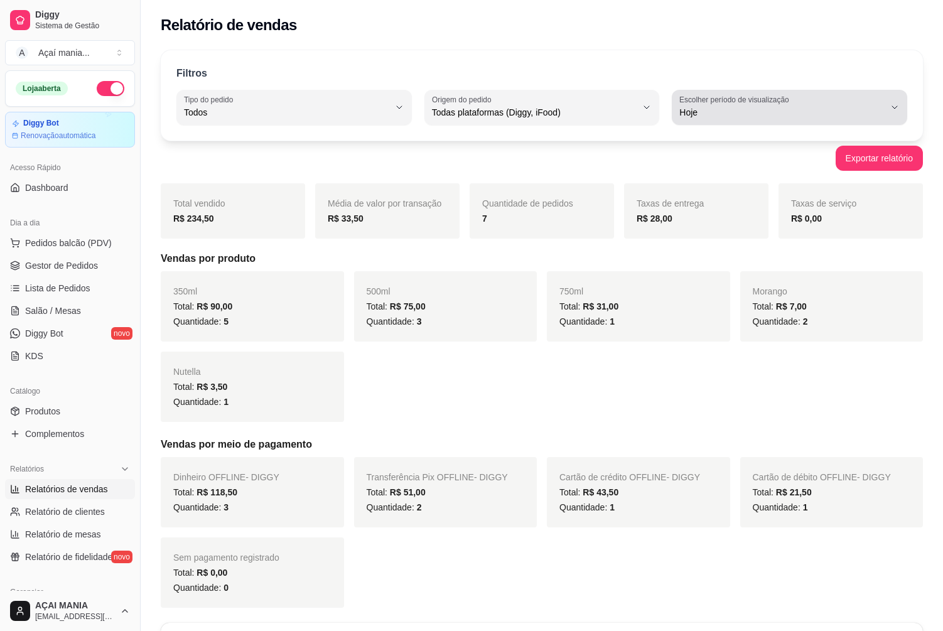
click at [879, 104] on div "Hoje" at bounding box center [781, 107] width 205 height 25
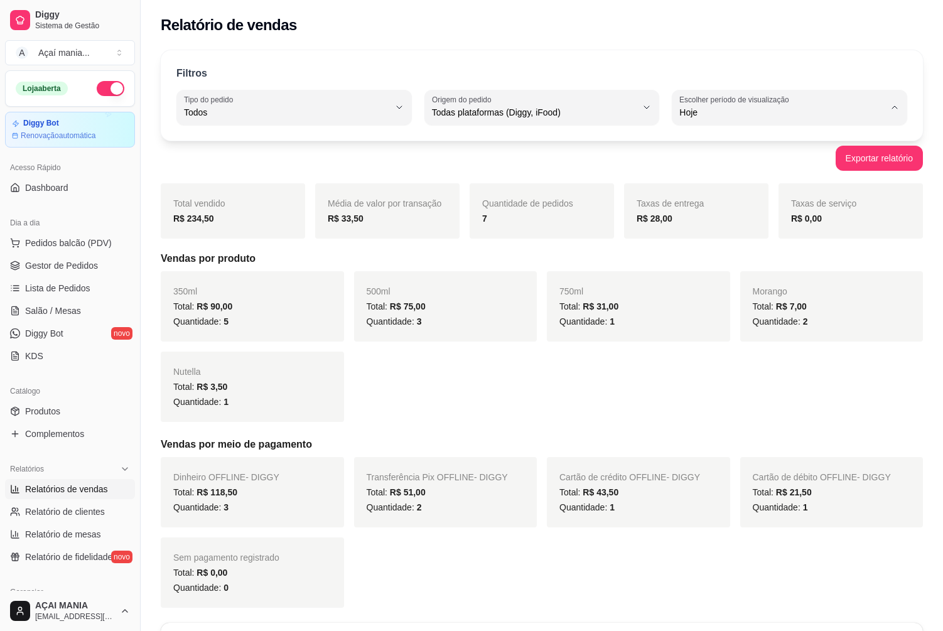
click at [714, 271] on span "Customizado" at bounding box center [783, 265] width 195 height 12
type input "-1"
select select "-1"
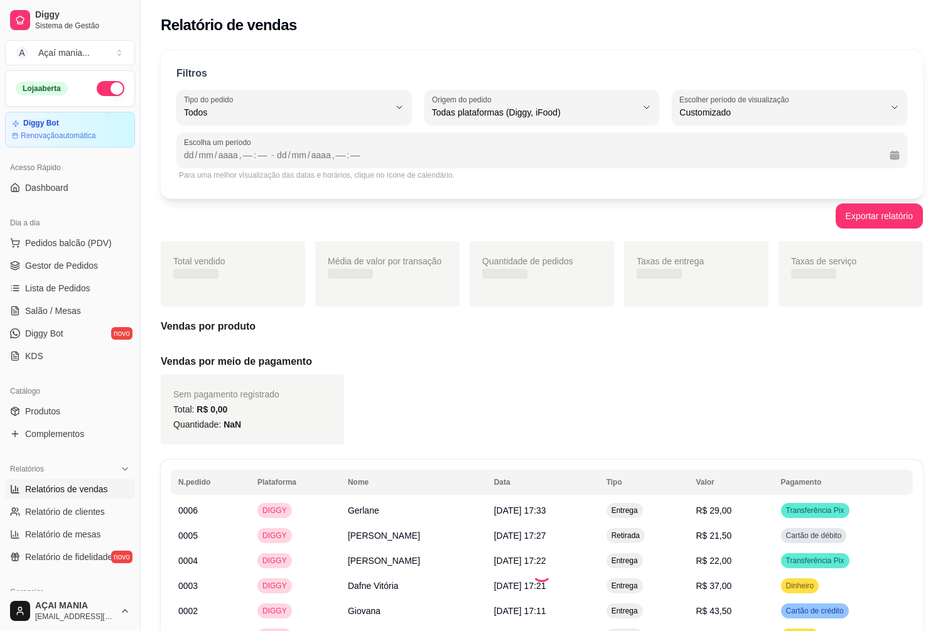
scroll to position [12, 0]
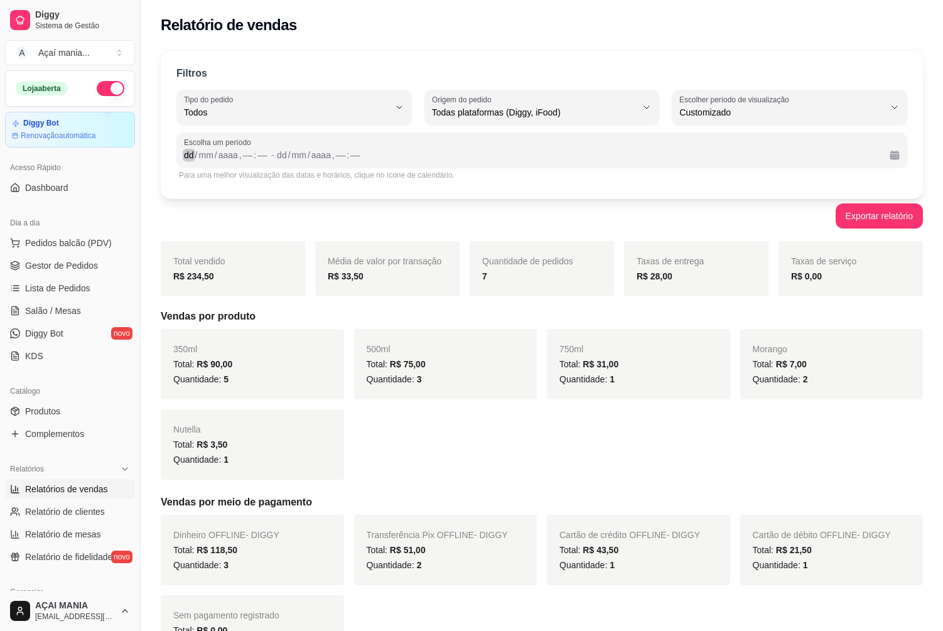
click at [218, 153] on div "/" at bounding box center [215, 155] width 5 height 13
click at [281, 151] on div "dd" at bounding box center [277, 155] width 13 height 13
click at [274, 158] on div "dd" at bounding box center [277, 155] width 13 height 13
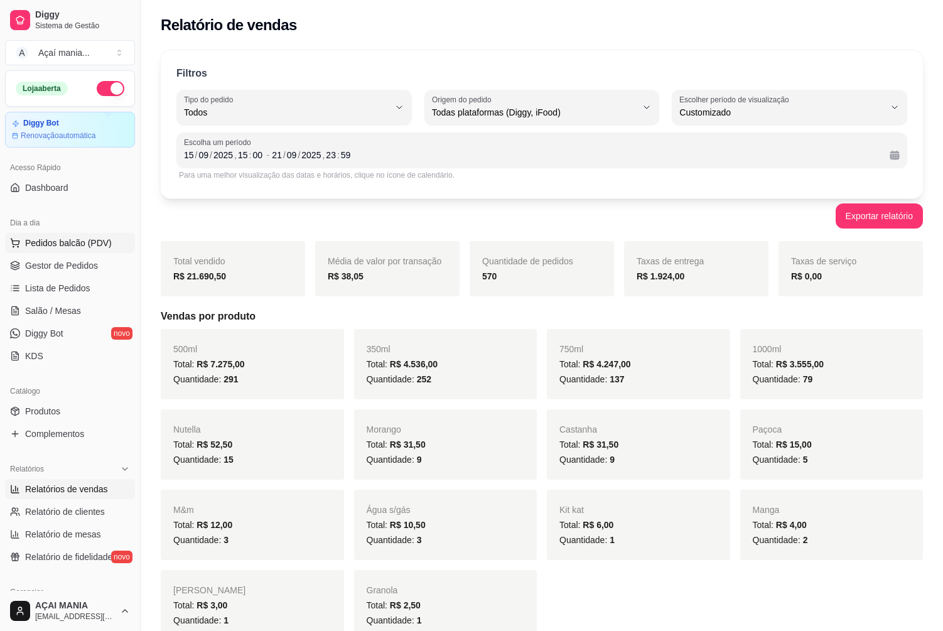
click at [56, 246] on span "Pedidos balcão (PDV)" at bounding box center [68, 243] width 87 height 13
click at [100, 272] on link "Gestor de Pedidos" at bounding box center [70, 265] width 130 height 20
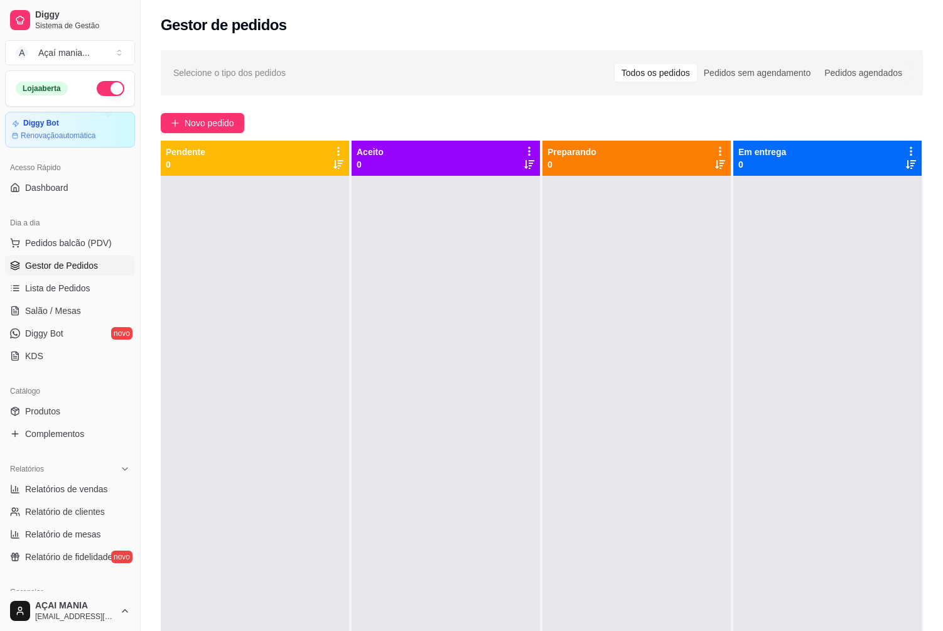
click at [358, 423] on div at bounding box center [446, 491] width 188 height 631
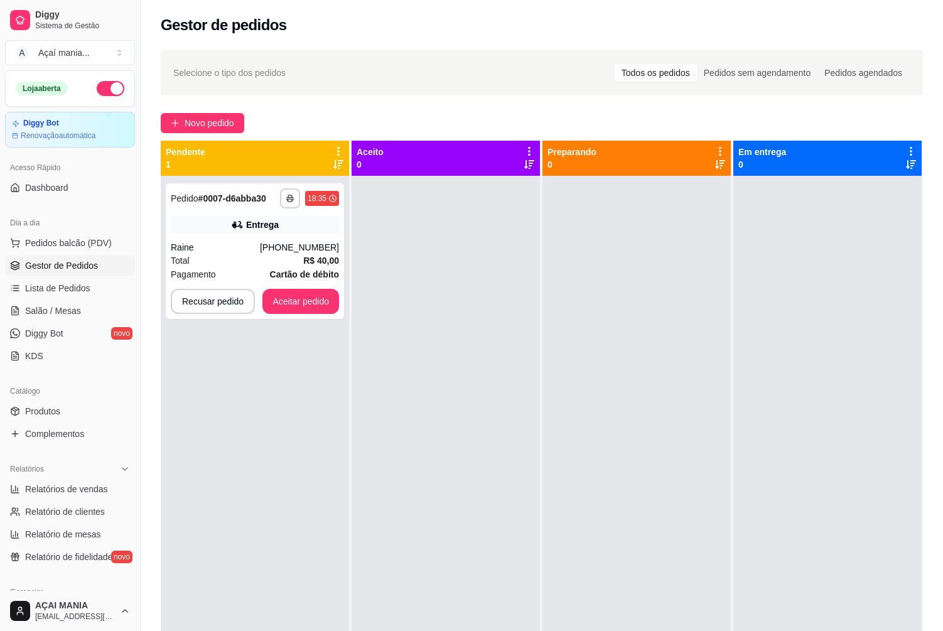
click at [266, 303] on button "Aceitar pedido" at bounding box center [300, 301] width 77 height 25
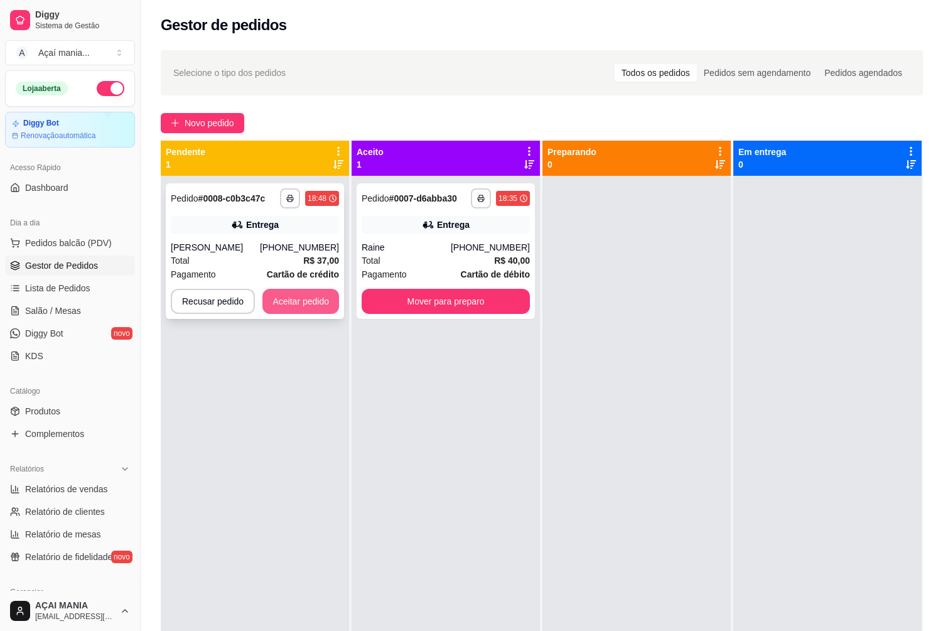
click at [291, 293] on button "Aceitar pedido" at bounding box center [300, 301] width 77 height 25
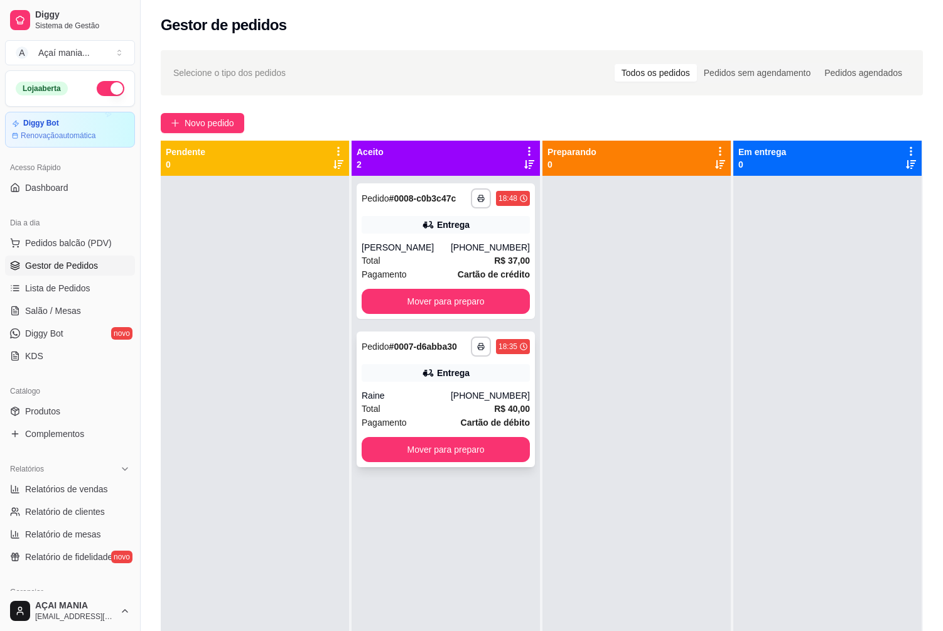
click at [443, 381] on div "Entrega" at bounding box center [446, 373] width 168 height 18
click at [440, 456] on button "Mover para preparo" at bounding box center [446, 449] width 168 height 25
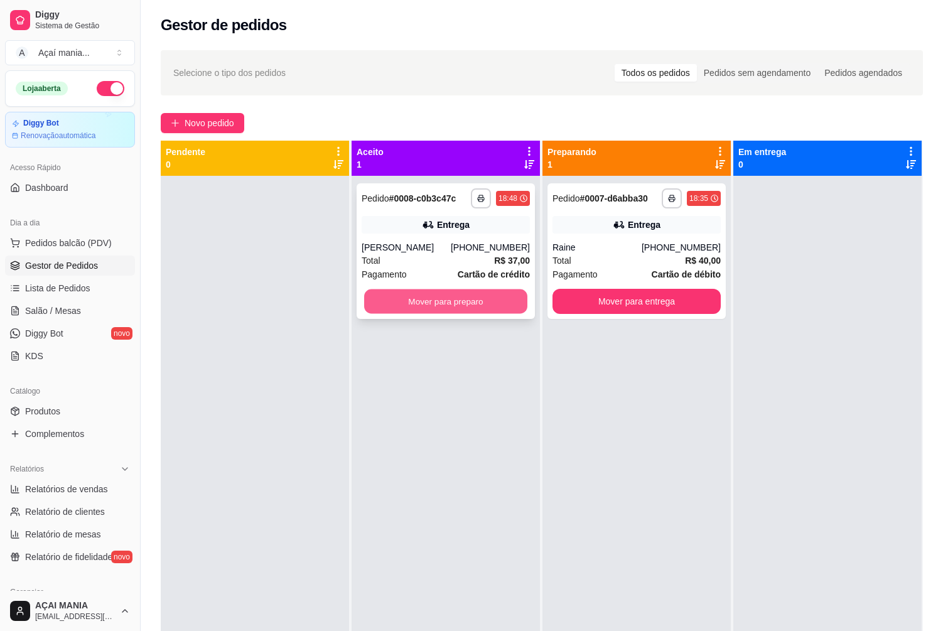
click at [443, 299] on button "Mover para preparo" at bounding box center [445, 301] width 163 height 24
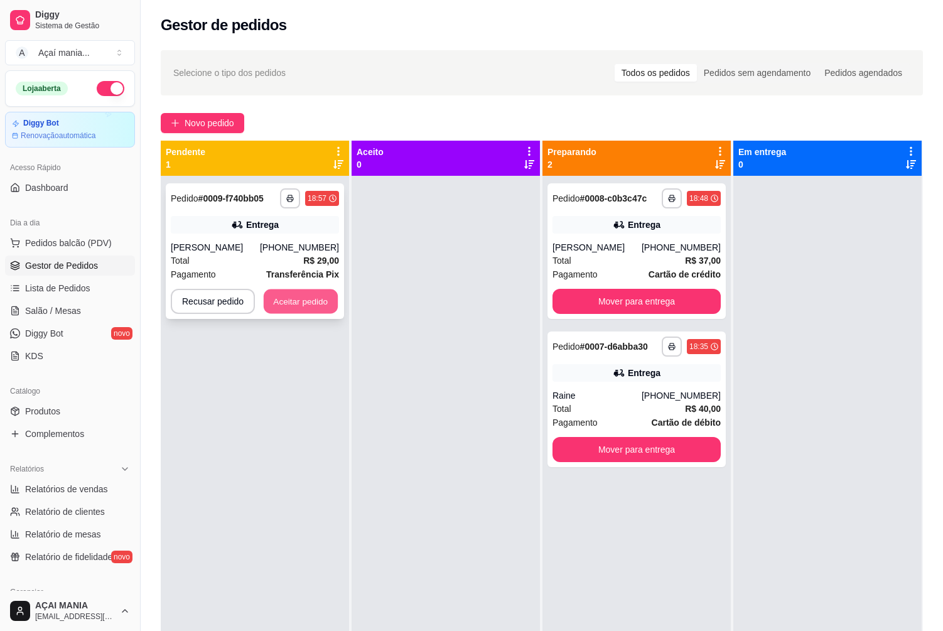
click at [286, 306] on button "Aceitar pedido" at bounding box center [301, 301] width 74 height 24
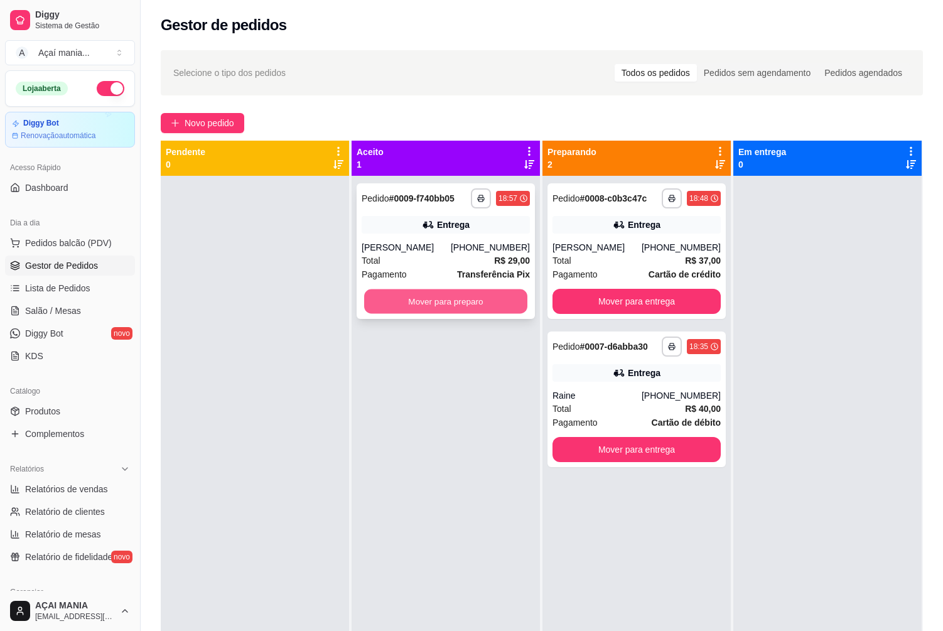
click at [497, 308] on button "Mover para preparo" at bounding box center [445, 301] width 163 height 24
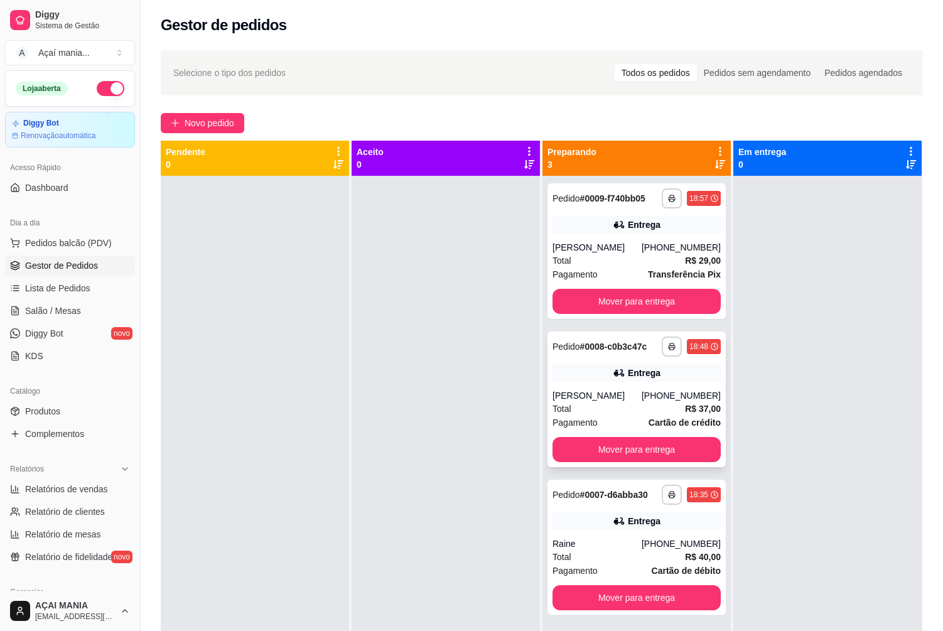
click at [547, 342] on div "**********" at bounding box center [636, 399] width 178 height 136
click at [465, 424] on div at bounding box center [446, 491] width 188 height 631
click at [667, 295] on button "Mover para entrega" at bounding box center [636, 301] width 163 height 24
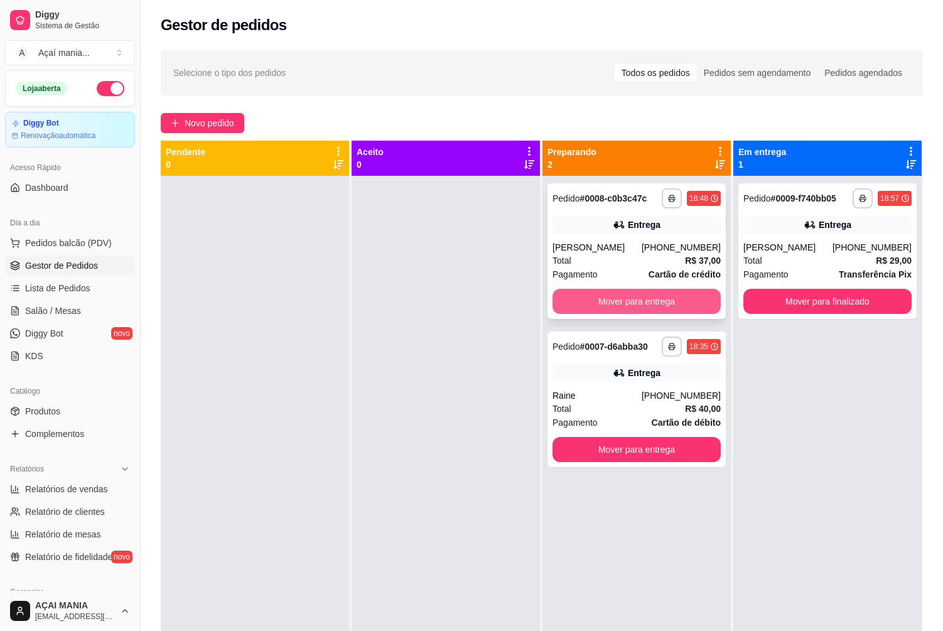
click at [646, 304] on button "Mover para entrega" at bounding box center [636, 301] width 168 height 25
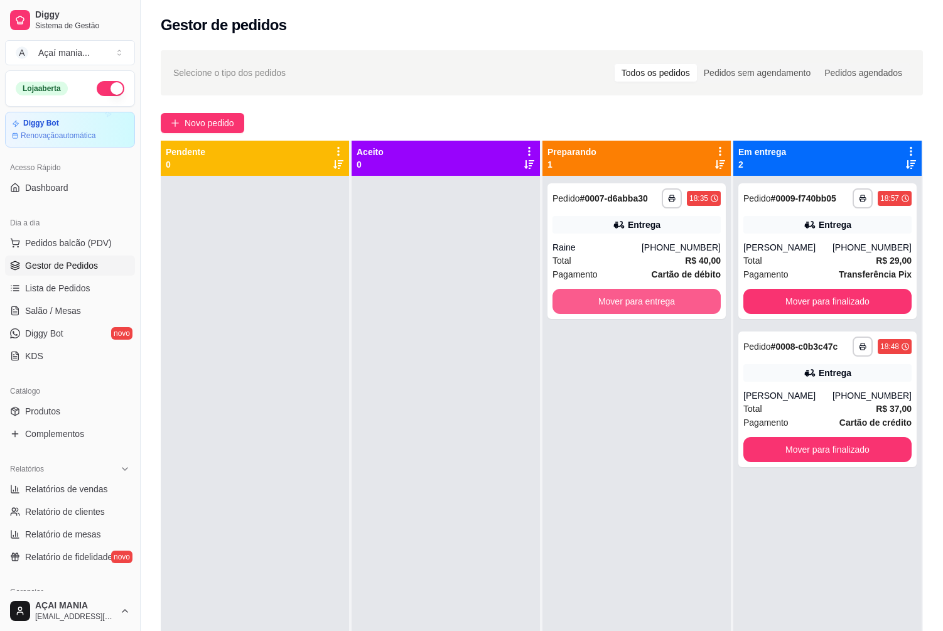
click at [646, 304] on button "Mover para entrega" at bounding box center [636, 301] width 168 height 25
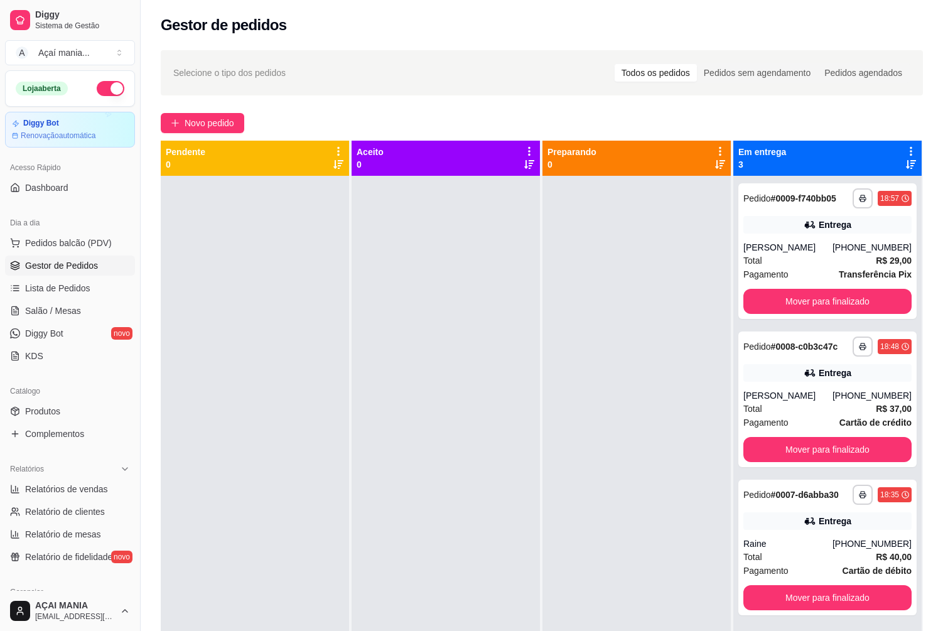
click at [597, 547] on div at bounding box center [636, 491] width 188 height 631
click at [601, 593] on div at bounding box center [636, 491] width 188 height 631
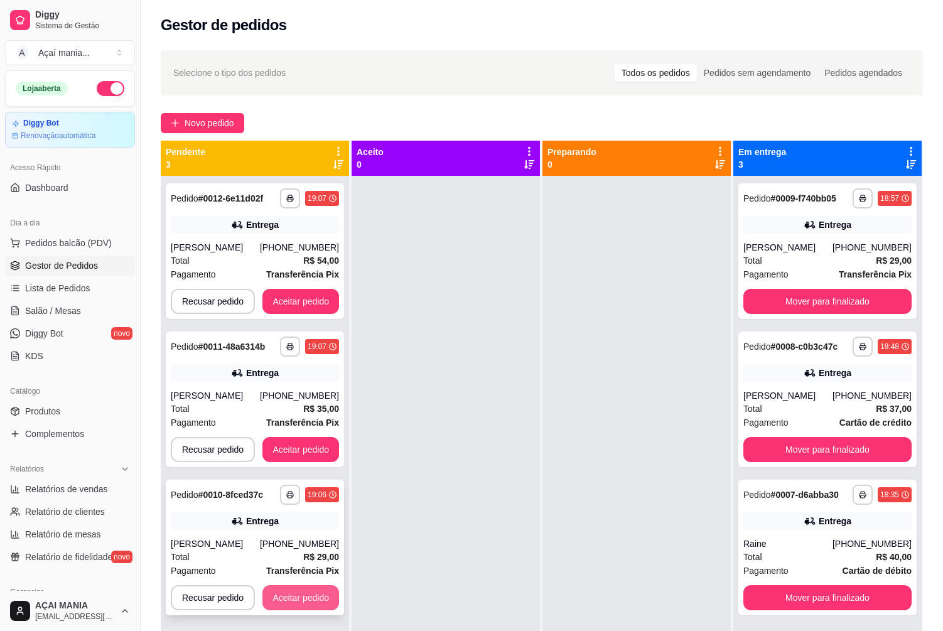
click at [310, 601] on button "Aceitar pedido" at bounding box center [300, 597] width 77 height 25
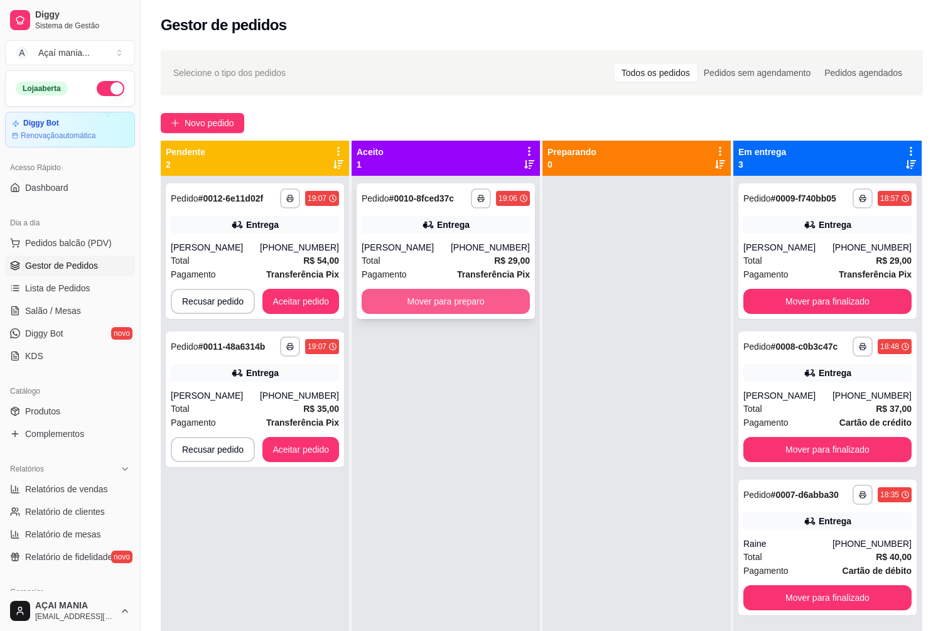
click at [459, 301] on button "Mover para preparo" at bounding box center [446, 301] width 168 height 25
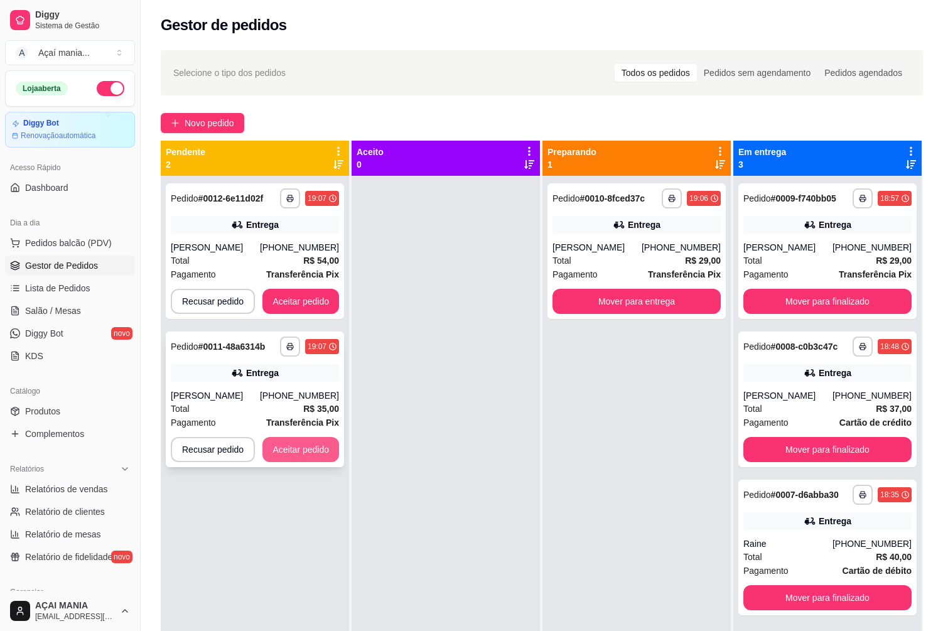
click at [306, 455] on button "Aceitar pedido" at bounding box center [300, 449] width 77 height 25
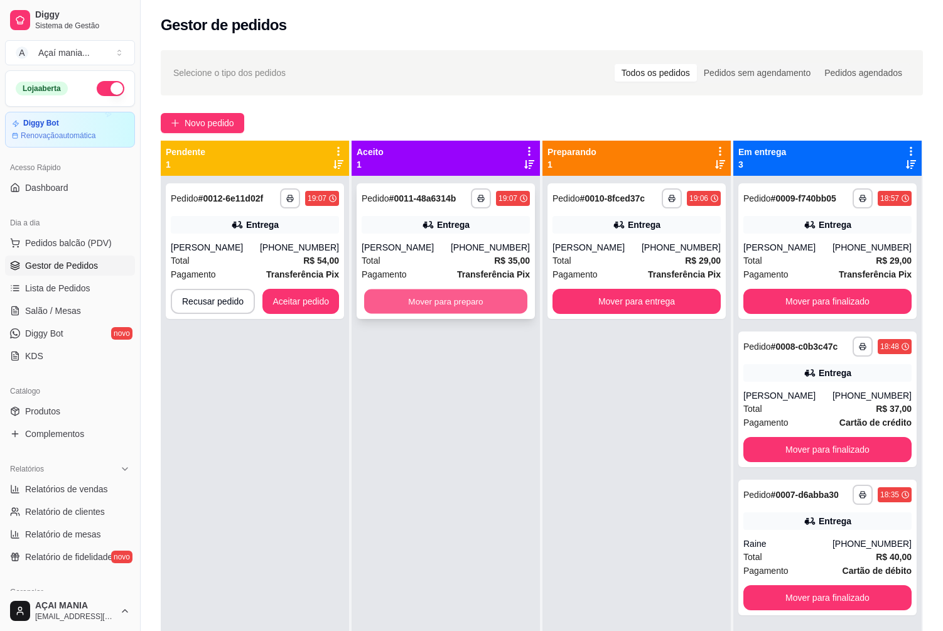
click at [426, 300] on button "Mover para preparo" at bounding box center [445, 301] width 163 height 24
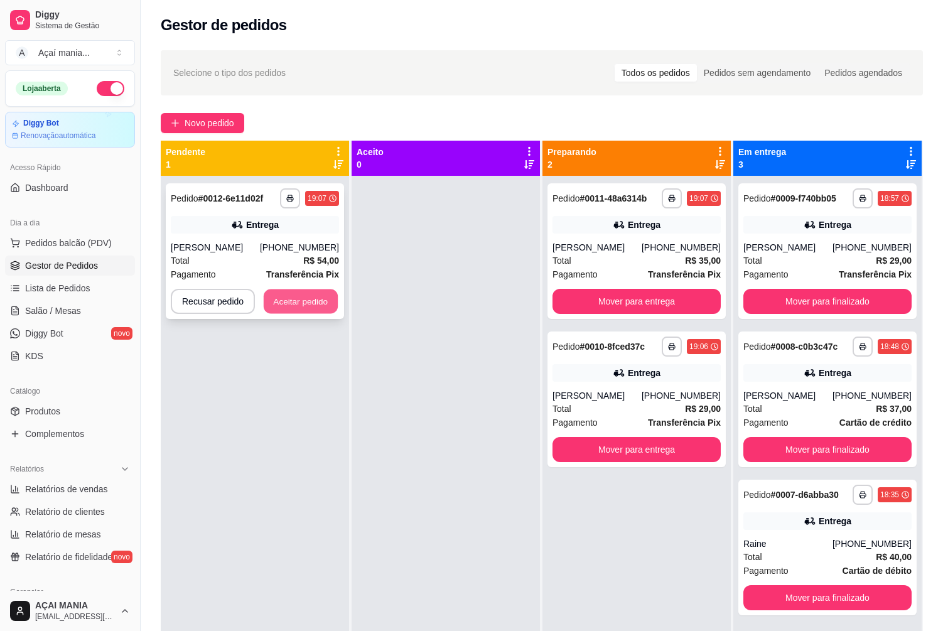
click at [316, 297] on button "Aceitar pedido" at bounding box center [301, 301] width 74 height 24
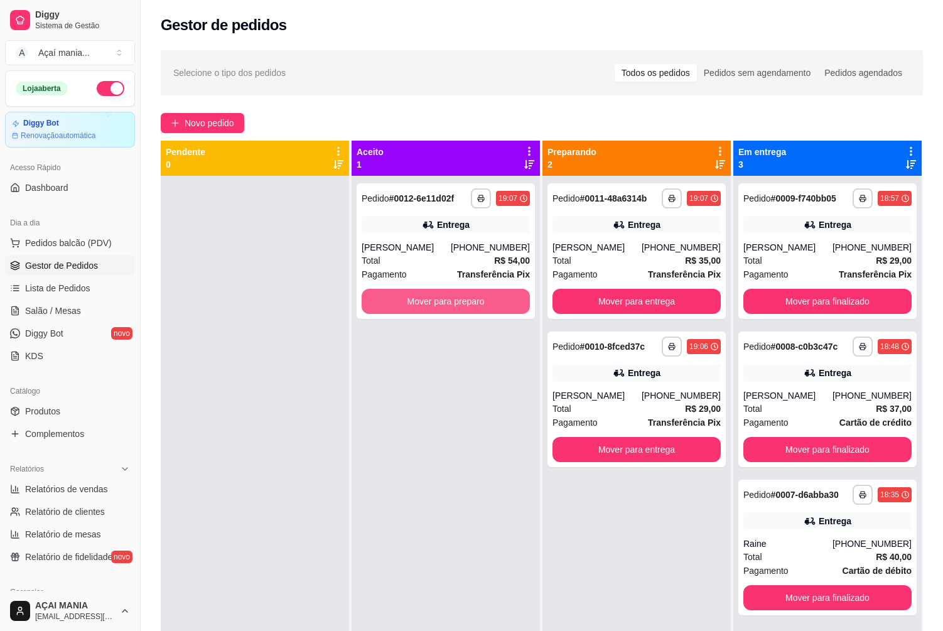
click at [414, 299] on button "Mover para preparo" at bounding box center [446, 301] width 168 height 25
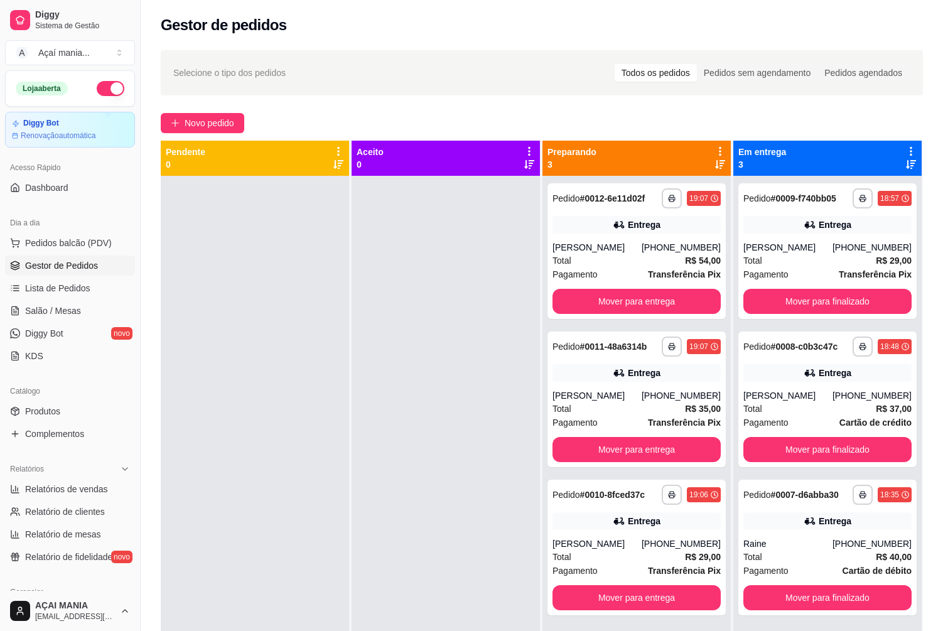
click at [420, 397] on div at bounding box center [446, 491] width 188 height 631
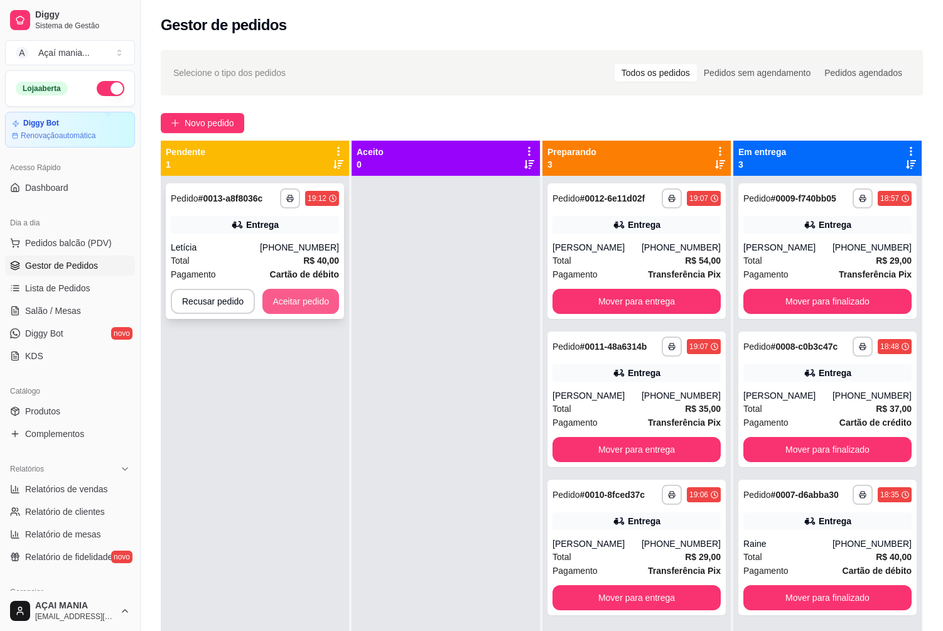
click at [285, 304] on button "Aceitar pedido" at bounding box center [300, 301] width 77 height 25
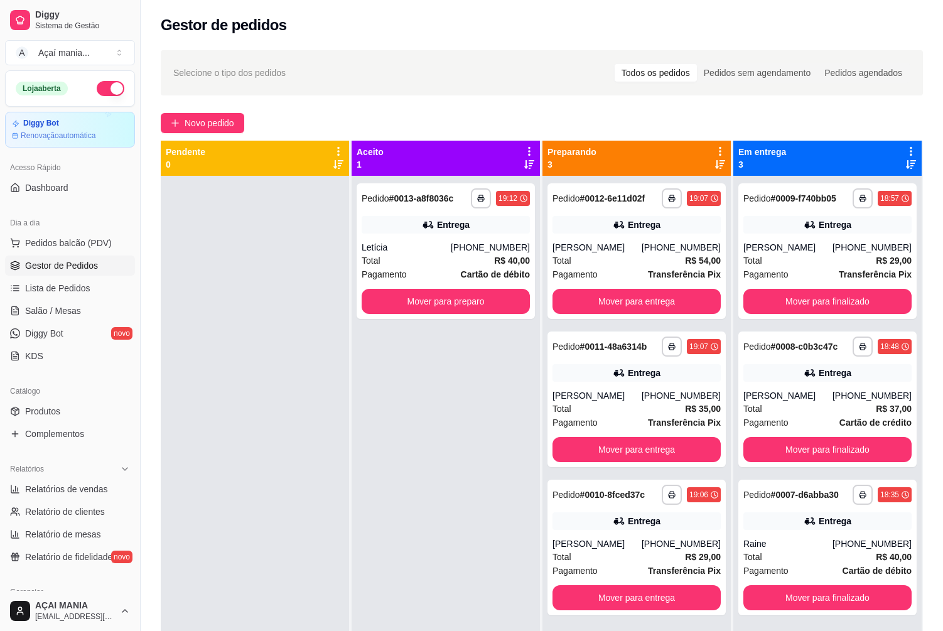
click at [413, 532] on div "**********" at bounding box center [446, 491] width 188 height 631
click at [358, 450] on div "**********" at bounding box center [446, 491] width 188 height 631
click at [459, 486] on div "**********" at bounding box center [446, 491] width 188 height 631
click at [367, 504] on div "**********" at bounding box center [446, 491] width 188 height 631
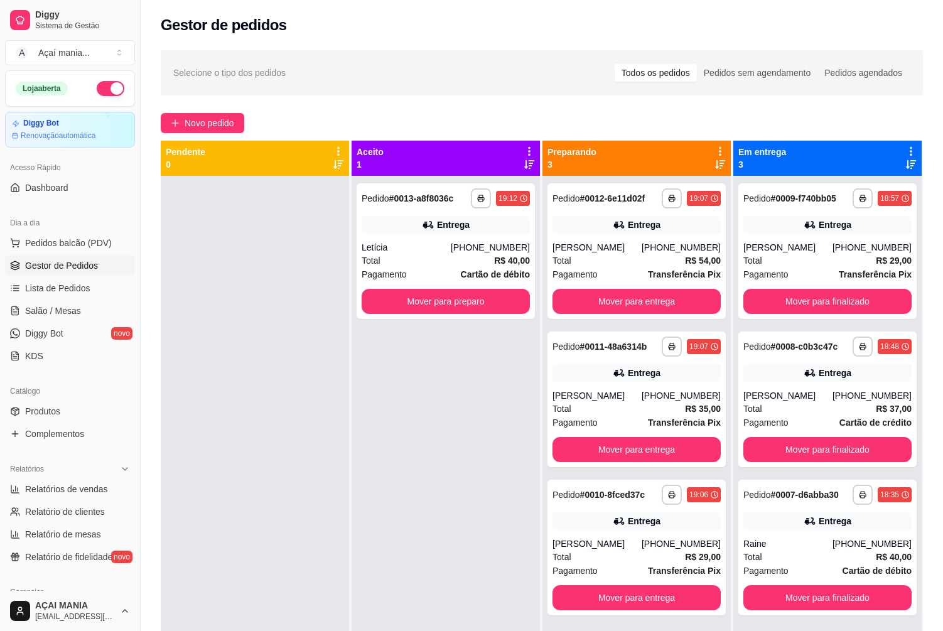
click at [219, 269] on div at bounding box center [255, 491] width 188 height 631
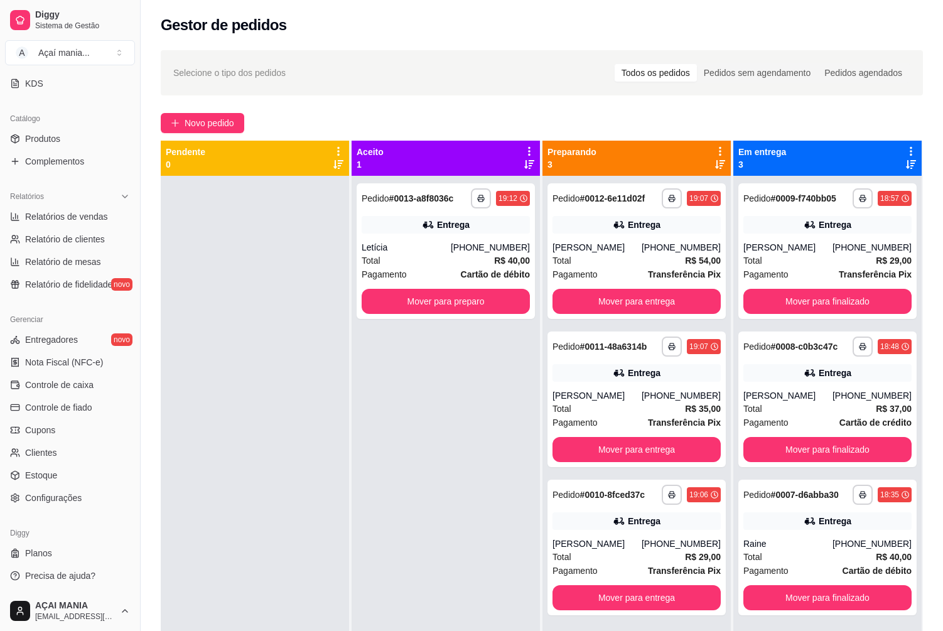
click at [480, 390] on div "**********" at bounding box center [446, 491] width 188 height 631
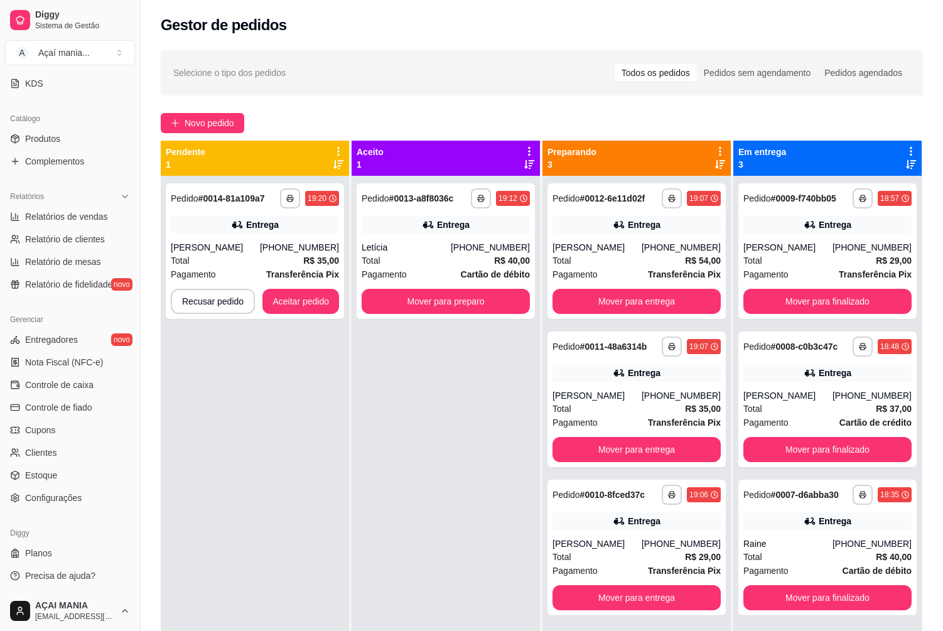
click at [357, 503] on div "**********" at bounding box center [446, 491] width 188 height 631
click at [707, 301] on button "Mover para entrega" at bounding box center [636, 301] width 168 height 25
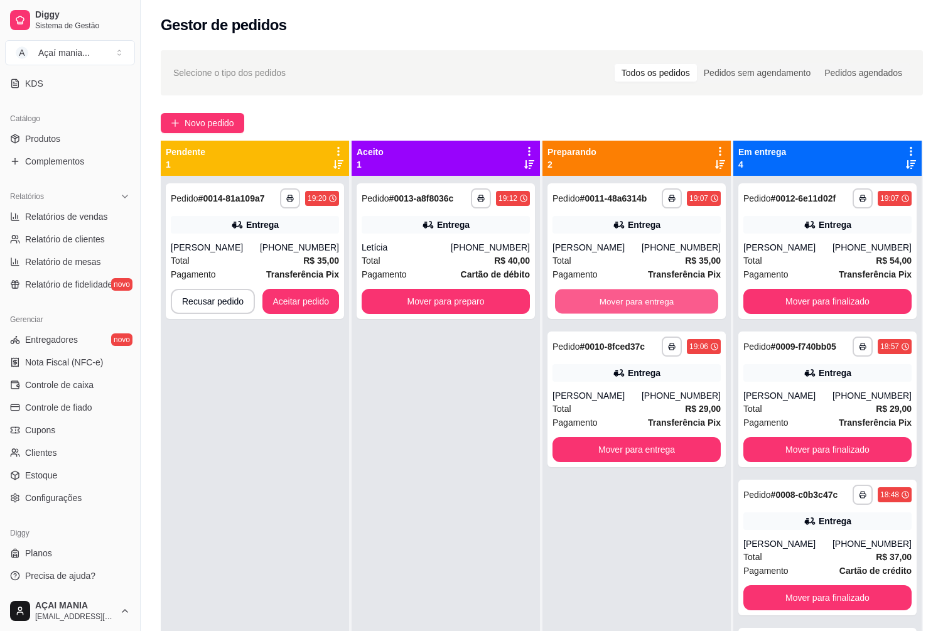
click at [706, 301] on button "Mover para entrega" at bounding box center [636, 301] width 163 height 24
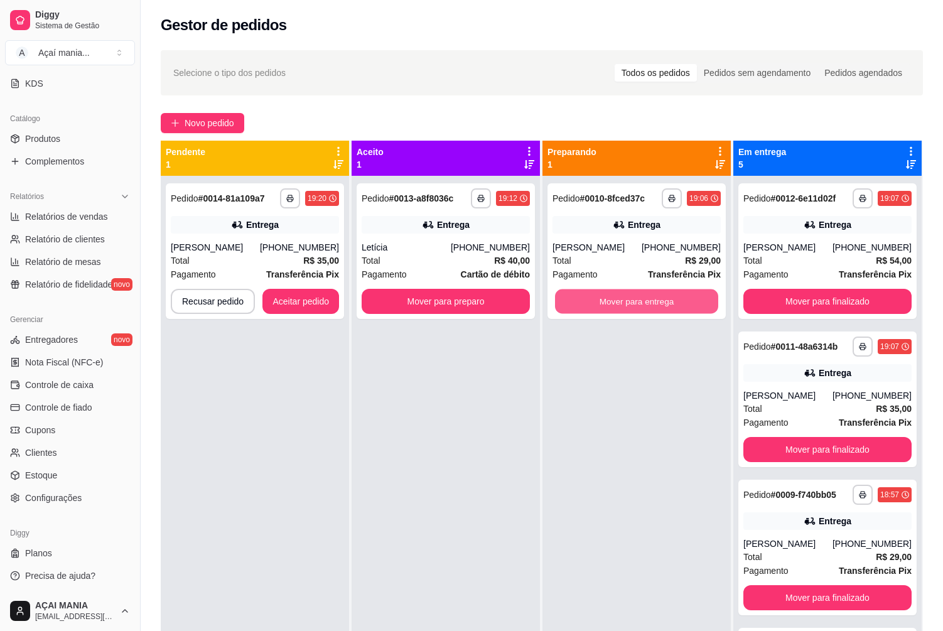
click at [685, 304] on button "Mover para entrega" at bounding box center [636, 301] width 163 height 24
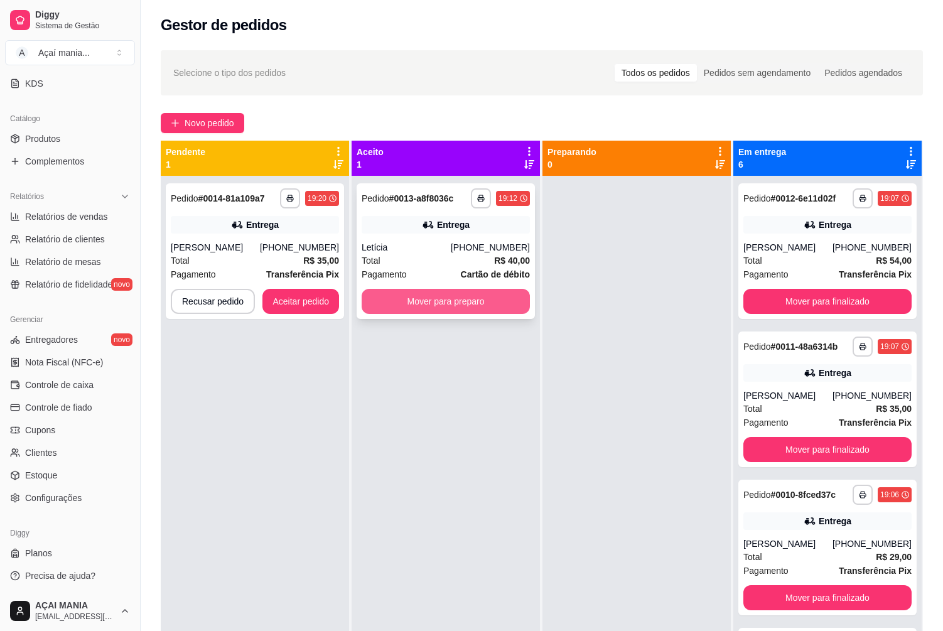
click at [459, 296] on button "Mover para preparo" at bounding box center [446, 301] width 168 height 25
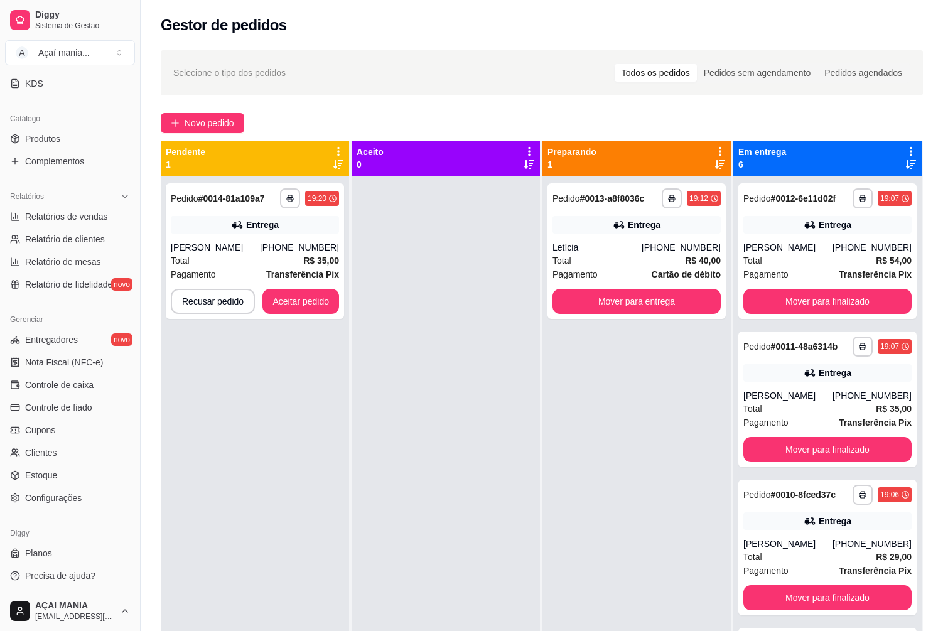
click at [284, 560] on div "**********" at bounding box center [255, 491] width 188 height 631
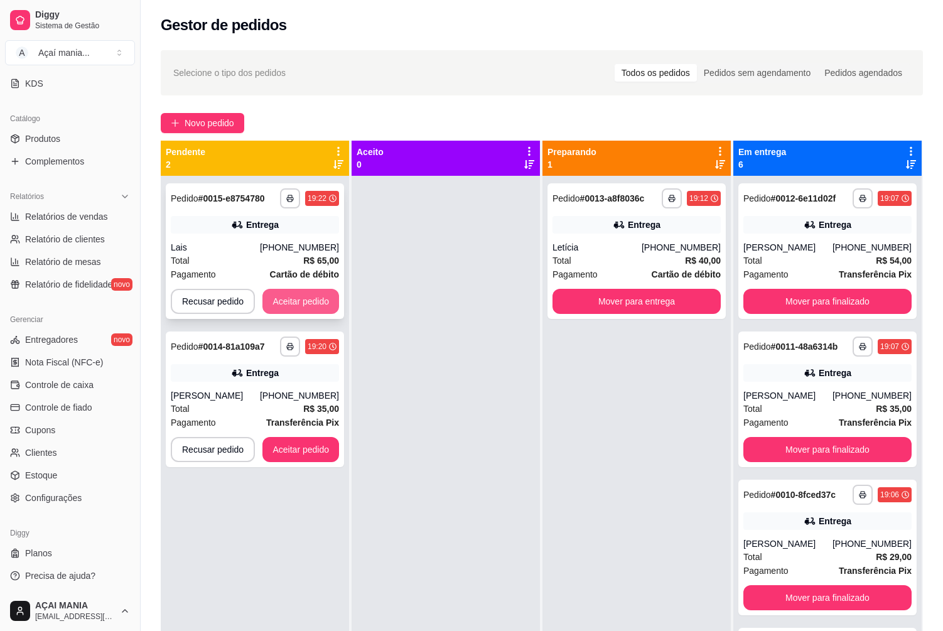
click at [286, 289] on button "Aceitar pedido" at bounding box center [300, 301] width 77 height 25
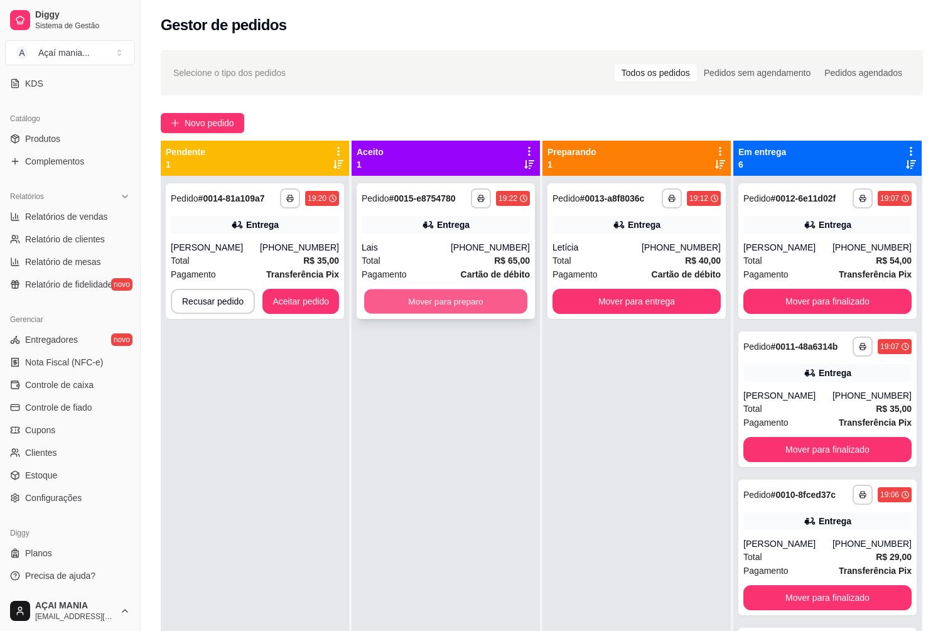
click at [407, 299] on button "Mover para preparo" at bounding box center [445, 301] width 163 height 24
click at [316, 299] on button "Aceitar pedido" at bounding box center [301, 301] width 74 height 24
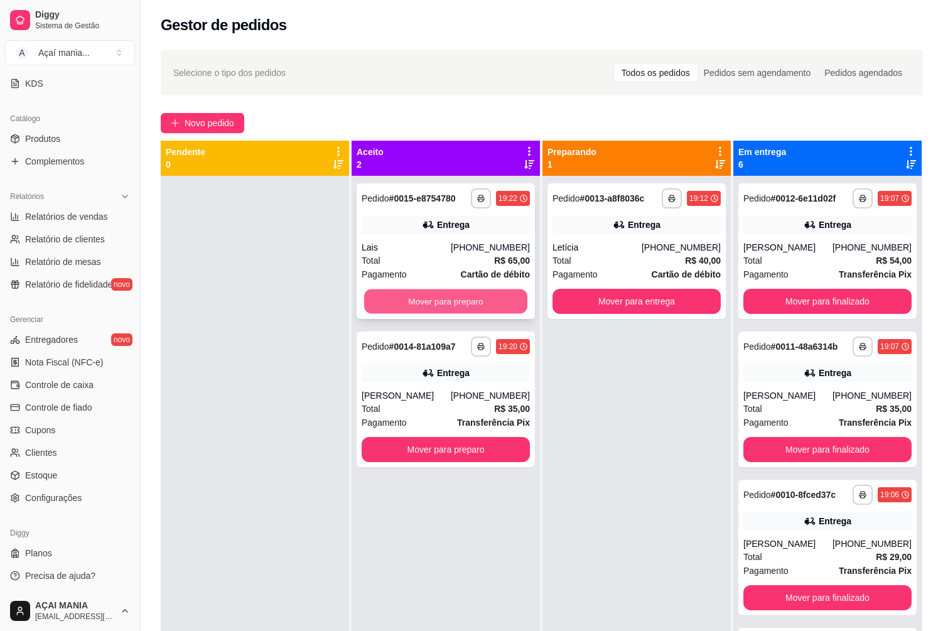
click at [484, 306] on button "Mover para preparo" at bounding box center [445, 301] width 163 height 24
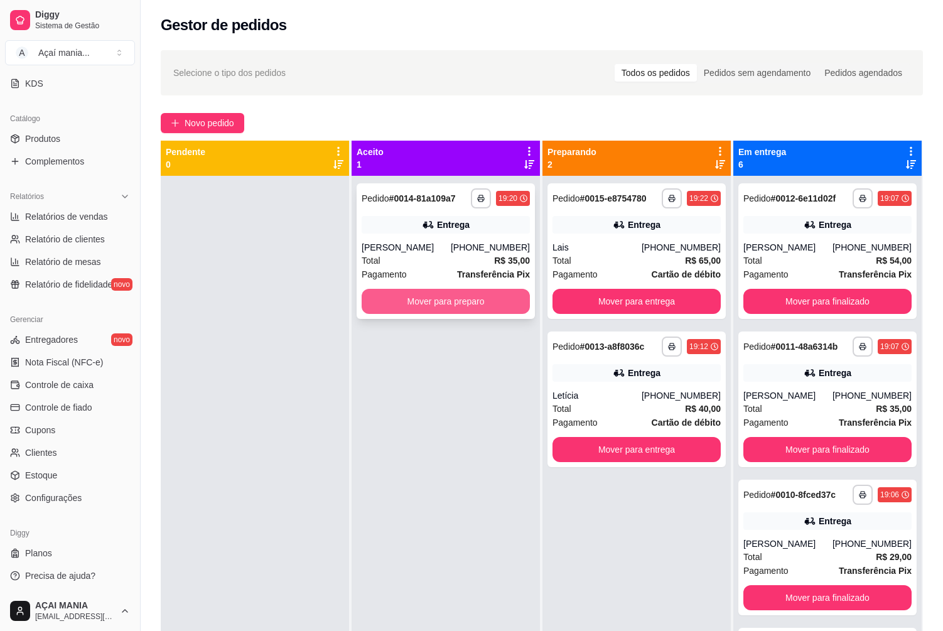
click at [480, 303] on button "Mover para preparo" at bounding box center [446, 301] width 168 height 25
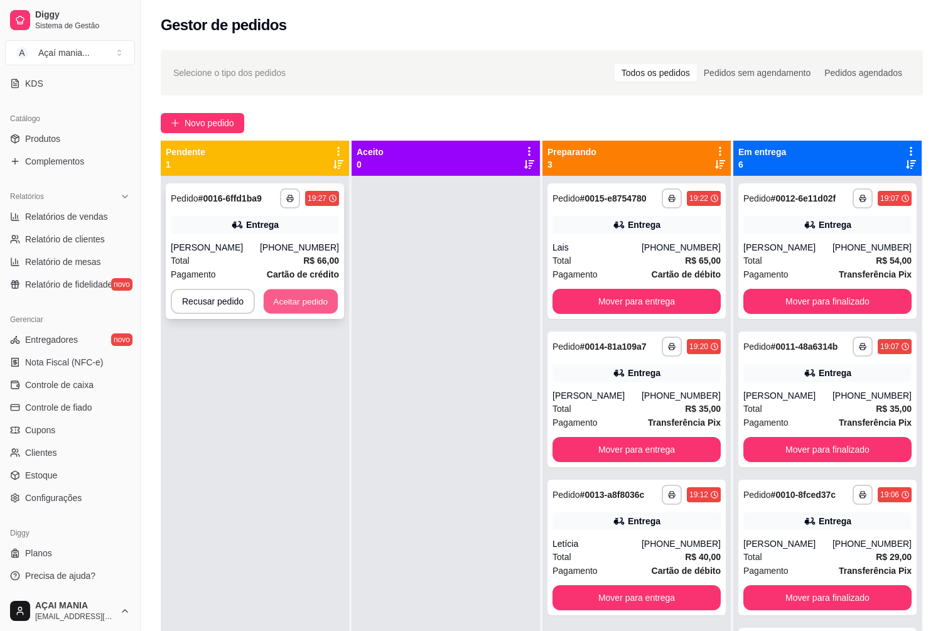
click at [314, 304] on button "Aceitar pedido" at bounding box center [301, 301] width 74 height 24
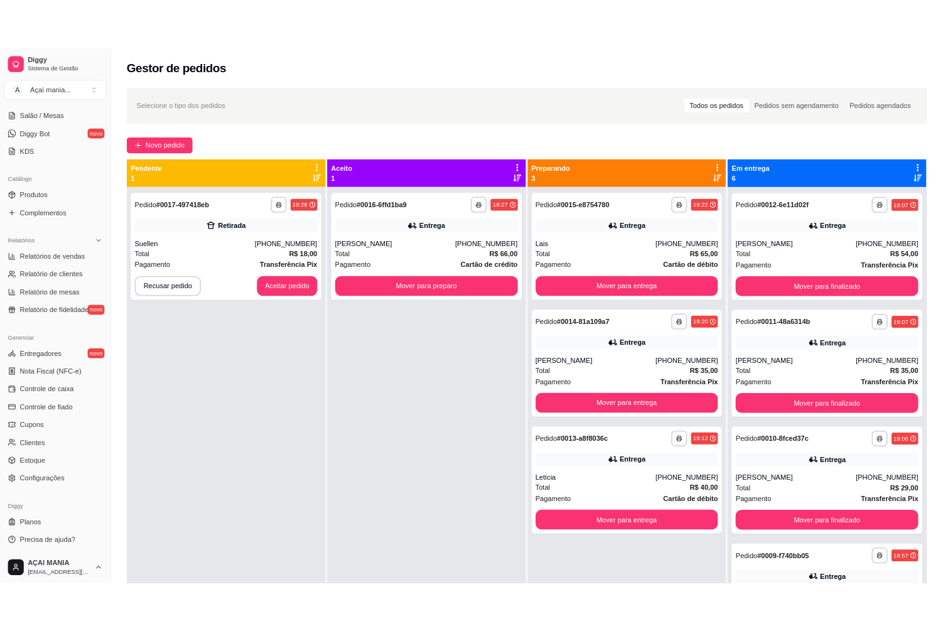
scroll to position [272, 0]
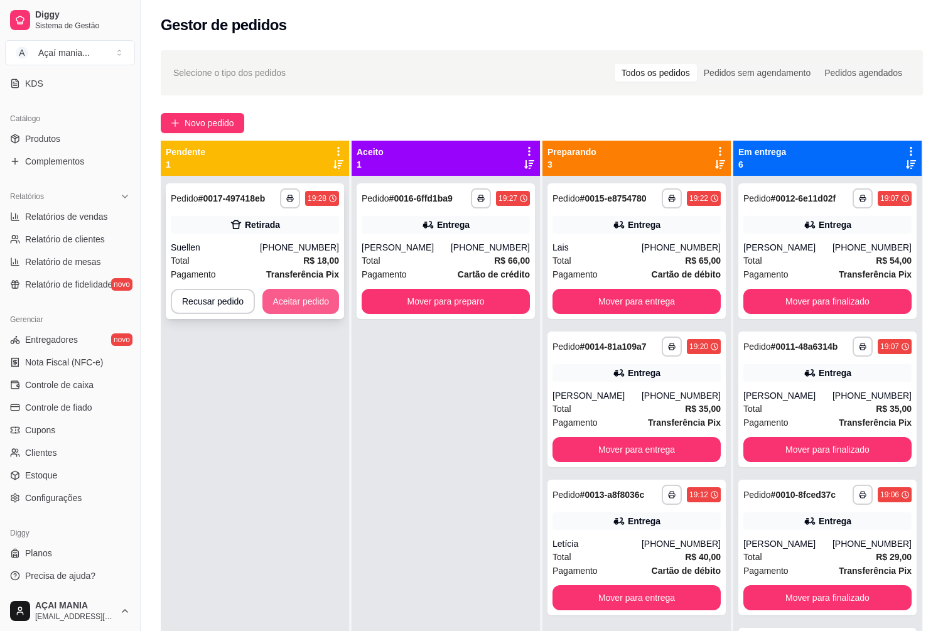
click at [276, 299] on button "Aceitar pedido" at bounding box center [300, 301] width 77 height 25
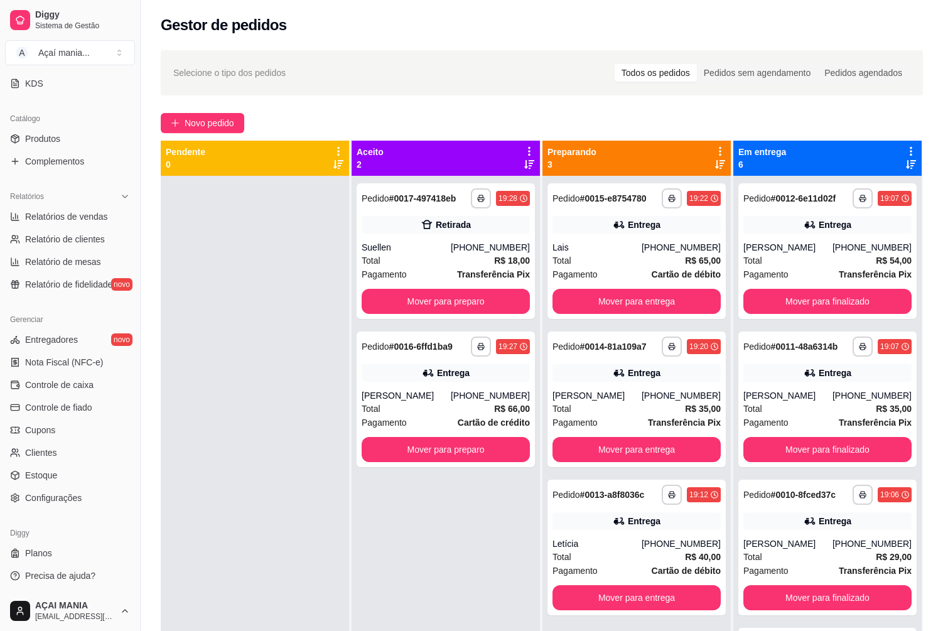
click at [235, 519] on div at bounding box center [255, 491] width 188 height 631
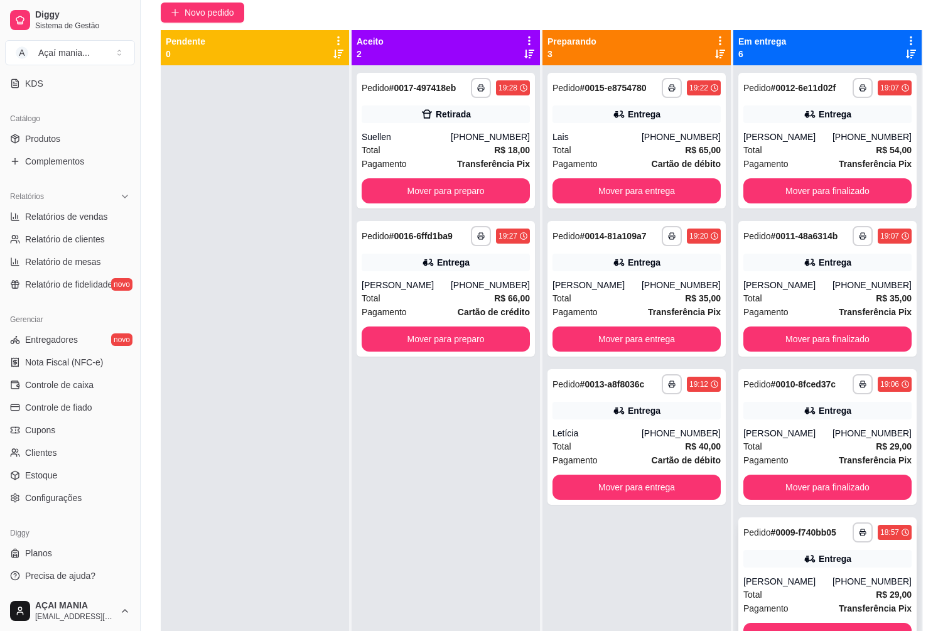
scroll to position [0, 0]
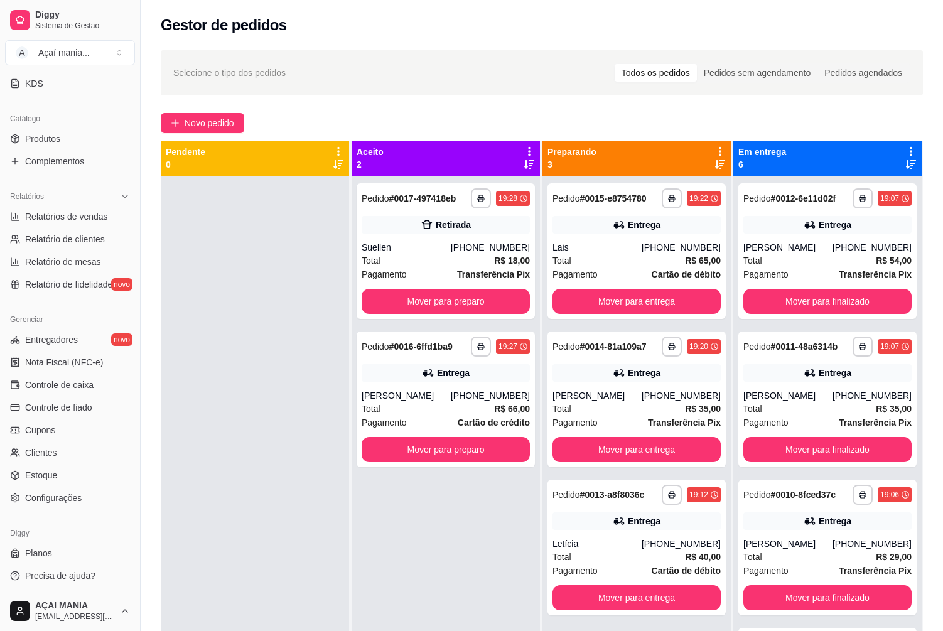
click at [353, 495] on div "**********" at bounding box center [446, 491] width 188 height 631
click at [215, 422] on div at bounding box center [255, 491] width 188 height 631
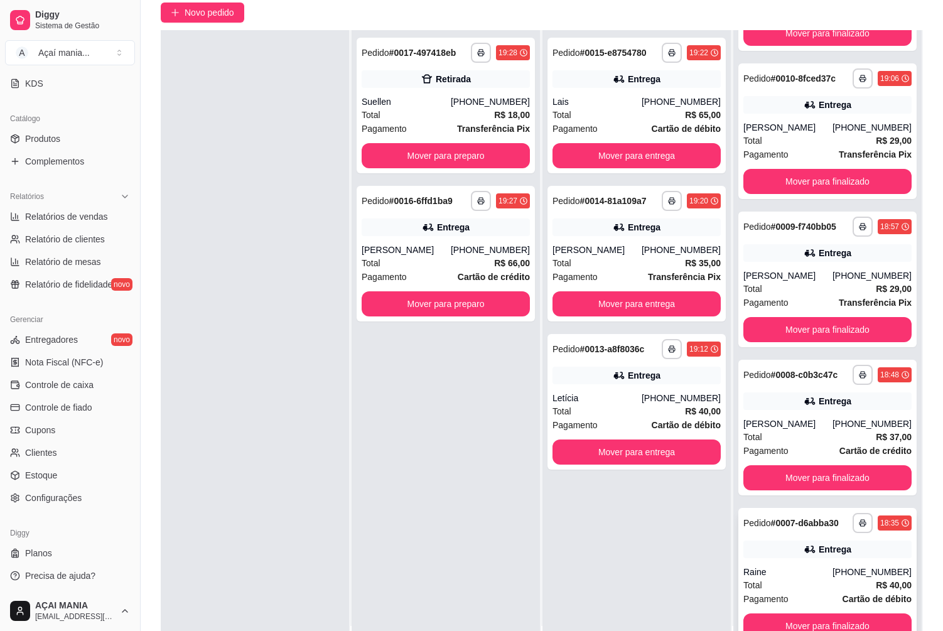
scroll to position [191, 0]
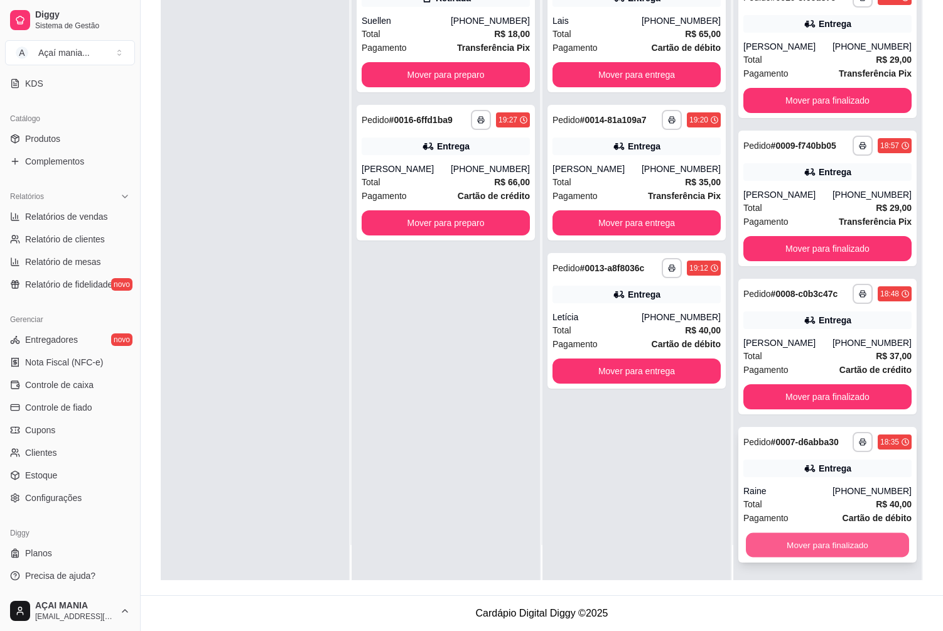
click at [829, 547] on button "Mover para finalizado" at bounding box center [827, 545] width 163 height 24
click at [822, 542] on button "Mover para finalizado" at bounding box center [827, 545] width 163 height 24
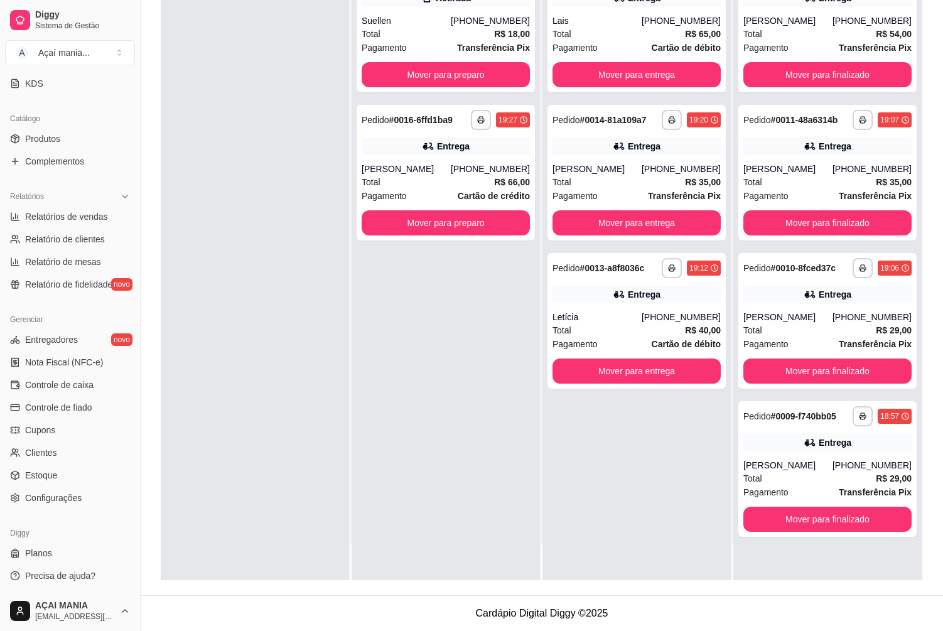
scroll to position [0, 0]
click at [822, 515] on button "Mover para finalizado" at bounding box center [827, 519] width 163 height 24
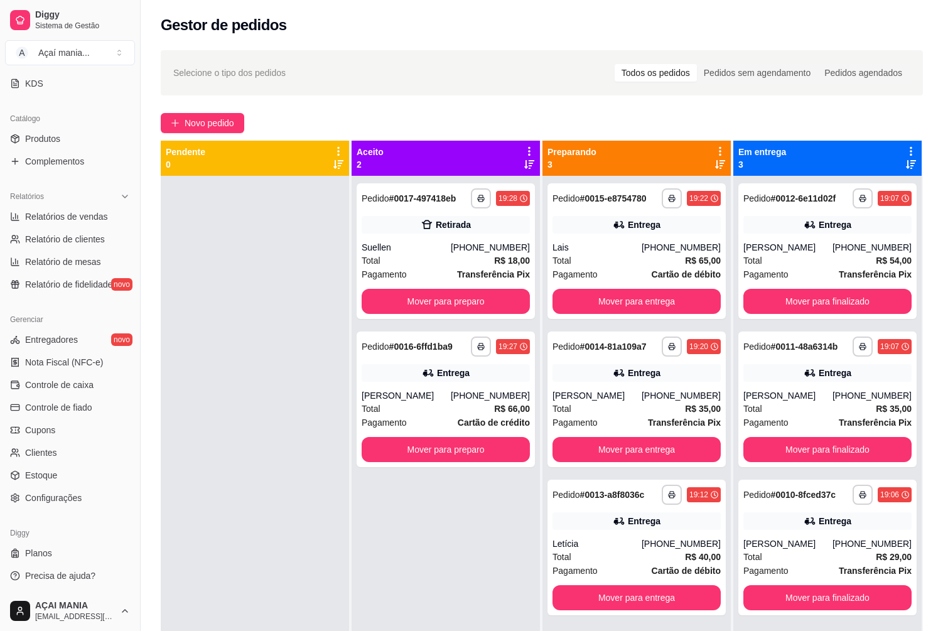
drag, startPoint x: 266, startPoint y: 387, endPoint x: 338, endPoint y: 389, distance: 72.2
click at [266, 386] on div at bounding box center [255, 491] width 188 height 631
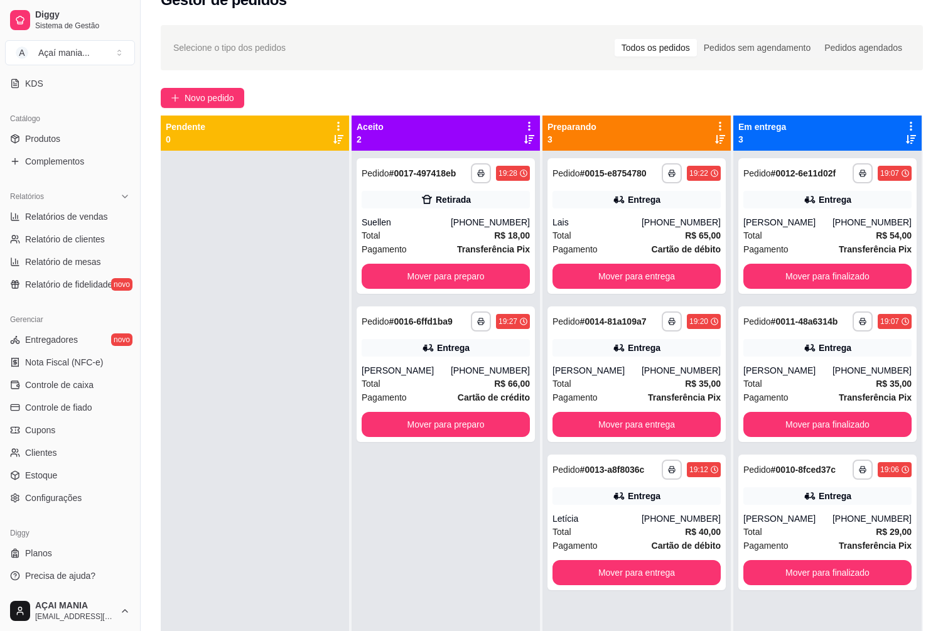
scroll to position [63, 0]
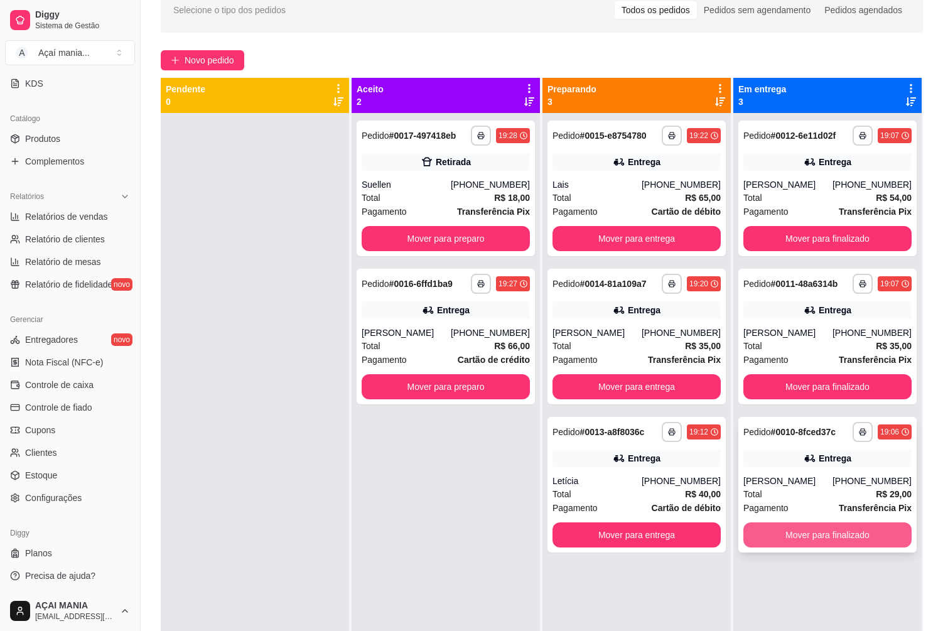
click at [871, 538] on button "Mover para finalizado" at bounding box center [827, 534] width 168 height 25
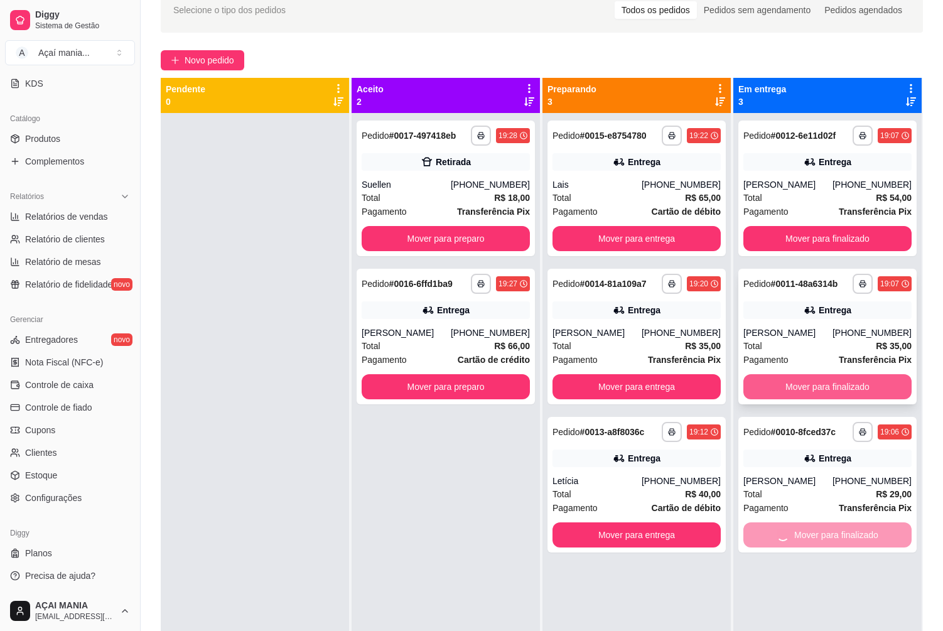
click at [811, 394] on button "Mover para finalizado" at bounding box center [827, 386] width 168 height 25
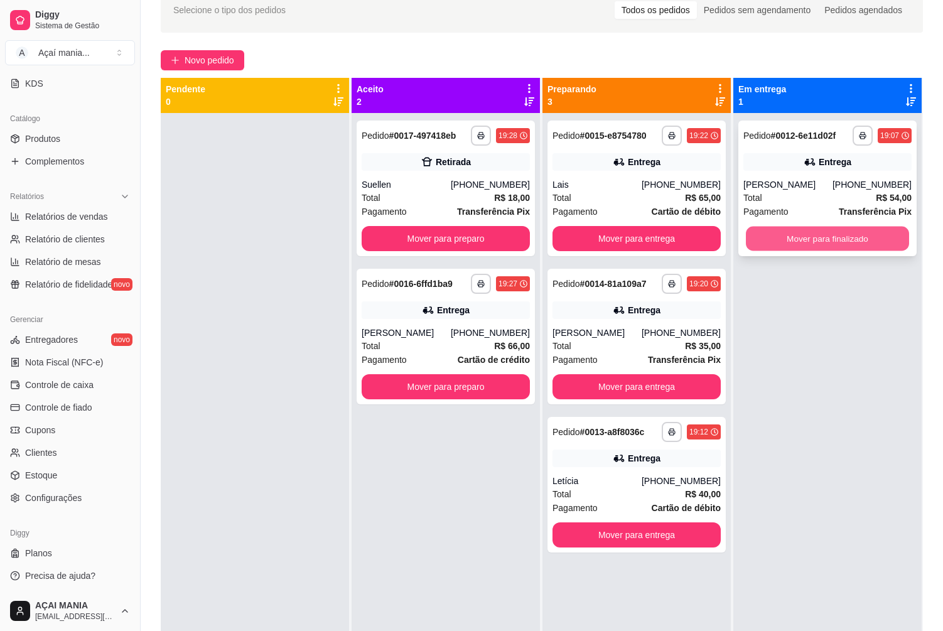
click at [819, 241] on button "Mover para finalizado" at bounding box center [827, 239] width 163 height 24
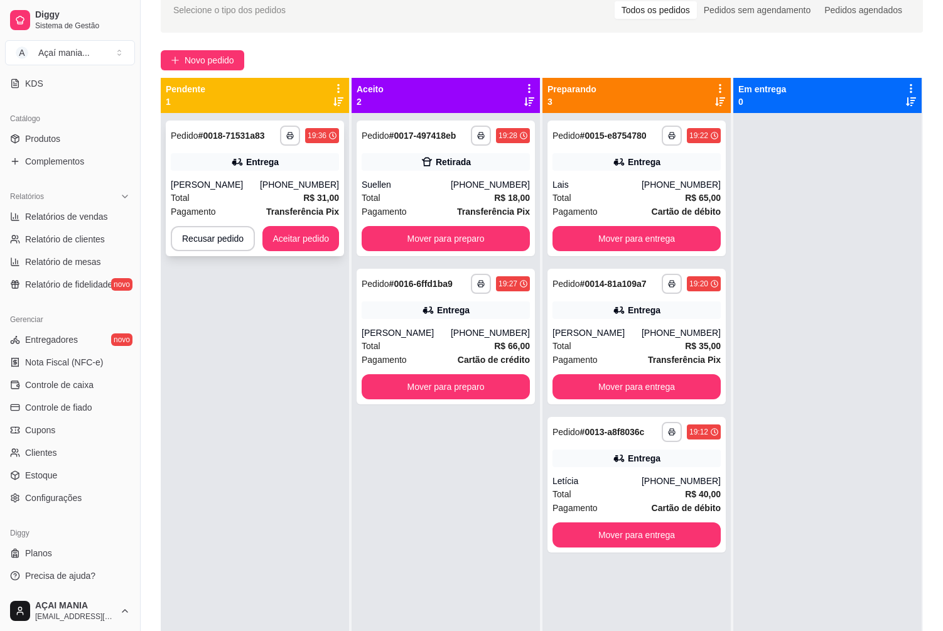
click at [218, 211] on div "Pagamento Transferência Pix" at bounding box center [255, 212] width 168 height 14
click at [407, 498] on div "**********" at bounding box center [446, 428] width 188 height 631
click at [290, 246] on button "Aceitar pedido" at bounding box center [300, 238] width 77 height 25
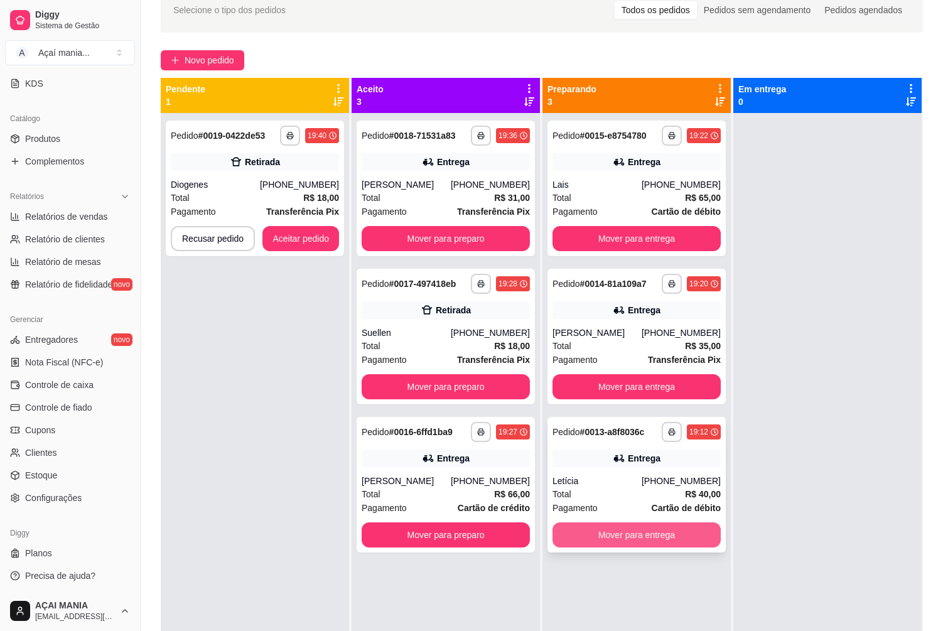
click at [660, 531] on button "Mover para entrega" at bounding box center [636, 534] width 168 height 25
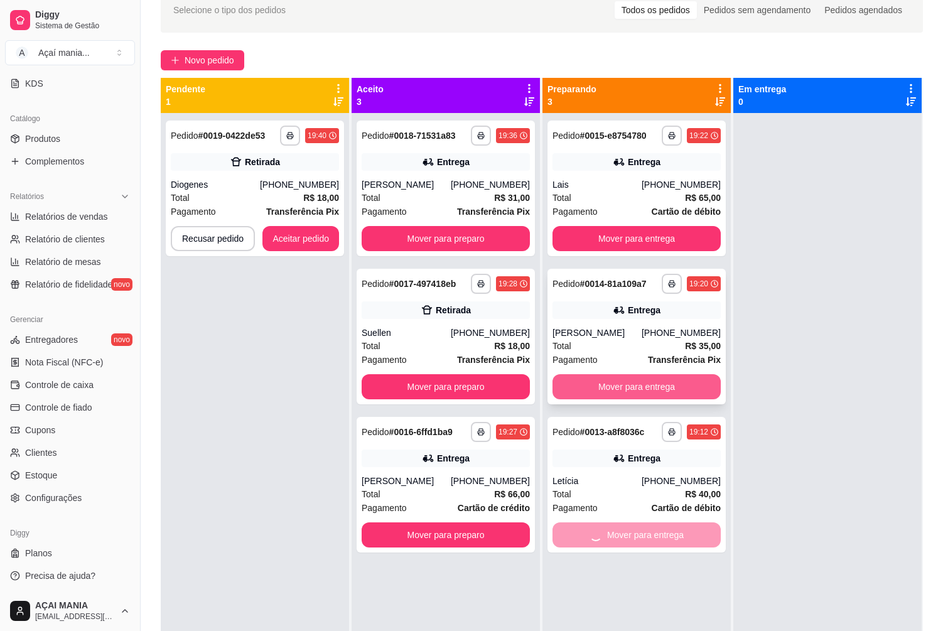
click at [607, 390] on button "Mover para entrega" at bounding box center [636, 386] width 168 height 25
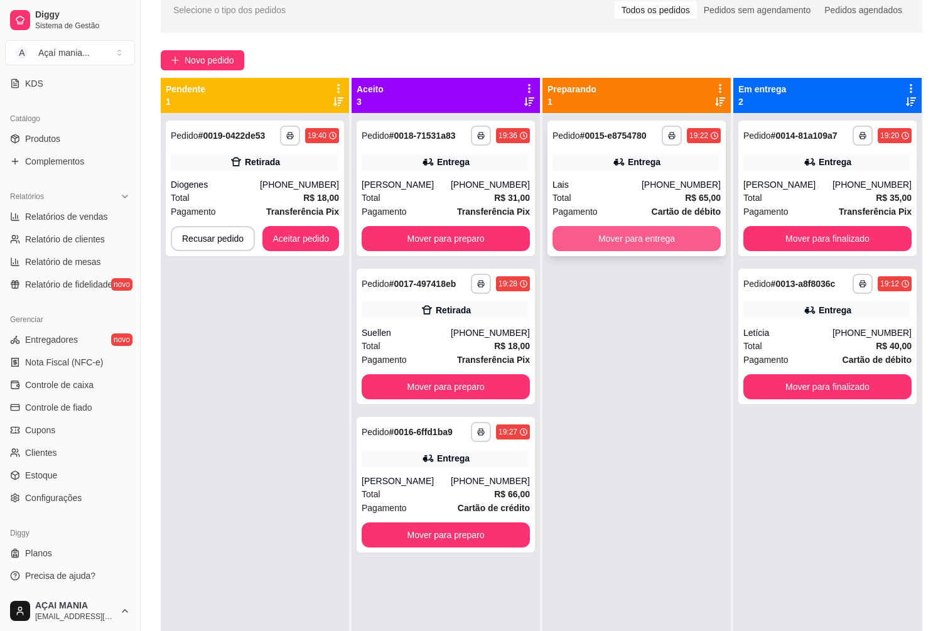
click at [608, 241] on button "Mover para entrega" at bounding box center [636, 238] width 168 height 25
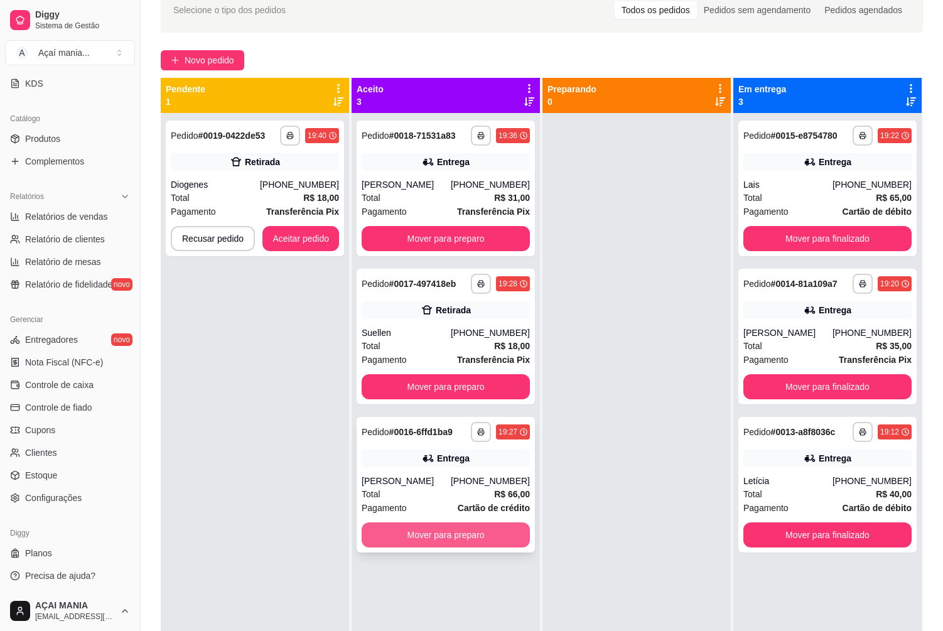
click at [476, 525] on button "Mover para preparo" at bounding box center [446, 534] width 168 height 25
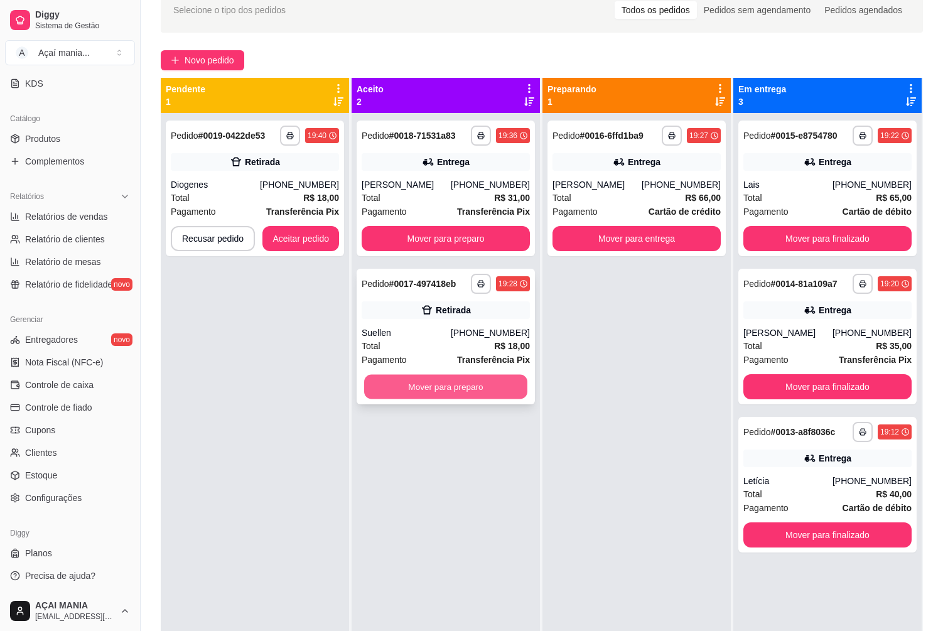
click at [486, 389] on button "Mover para preparo" at bounding box center [445, 387] width 163 height 24
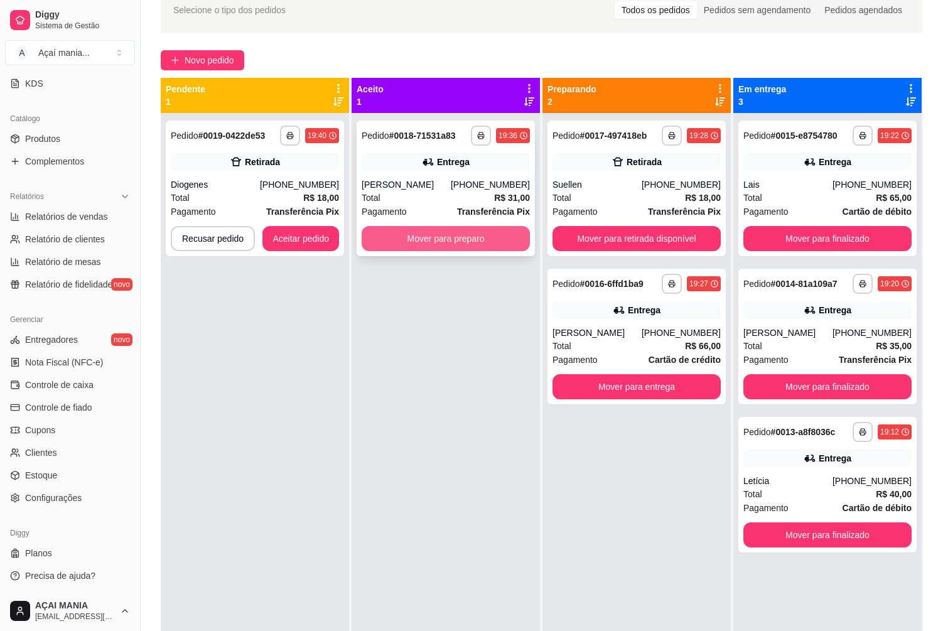
click at [488, 241] on button "Mover para preparo" at bounding box center [446, 238] width 168 height 25
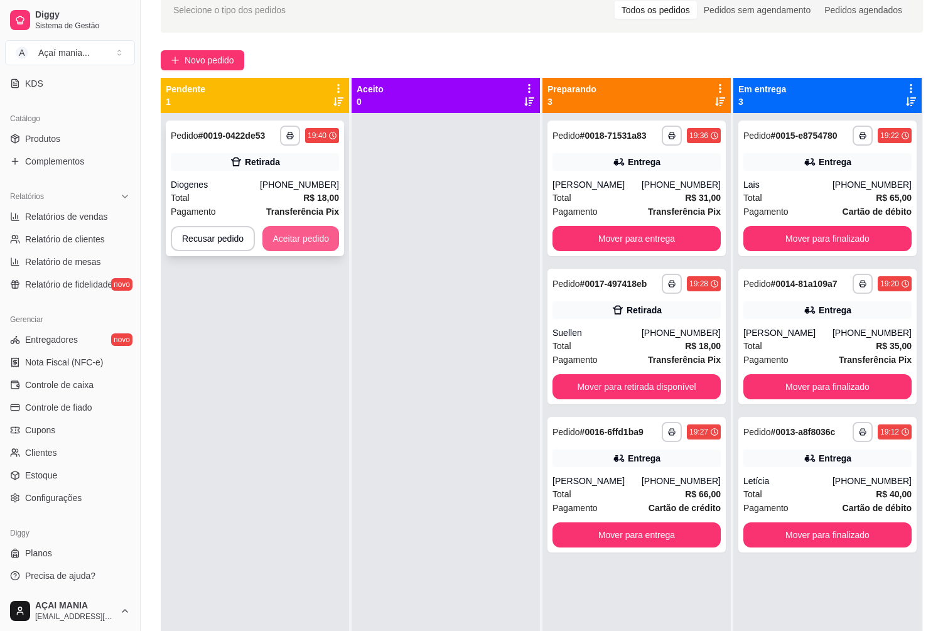
click at [295, 247] on button "Aceitar pedido" at bounding box center [300, 238] width 77 height 25
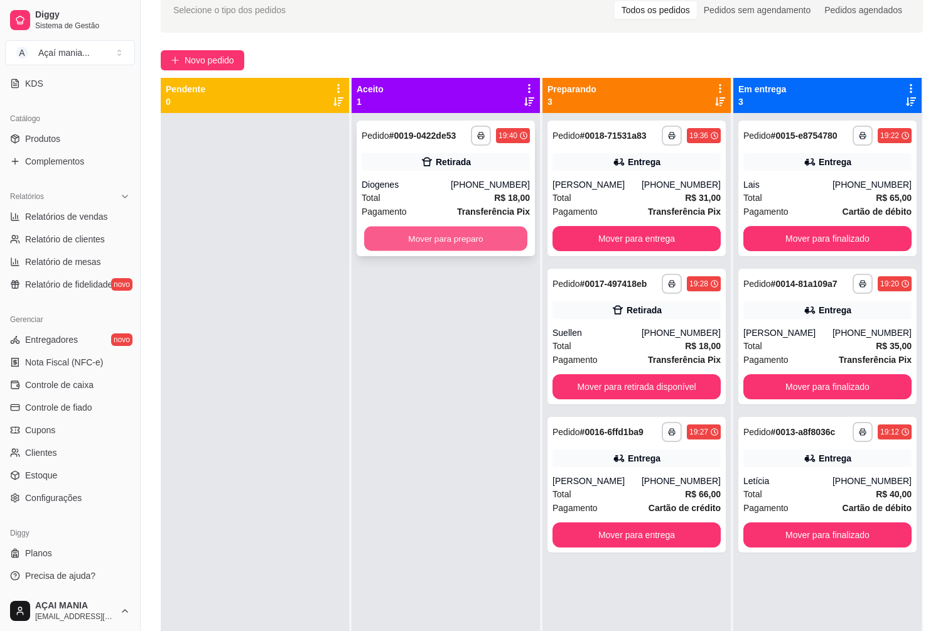
click at [494, 241] on button "Mover para preparo" at bounding box center [445, 239] width 163 height 24
click at [494, 241] on button "Mover para preparo" at bounding box center [446, 238] width 168 height 25
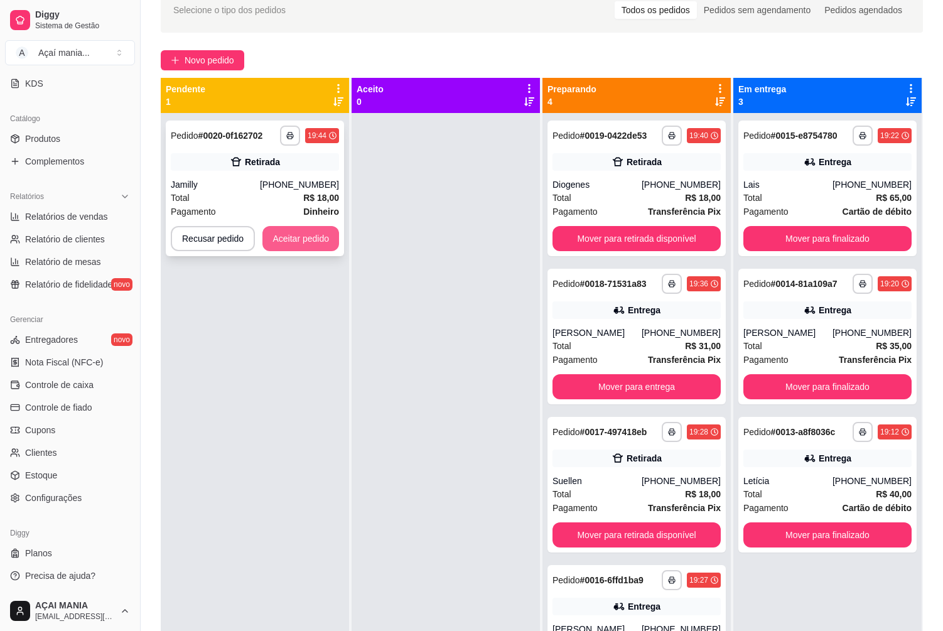
click at [325, 241] on button "Aceitar pedido" at bounding box center [300, 238] width 77 height 25
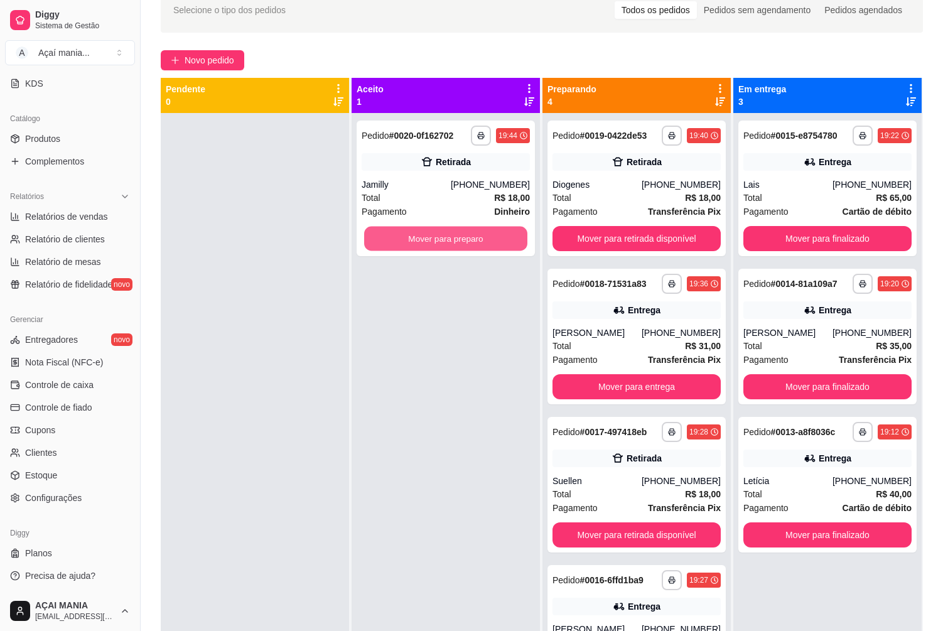
click at [401, 245] on button "Mover para preparo" at bounding box center [445, 239] width 163 height 24
click at [401, 245] on button "Mover para preparo" at bounding box center [446, 238] width 168 height 25
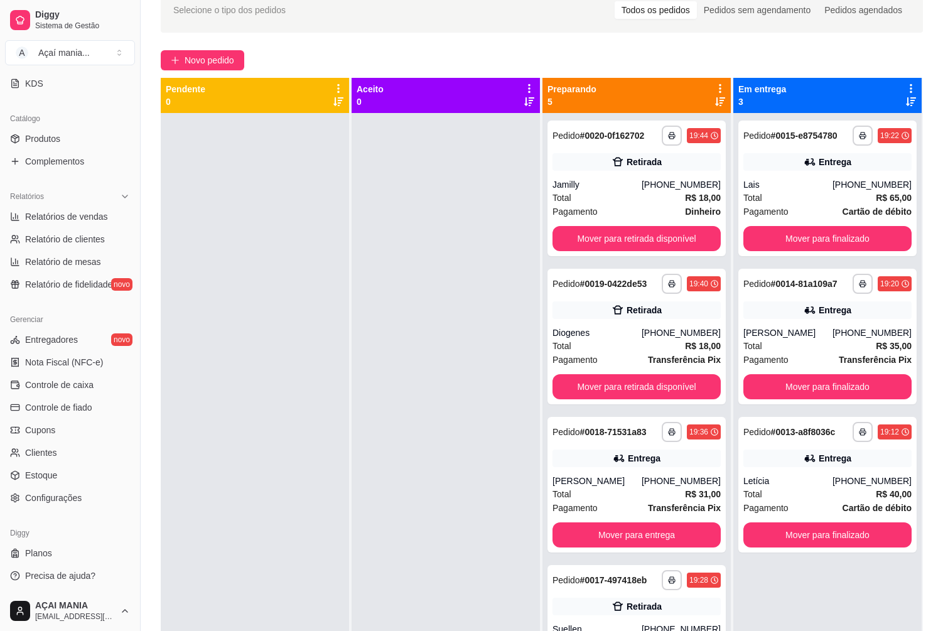
click at [464, 389] on div at bounding box center [446, 428] width 188 height 631
click at [379, 250] on div at bounding box center [446, 428] width 188 height 631
click at [394, 417] on div at bounding box center [446, 428] width 188 height 631
click at [338, 478] on div at bounding box center [255, 428] width 188 height 631
click at [141, 524] on button "Toggle Sidebar" at bounding box center [140, 315] width 10 height 631
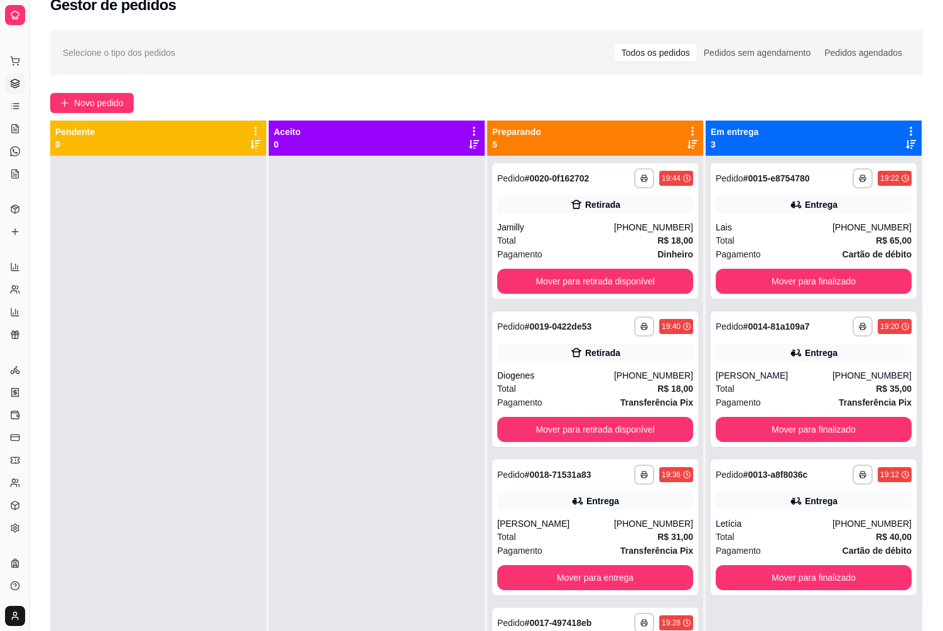
scroll to position [0, 0]
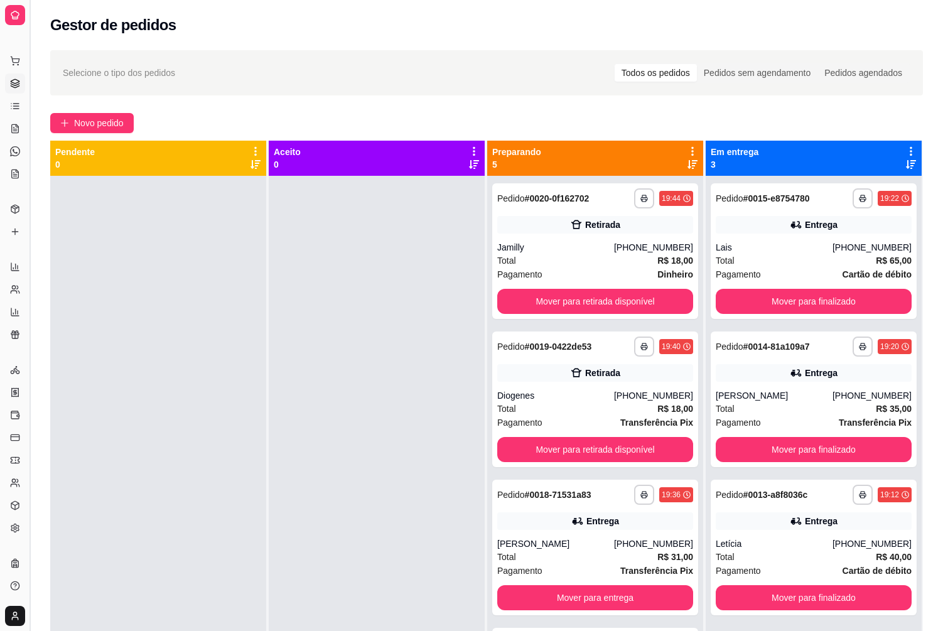
click at [31, 389] on button "Toggle Sidebar" at bounding box center [29, 315] width 10 height 631
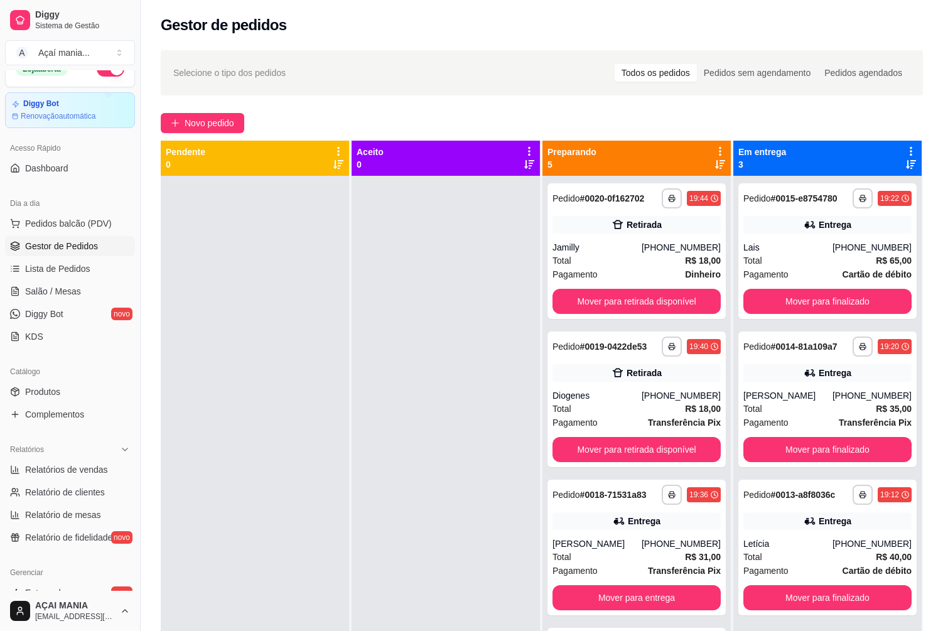
click at [490, 495] on div at bounding box center [446, 491] width 188 height 631
click at [244, 383] on div at bounding box center [255, 491] width 188 height 631
click at [428, 520] on div at bounding box center [446, 491] width 188 height 631
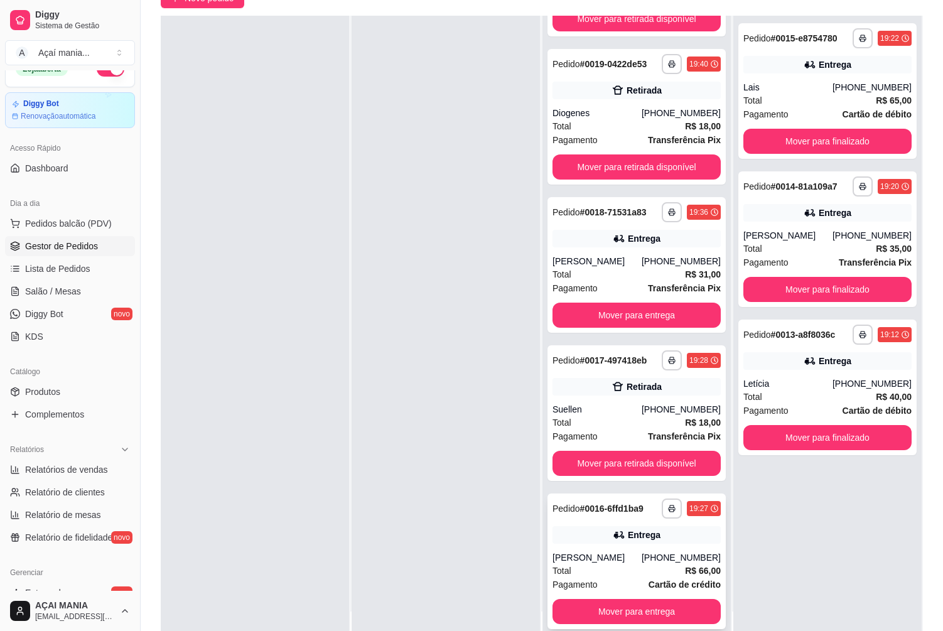
scroll to position [191, 0]
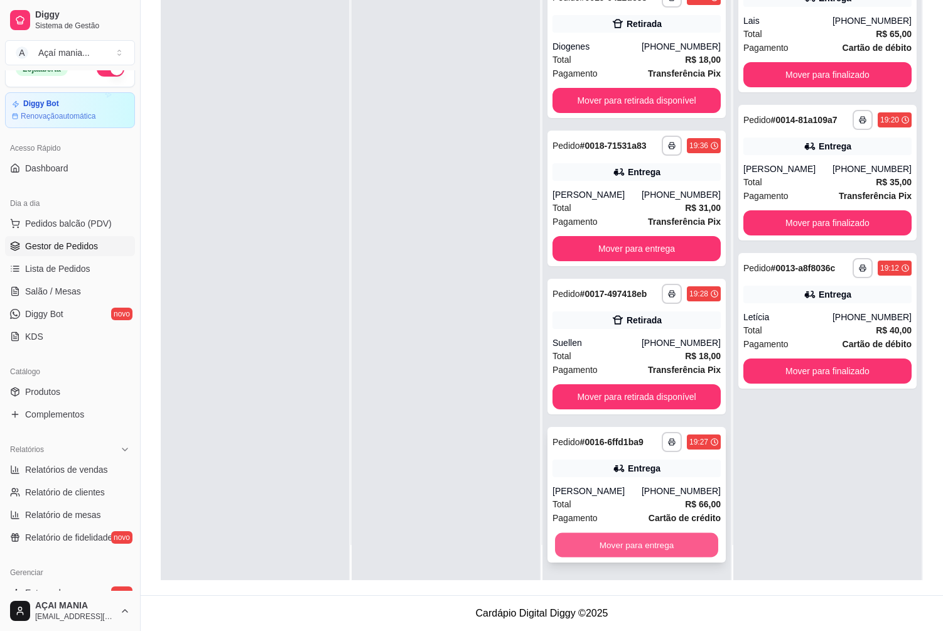
click at [610, 544] on button "Mover para entrega" at bounding box center [636, 545] width 163 height 24
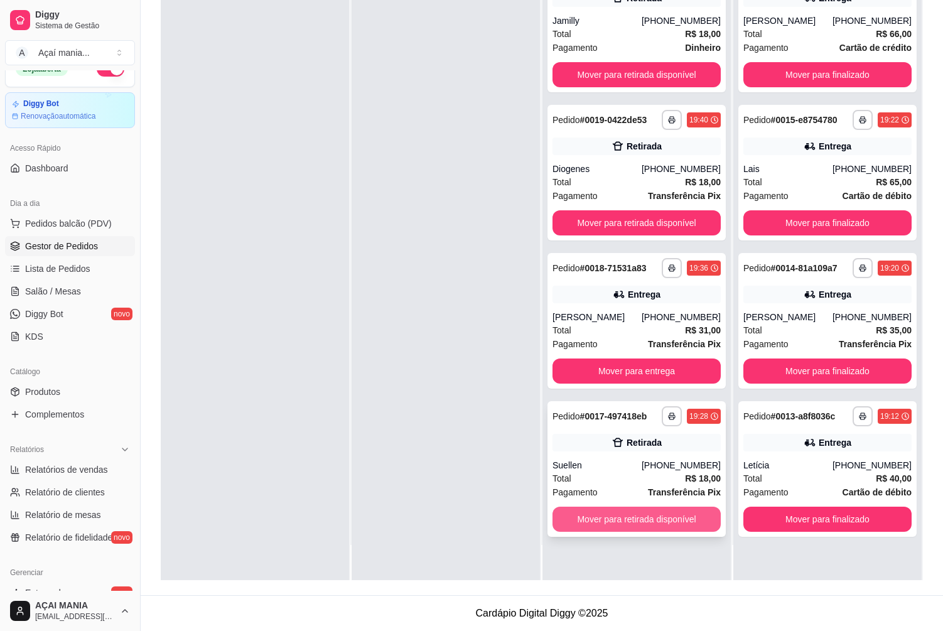
click at [588, 513] on button "Mover para retirada disponível" at bounding box center [636, 519] width 168 height 25
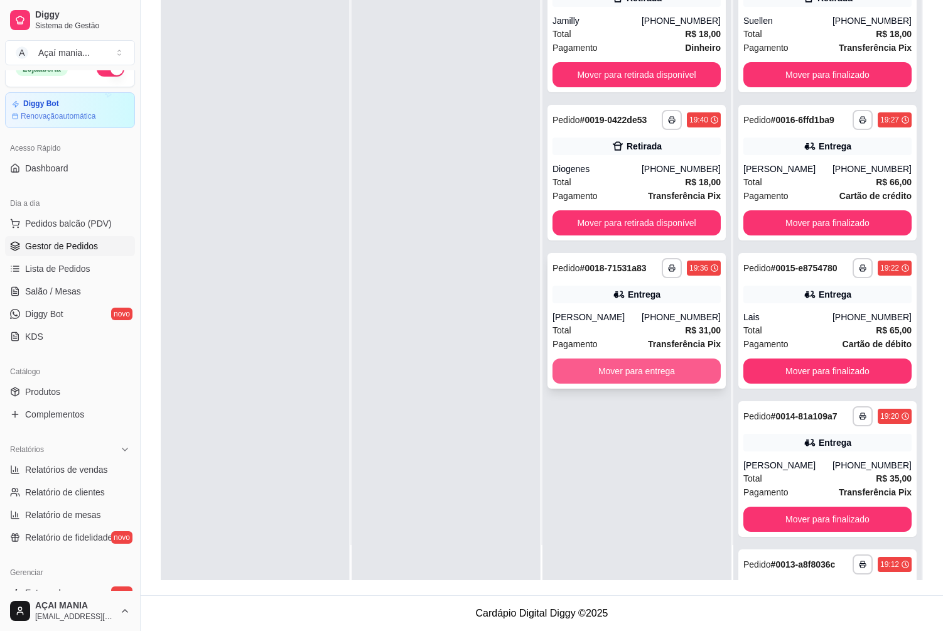
click at [599, 363] on button "Mover para entrega" at bounding box center [636, 370] width 168 height 25
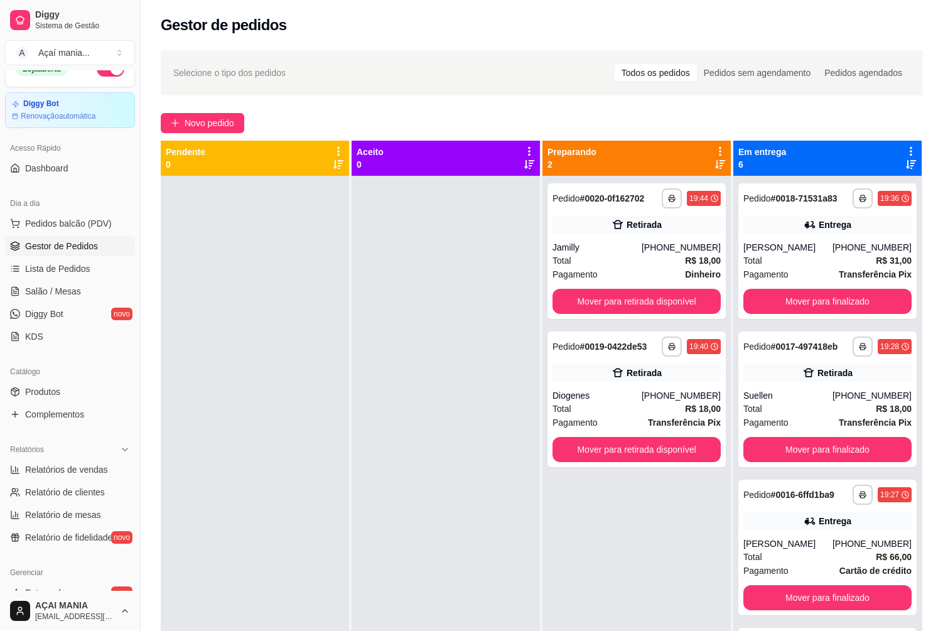
click at [380, 505] on div at bounding box center [446, 491] width 188 height 631
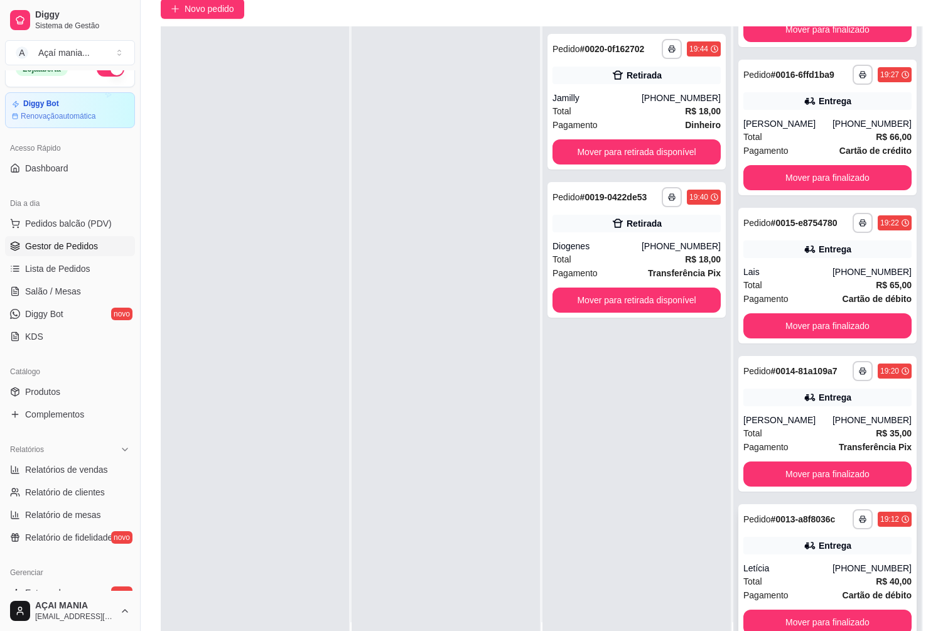
scroll to position [191, 0]
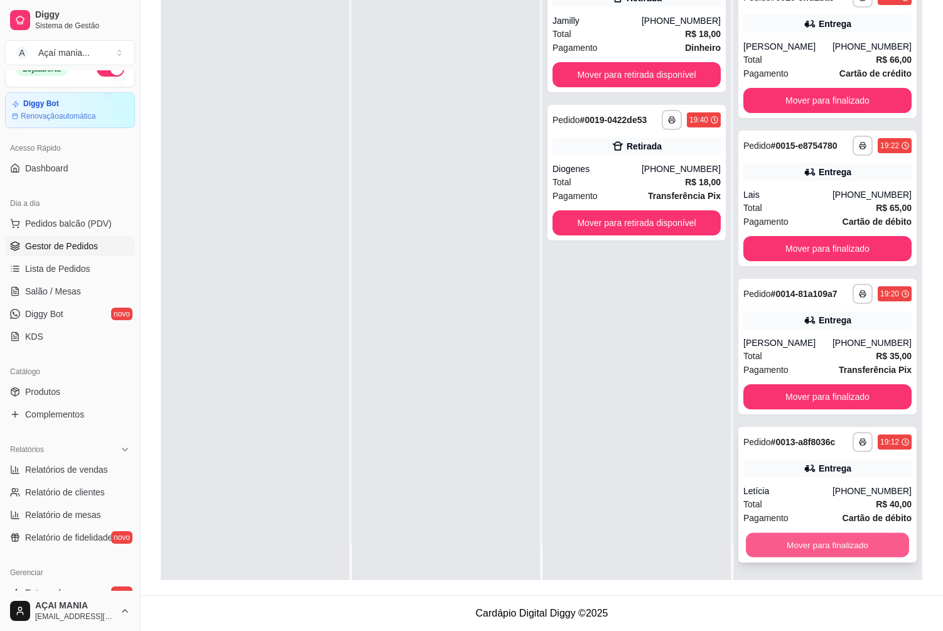
click at [845, 545] on button "Mover para finalizado" at bounding box center [827, 545] width 163 height 24
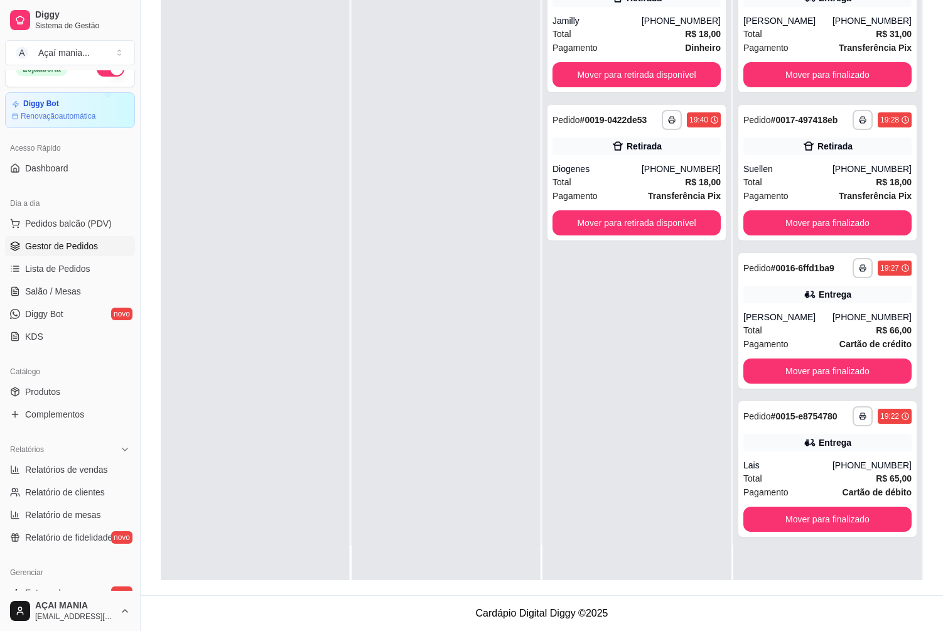
scroll to position [0, 0]
click at [845, 545] on div "**********" at bounding box center [827, 264] width 188 height 631
click at [840, 514] on button "Mover para finalizado" at bounding box center [827, 519] width 168 height 25
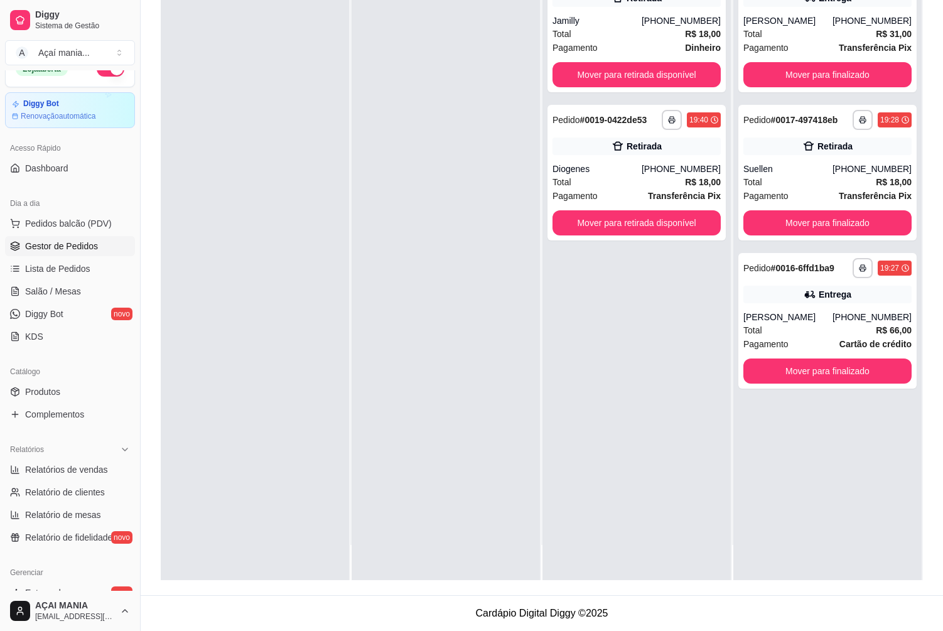
click at [389, 426] on div at bounding box center [446, 264] width 188 height 631
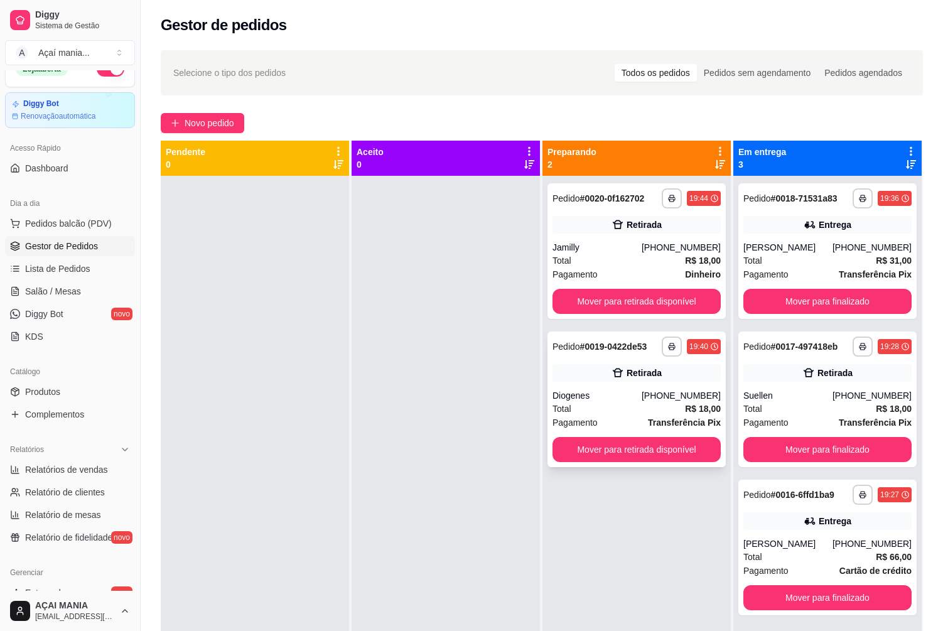
click at [552, 428] on span "Pagamento" at bounding box center [574, 423] width 45 height 14
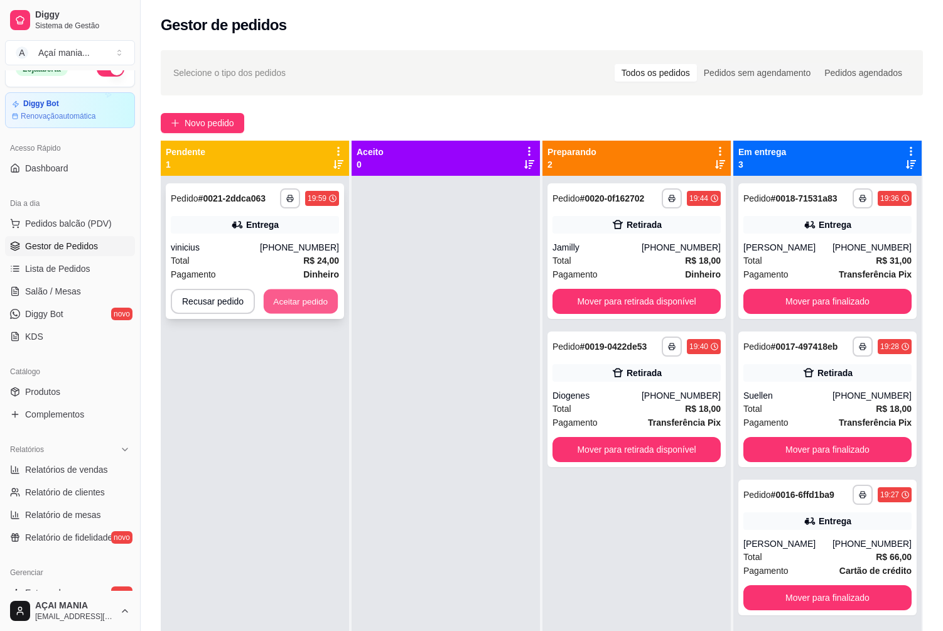
click at [294, 309] on button "Aceitar pedido" at bounding box center [301, 301] width 74 height 24
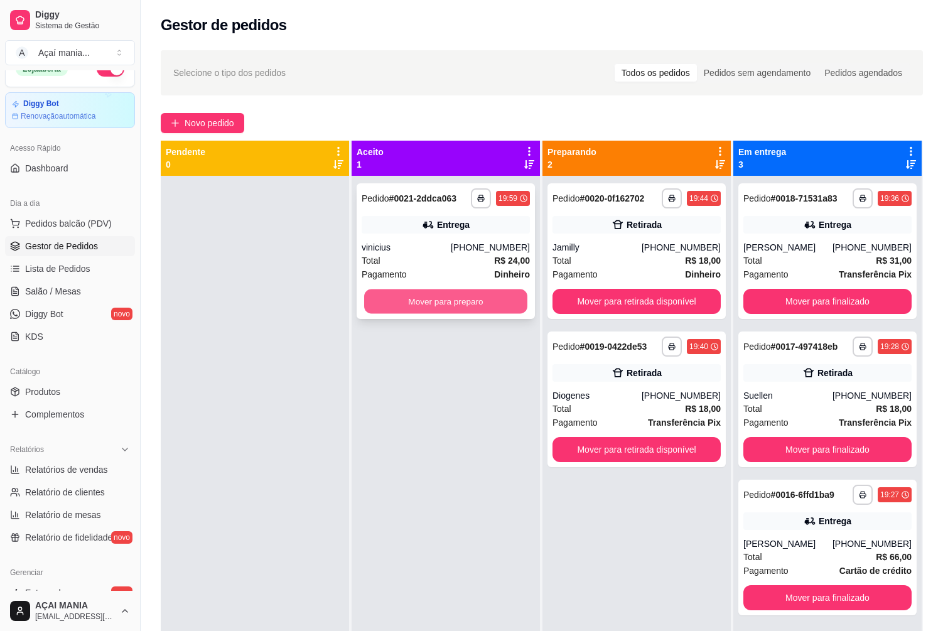
click at [441, 306] on button "Mover para preparo" at bounding box center [445, 301] width 163 height 24
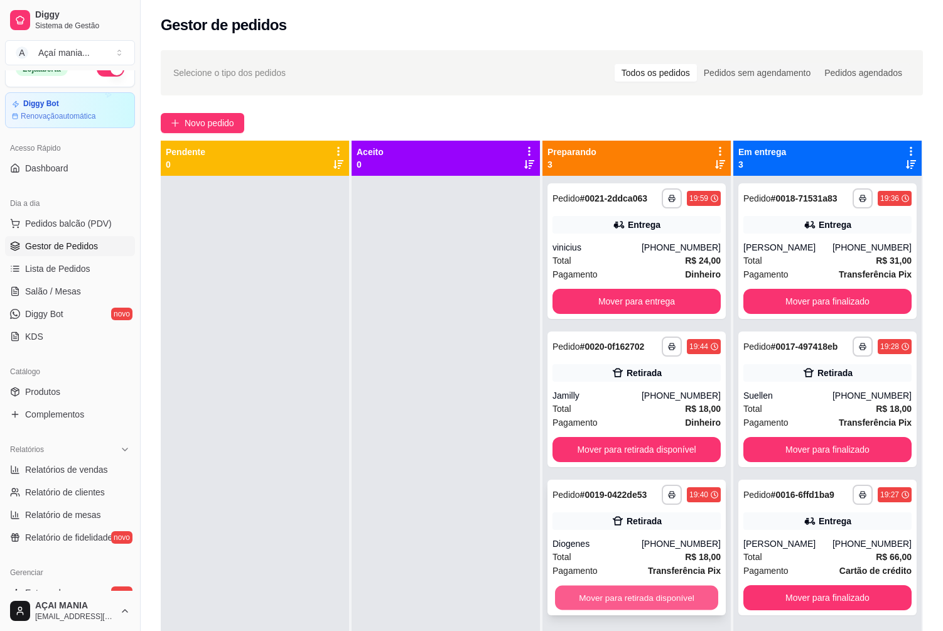
click at [660, 599] on button "Mover para retirada disponível" at bounding box center [636, 598] width 163 height 24
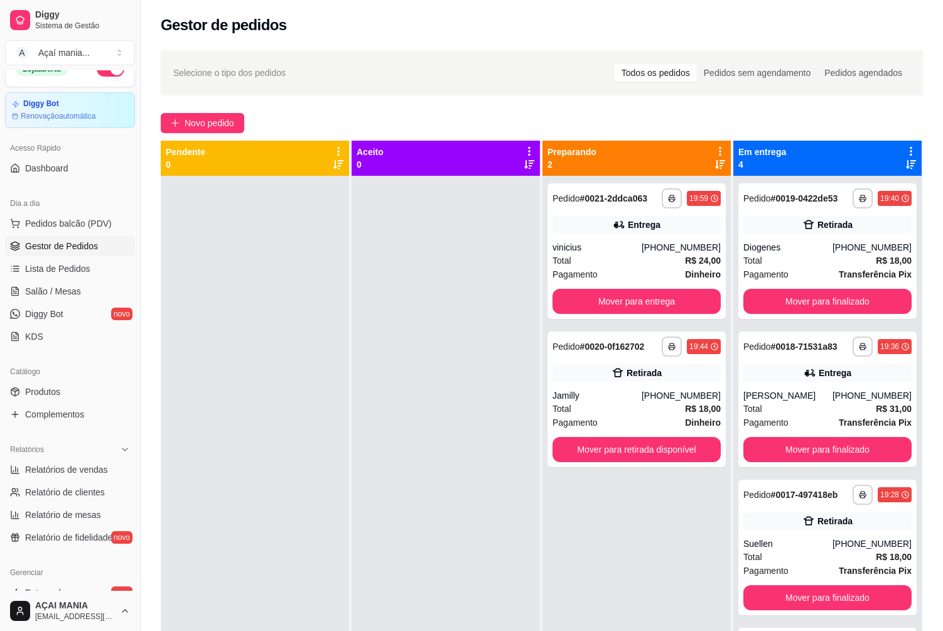
click at [318, 519] on div at bounding box center [255, 491] width 188 height 631
click at [318, 210] on div at bounding box center [255, 491] width 188 height 631
click at [662, 451] on button "Mover para retirada disponível" at bounding box center [636, 449] width 168 height 25
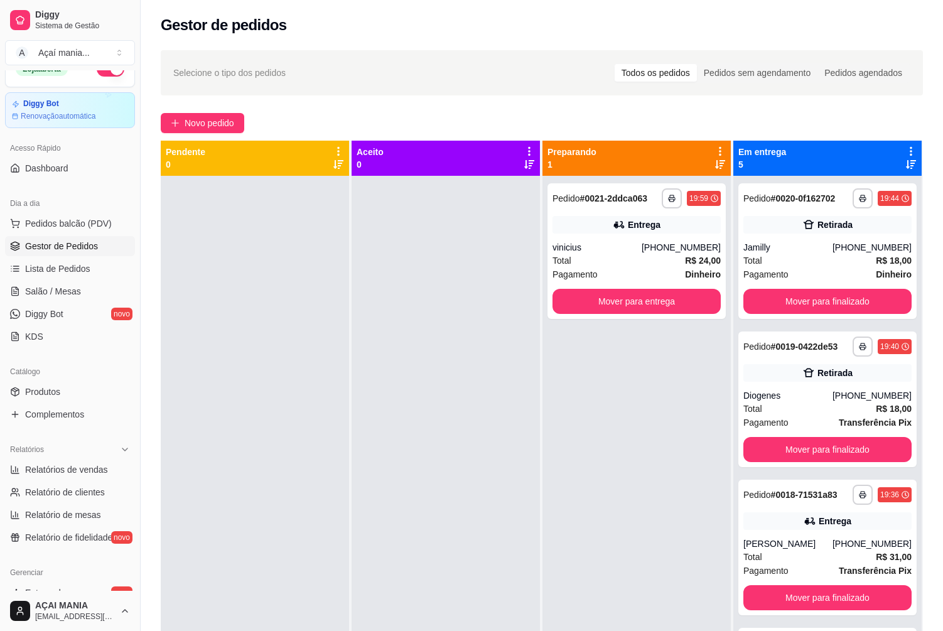
click at [331, 384] on div at bounding box center [255, 491] width 188 height 631
drag, startPoint x: 562, startPoint y: 512, endPoint x: 564, endPoint y: 499, distance: 12.7
click at [562, 511] on div "**********" at bounding box center [636, 491] width 188 height 631
click at [799, 458] on button "Mover para finalizado" at bounding box center [827, 450] width 163 height 24
click at [405, 442] on div at bounding box center [446, 491] width 188 height 631
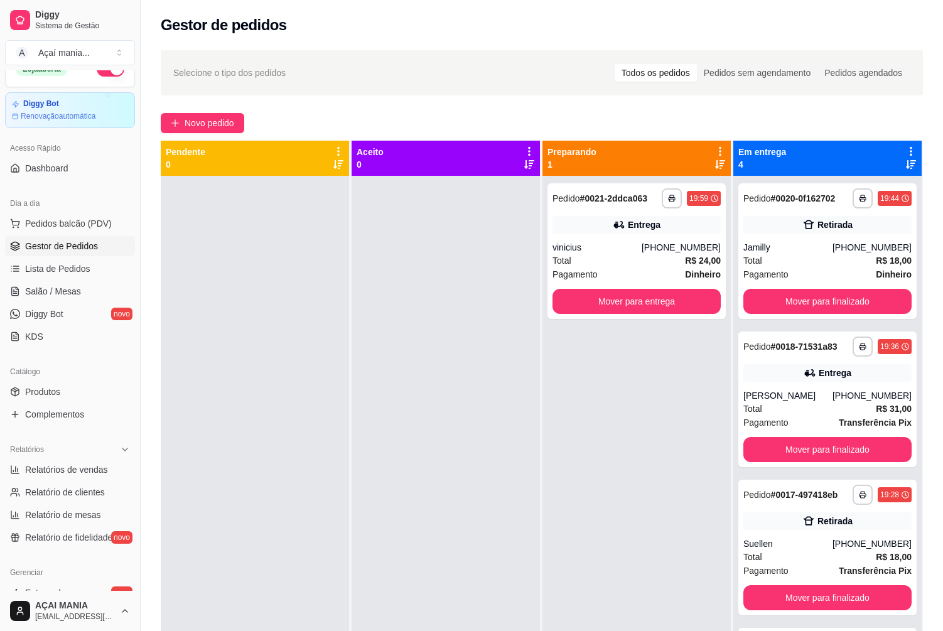
click at [498, 510] on div at bounding box center [446, 491] width 188 height 631
